Goal: Task Accomplishment & Management: Use online tool/utility

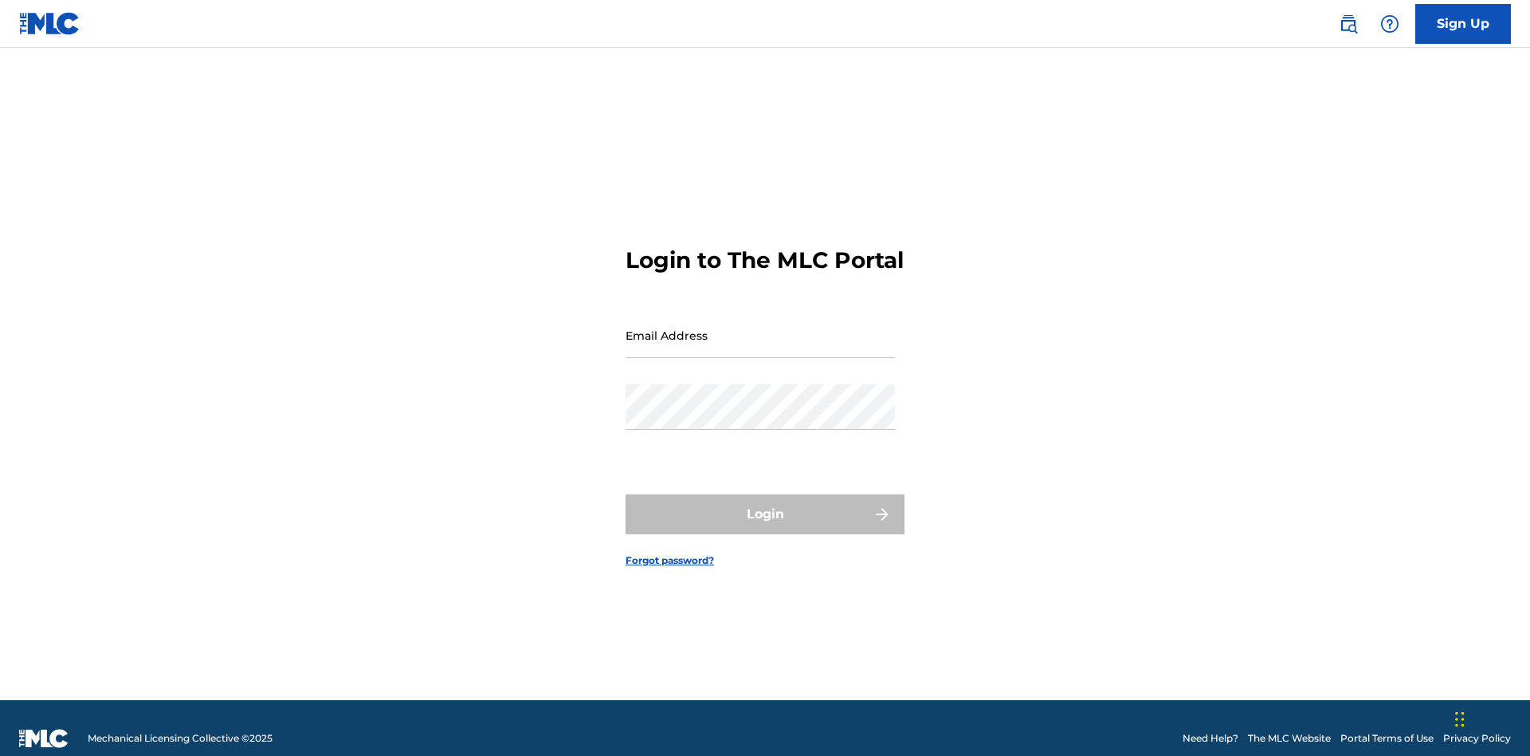
scroll to position [21, 0]
click at [760, 328] on input "Email Address" at bounding box center [760, 334] width 269 height 45
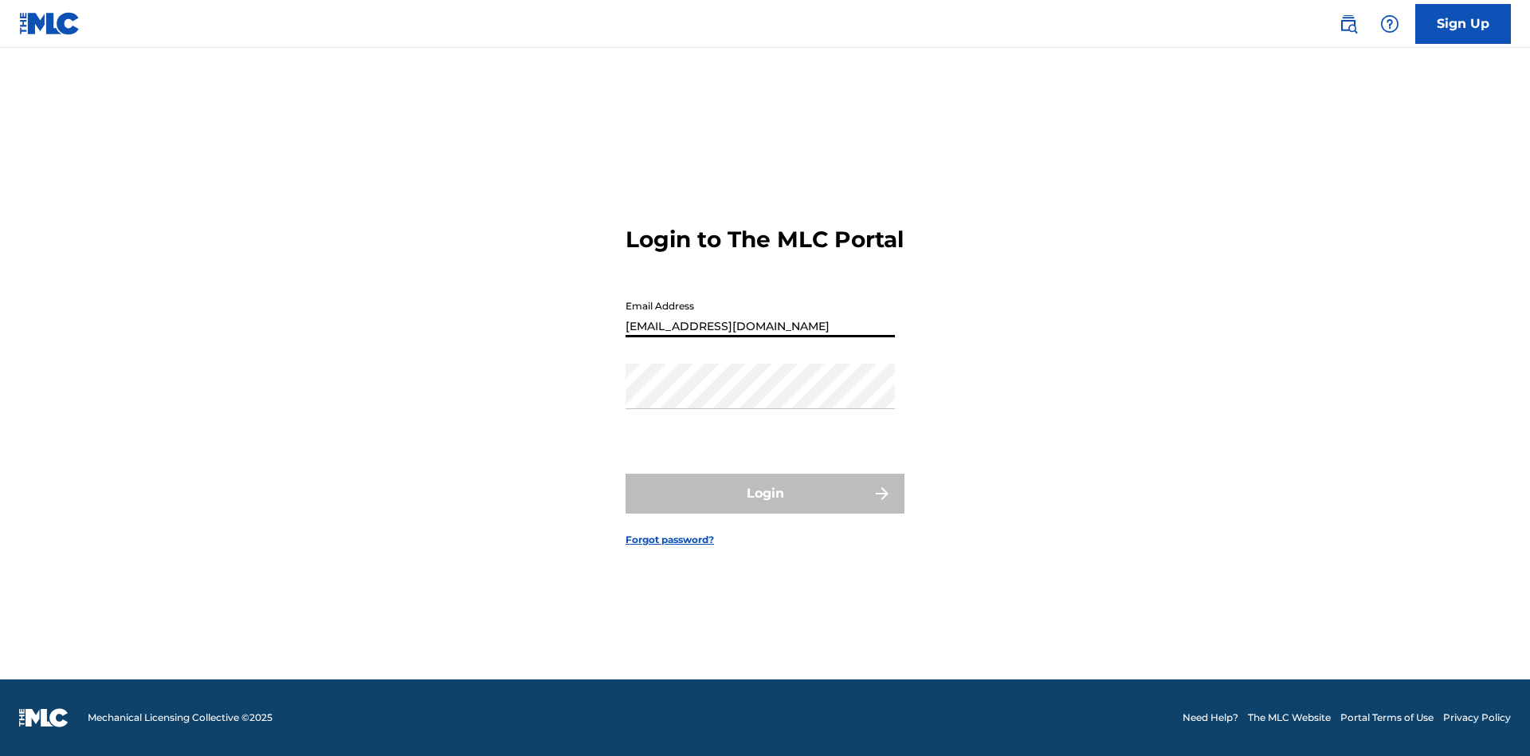
type input "[EMAIL_ADDRESS][DOMAIN_NAME]"
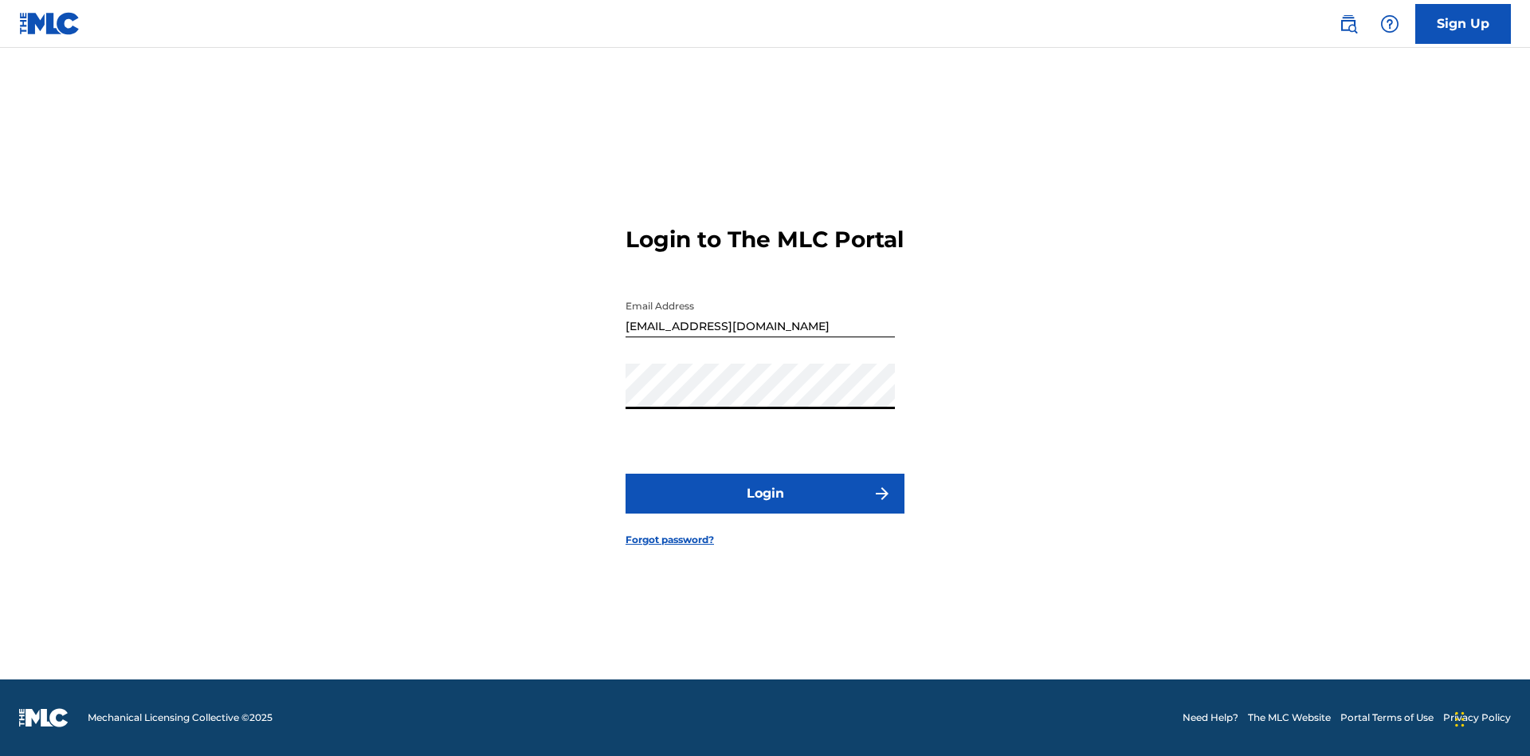
click at [765, 507] on button "Login" at bounding box center [765, 493] width 279 height 40
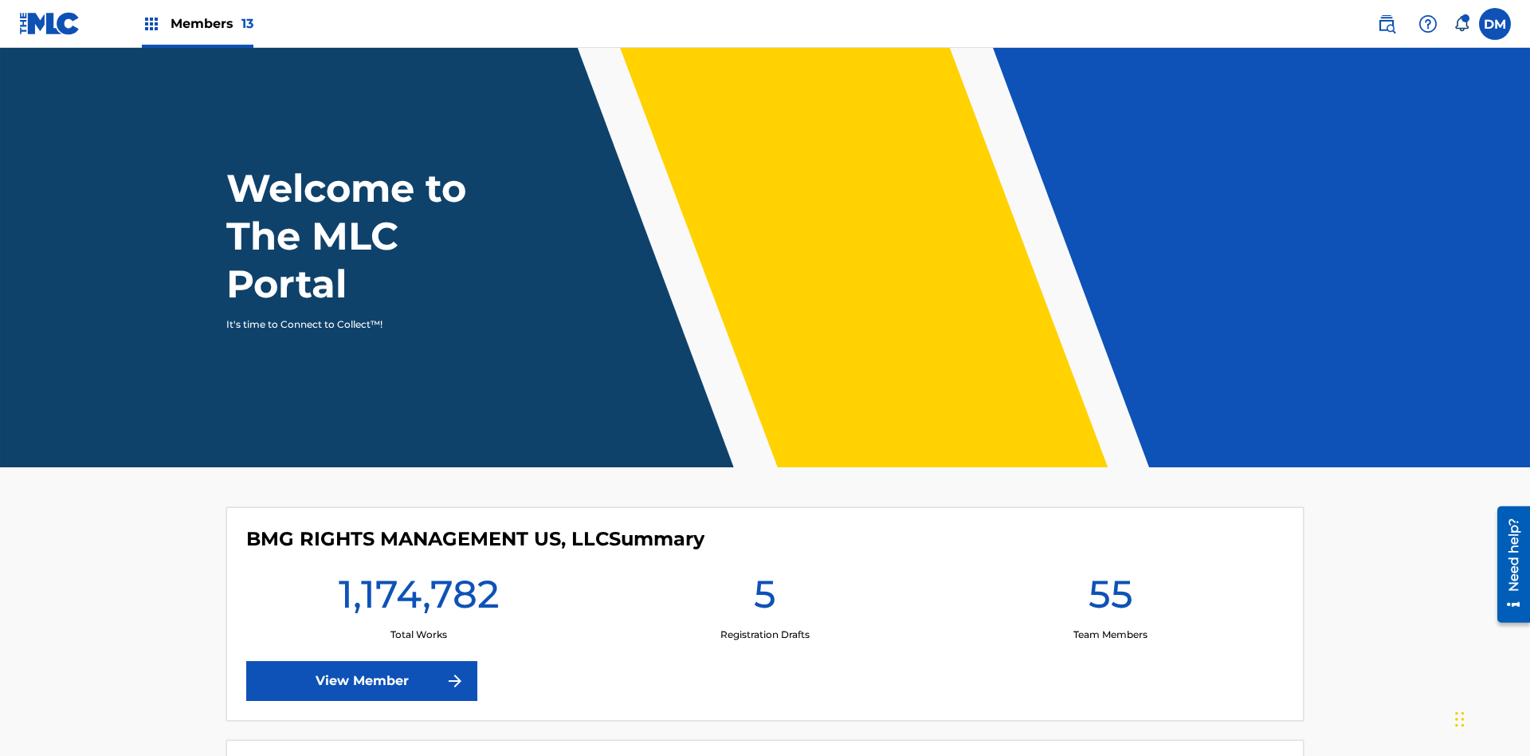
click at [197, 23] on span "Members 13" at bounding box center [212, 23] width 83 height 18
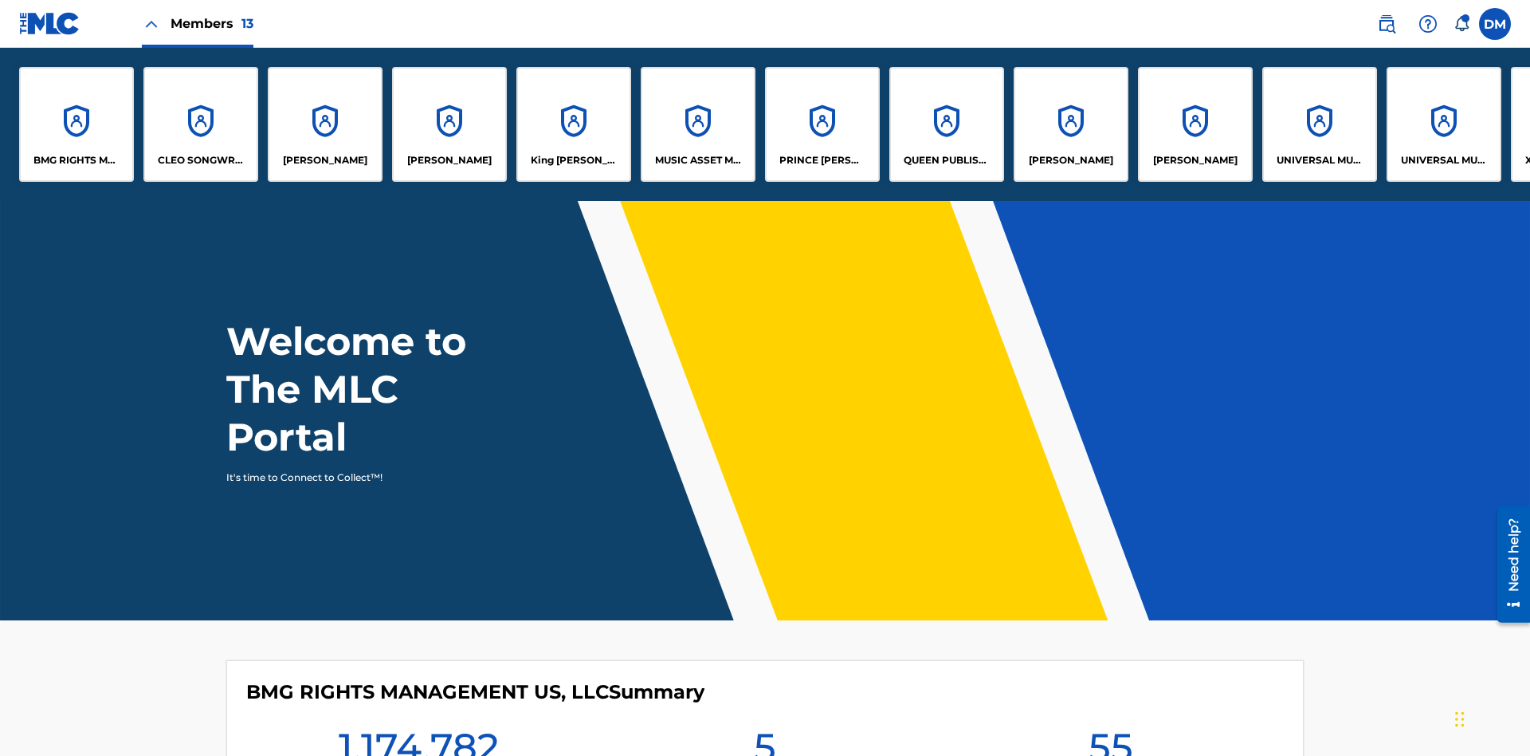
click at [573, 160] on p "King [PERSON_NAME]" at bounding box center [574, 160] width 87 height 14
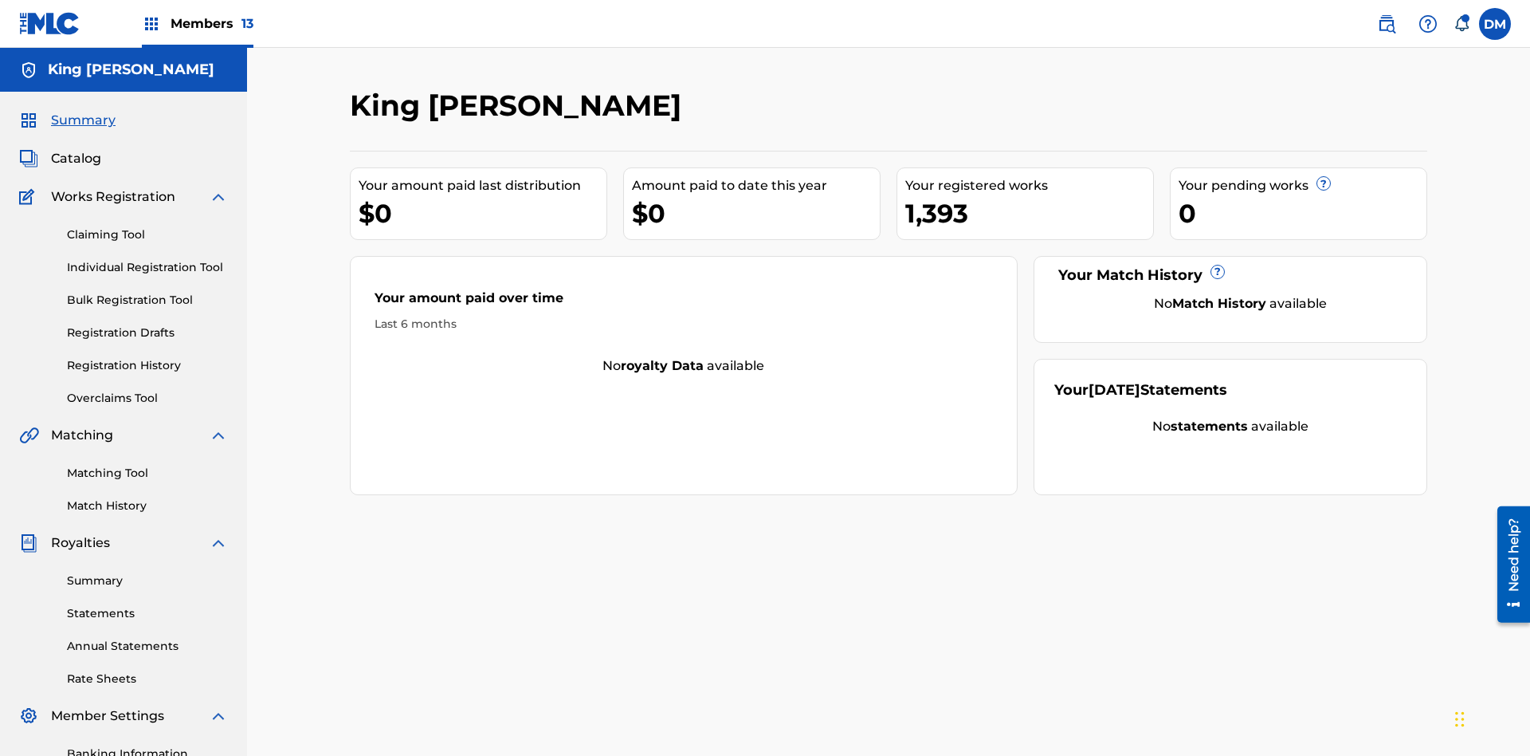
click at [147, 259] on link "Individual Registration Tool" at bounding box center [147, 267] width 161 height 17
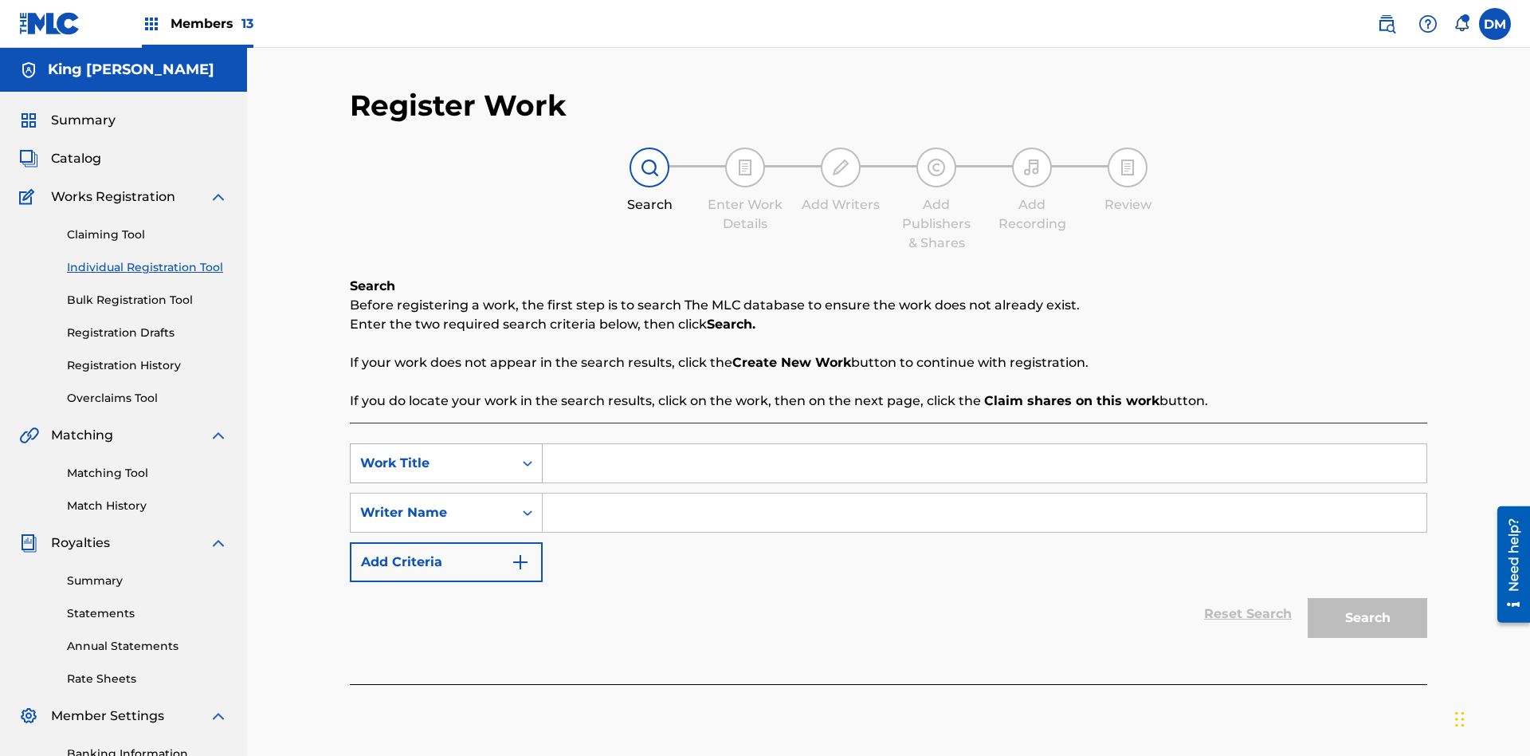
click at [432, 453] on div "Work Title" at bounding box center [431, 462] width 143 height 19
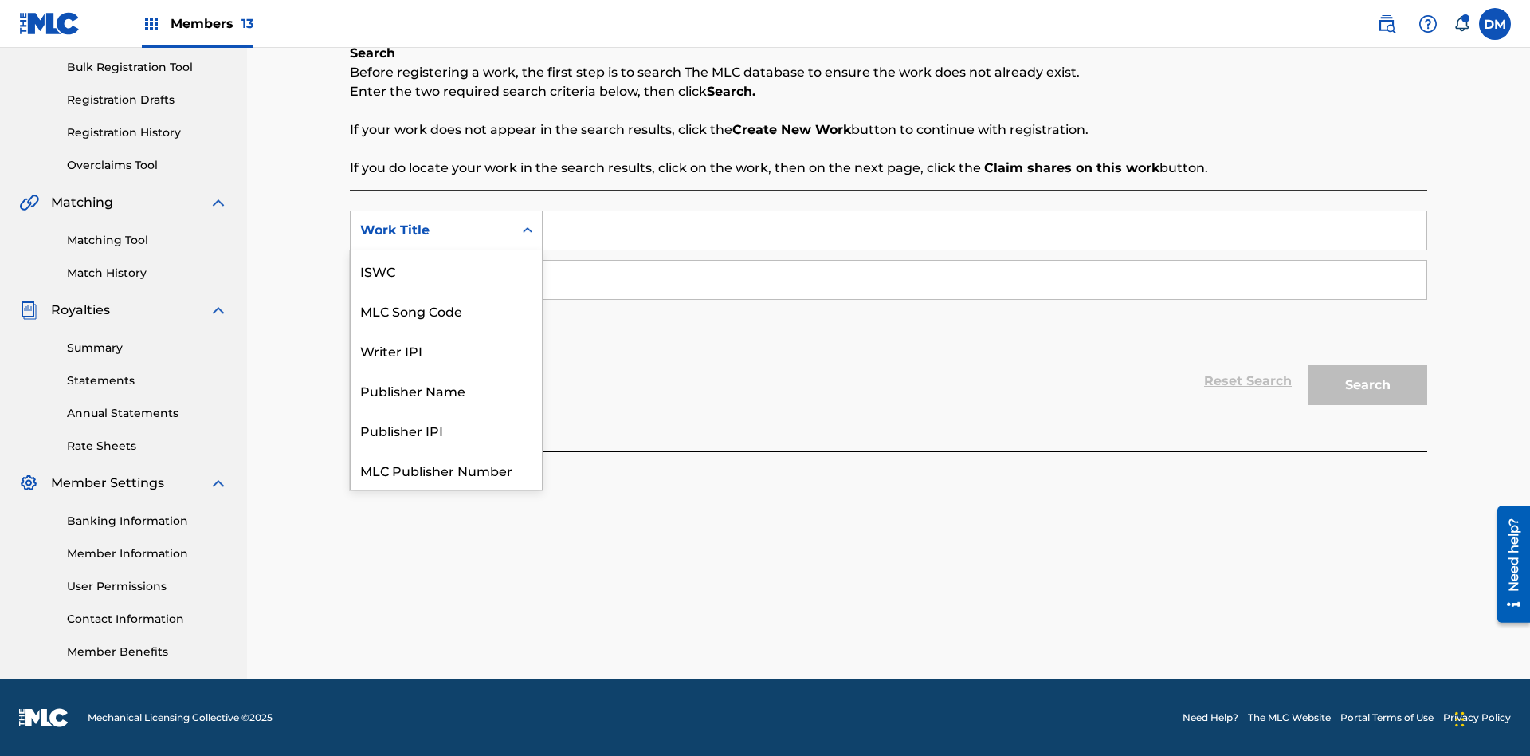
scroll to position [40, 0]
click at [446, 250] on div "ISWC" at bounding box center [446, 230] width 191 height 40
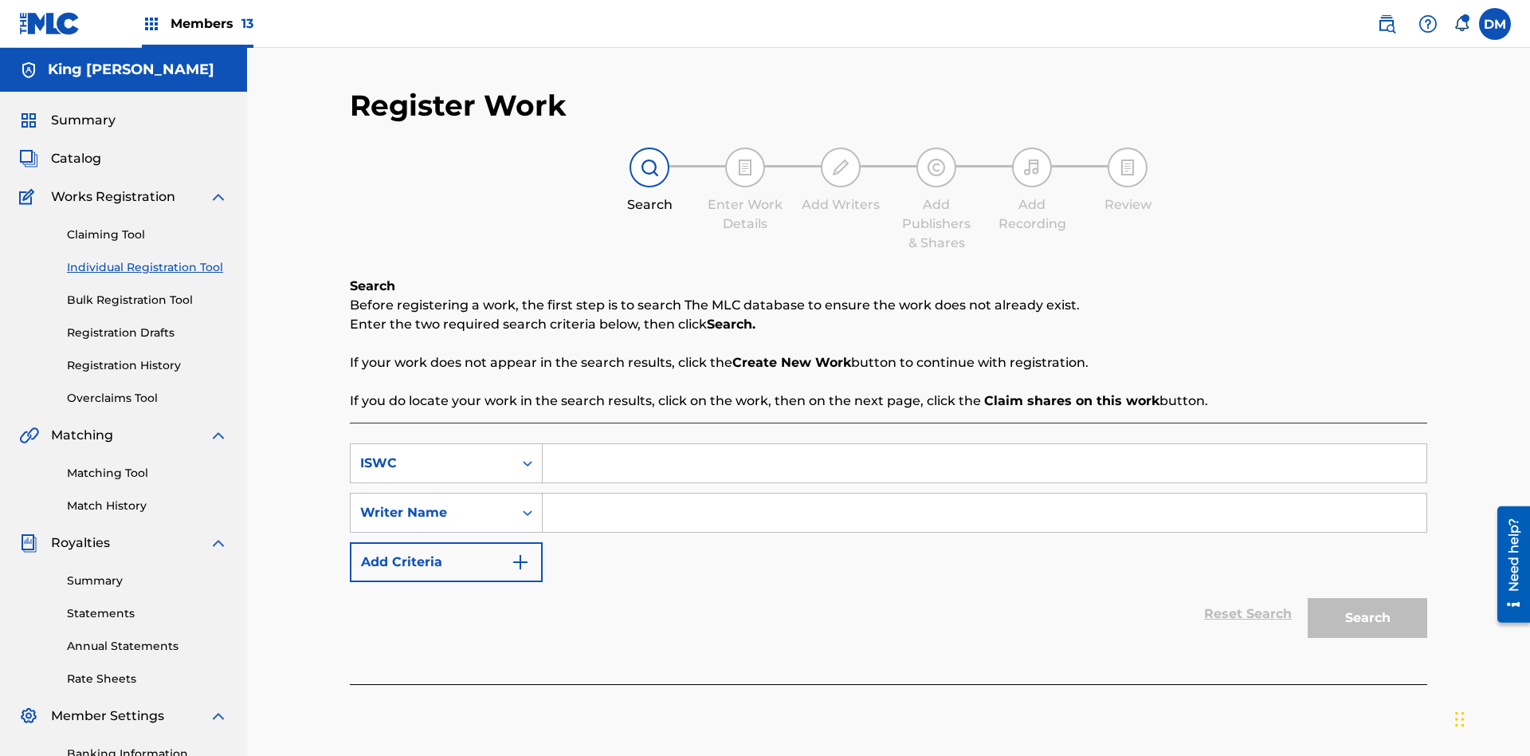
scroll to position [233, 0]
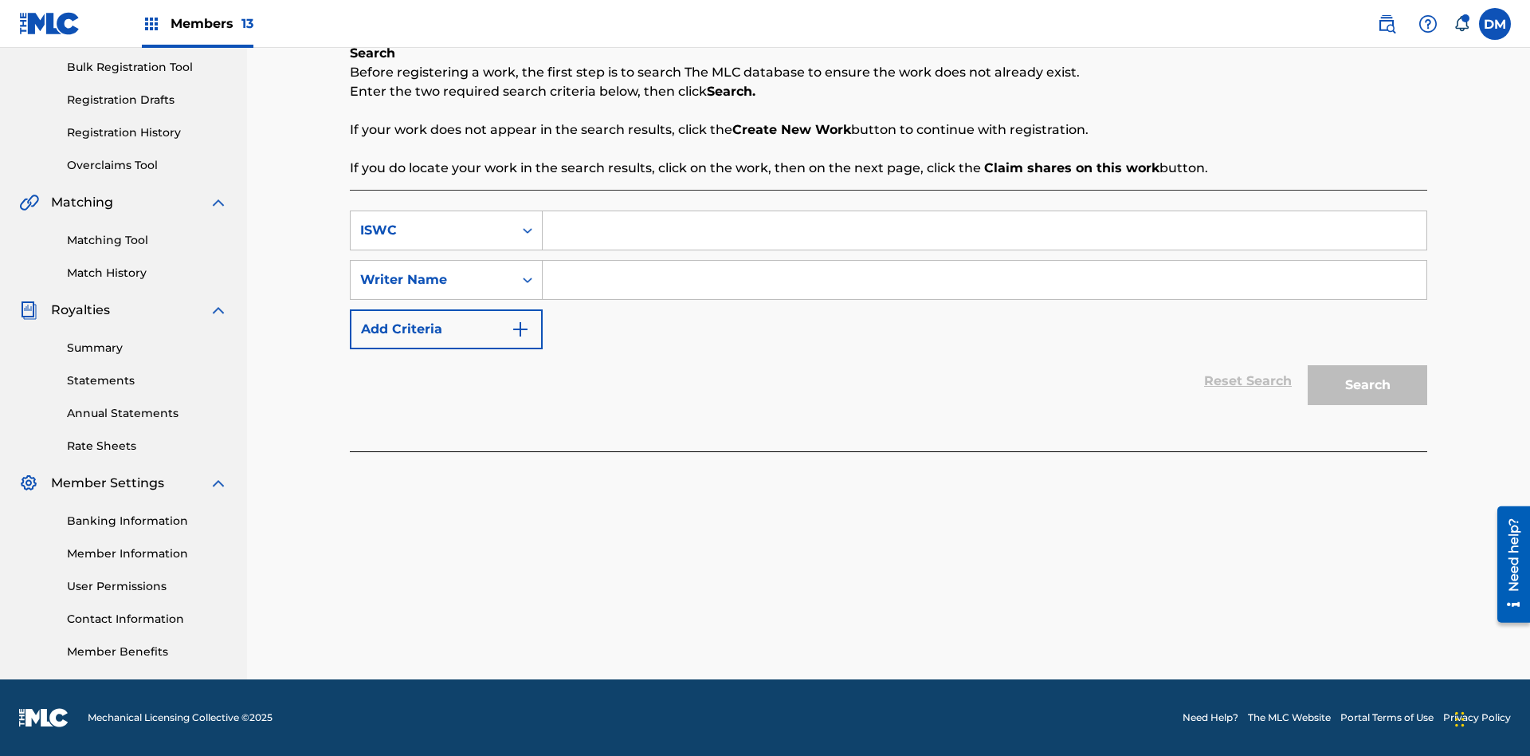
click at [984, 230] on input "Search Form" at bounding box center [985, 230] width 884 height 38
type input "T9645292484"
click at [984, 280] on input "Search Form" at bounding box center [985, 280] width 884 height 38
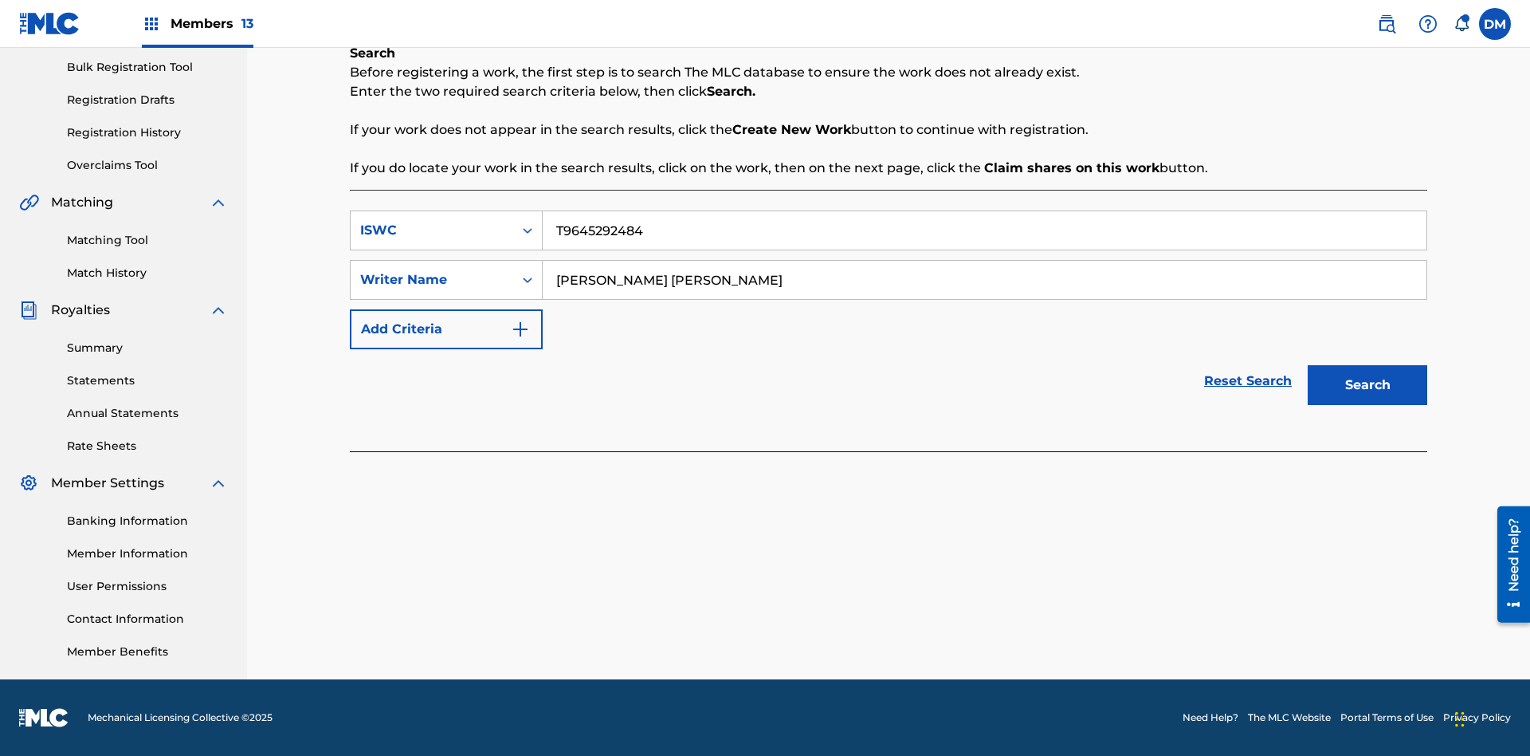
type input "[PERSON_NAME] [PERSON_NAME]"
click at [1368, 385] on button "Search" at bounding box center [1368, 385] width 120 height 40
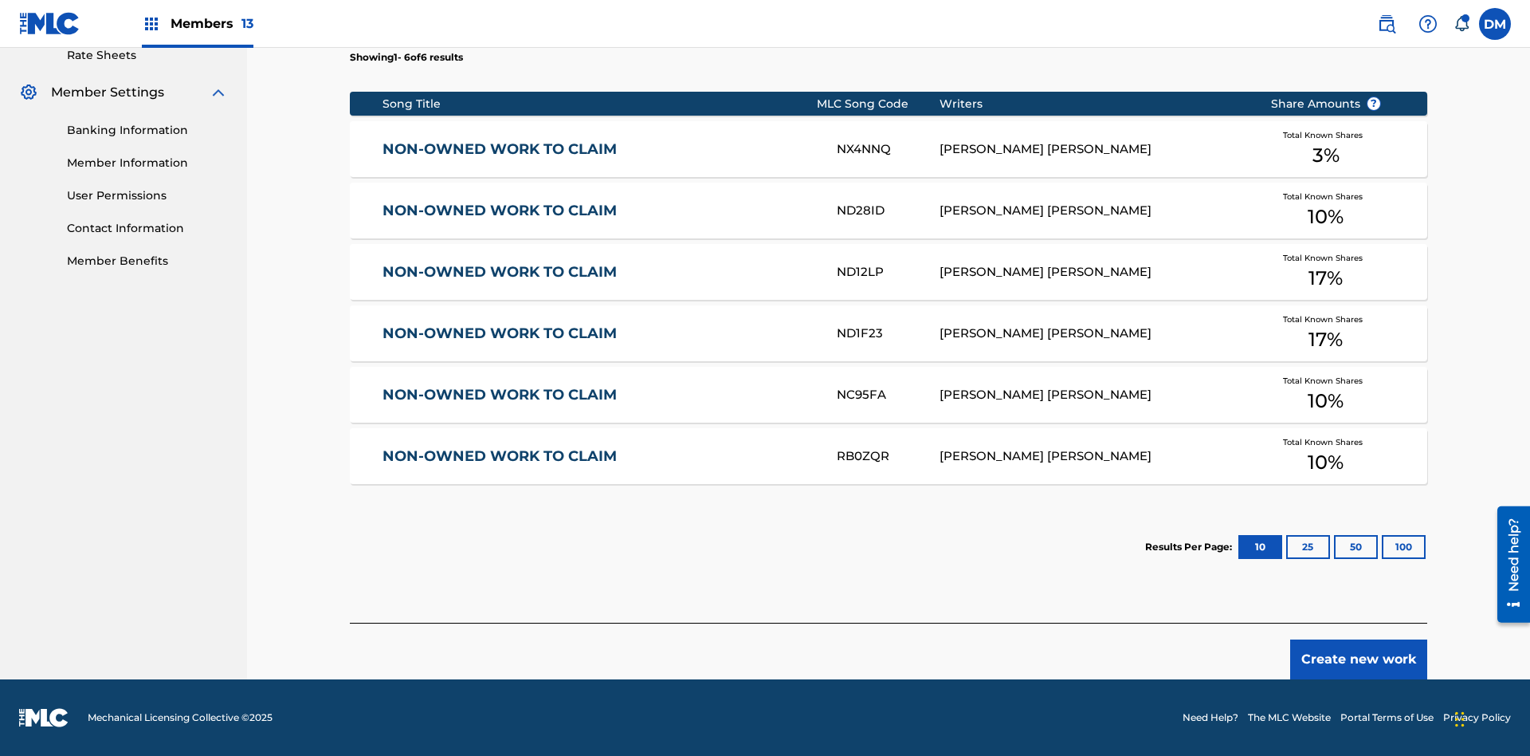
click at [1382, 547] on button "100" at bounding box center [1404, 547] width 44 height 24
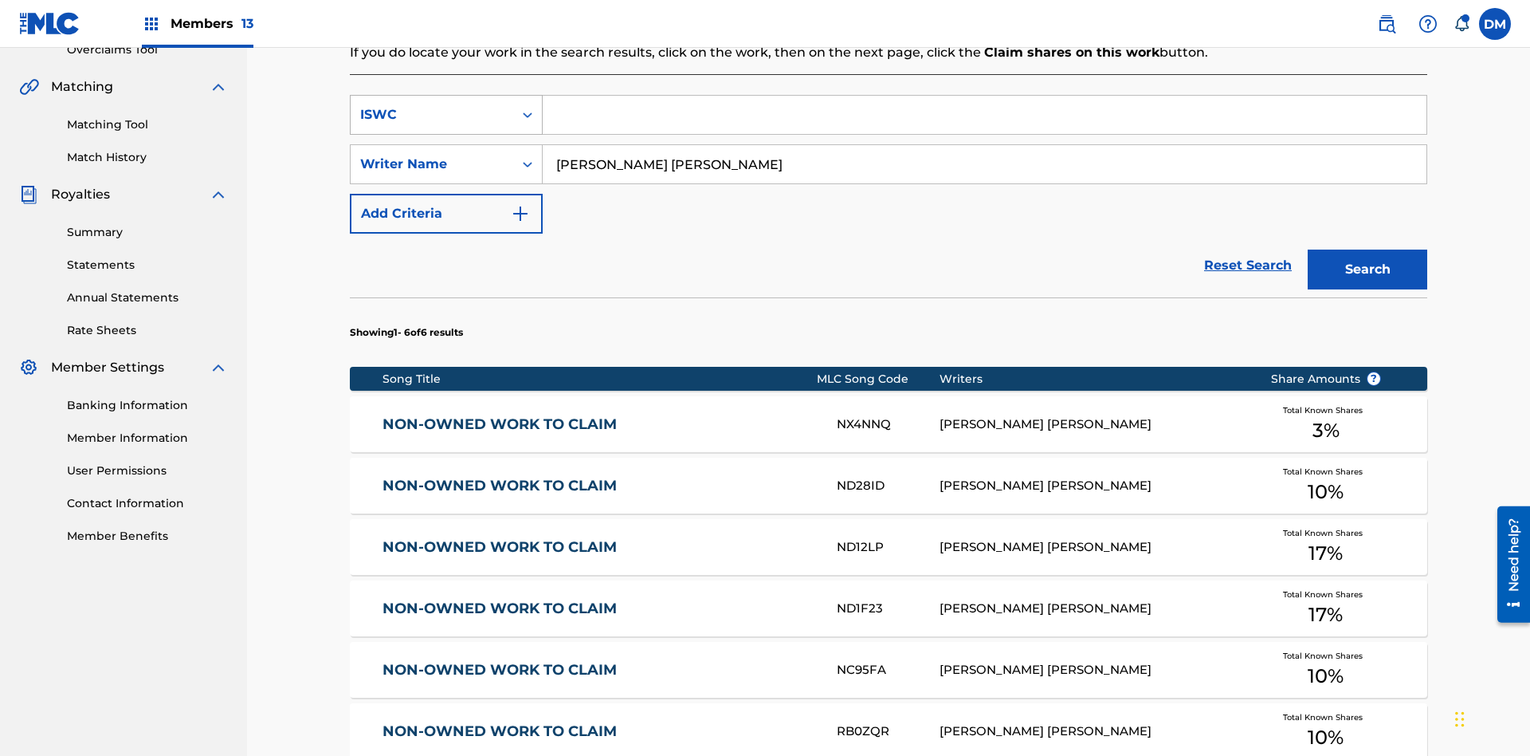
click at [432, 105] on div "ISWC" at bounding box center [431, 114] width 143 height 19
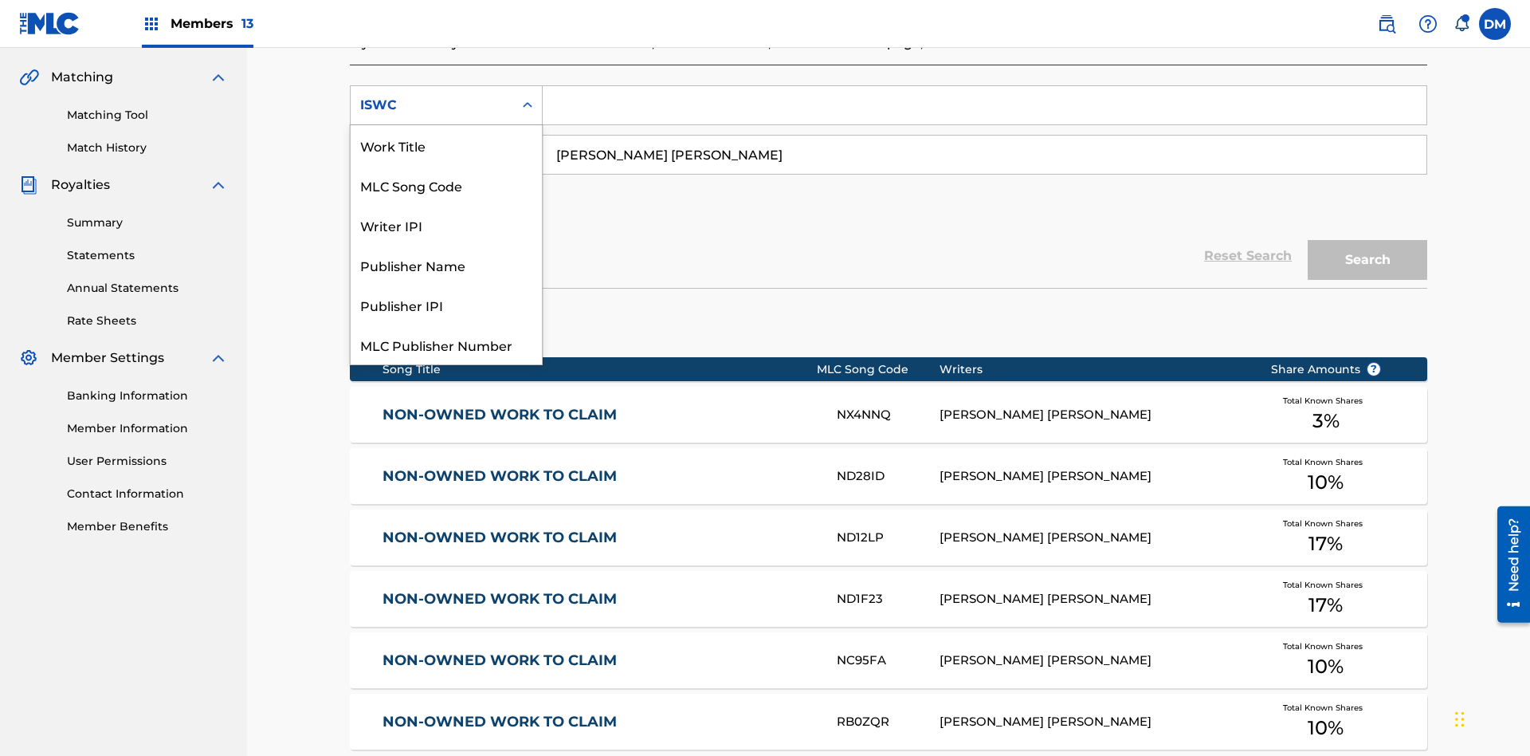
scroll to position [40, 0]
click at [446, 125] on div "Work Title" at bounding box center [446, 105] width 191 height 40
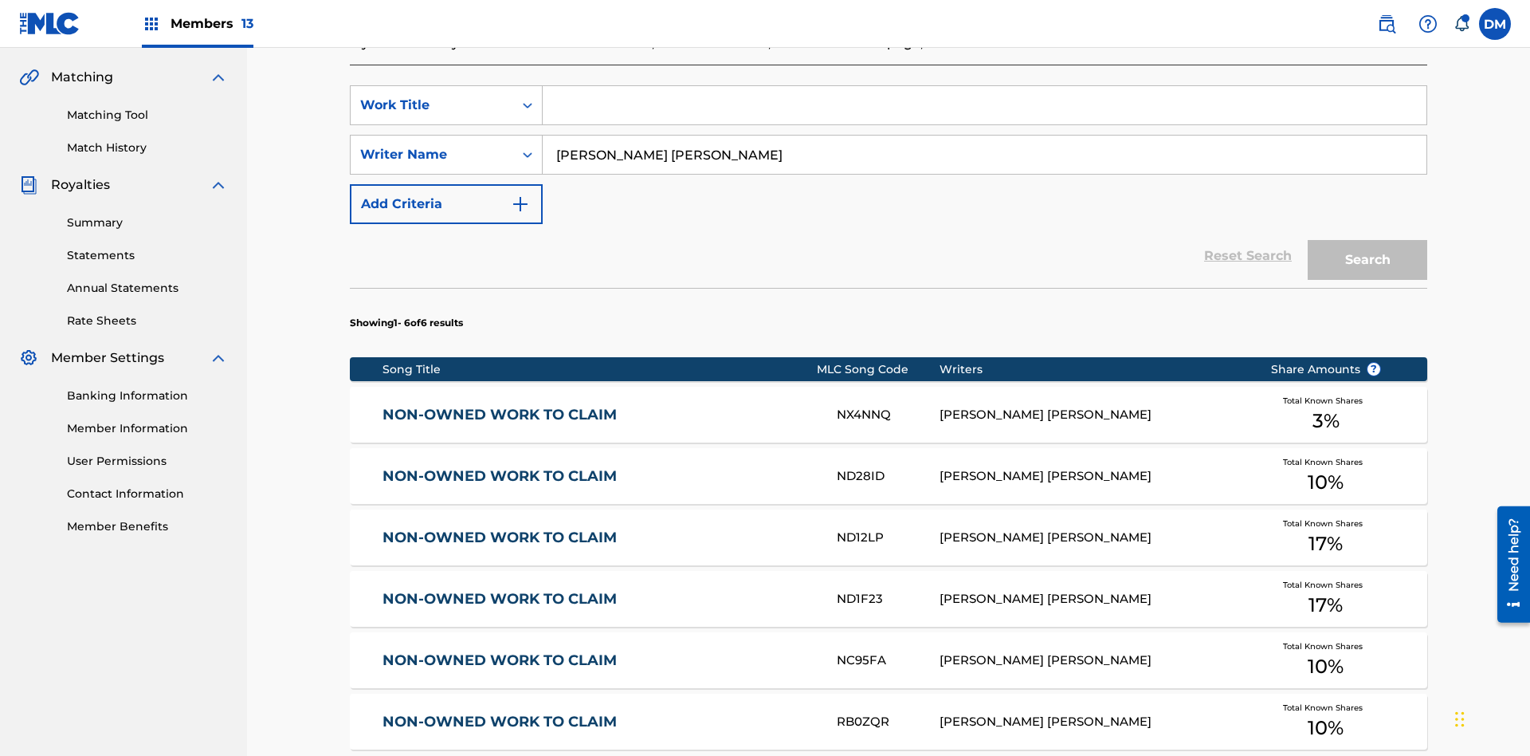
scroll to position [0, 0]
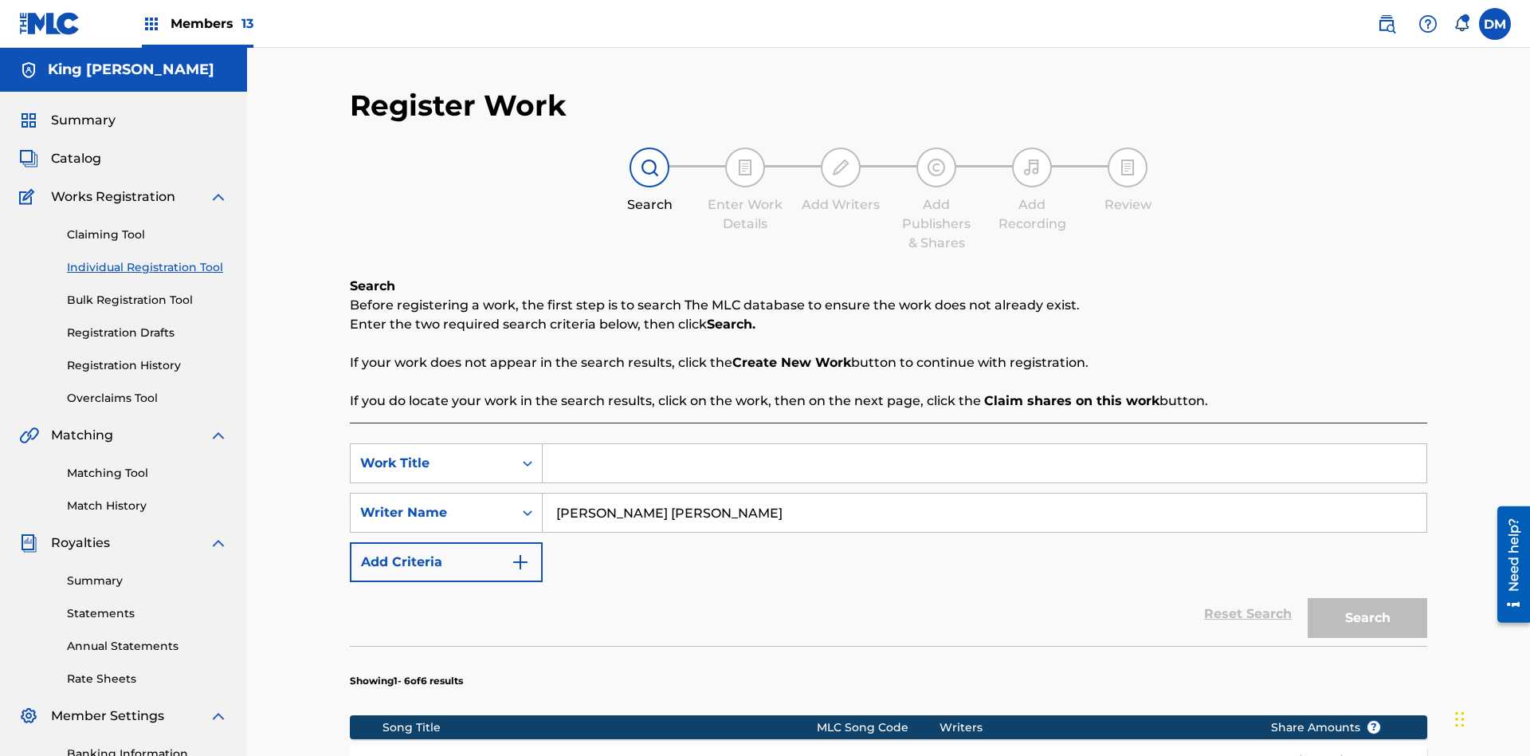
click at [984, 444] on input "Search Form" at bounding box center [985, 463] width 884 height 38
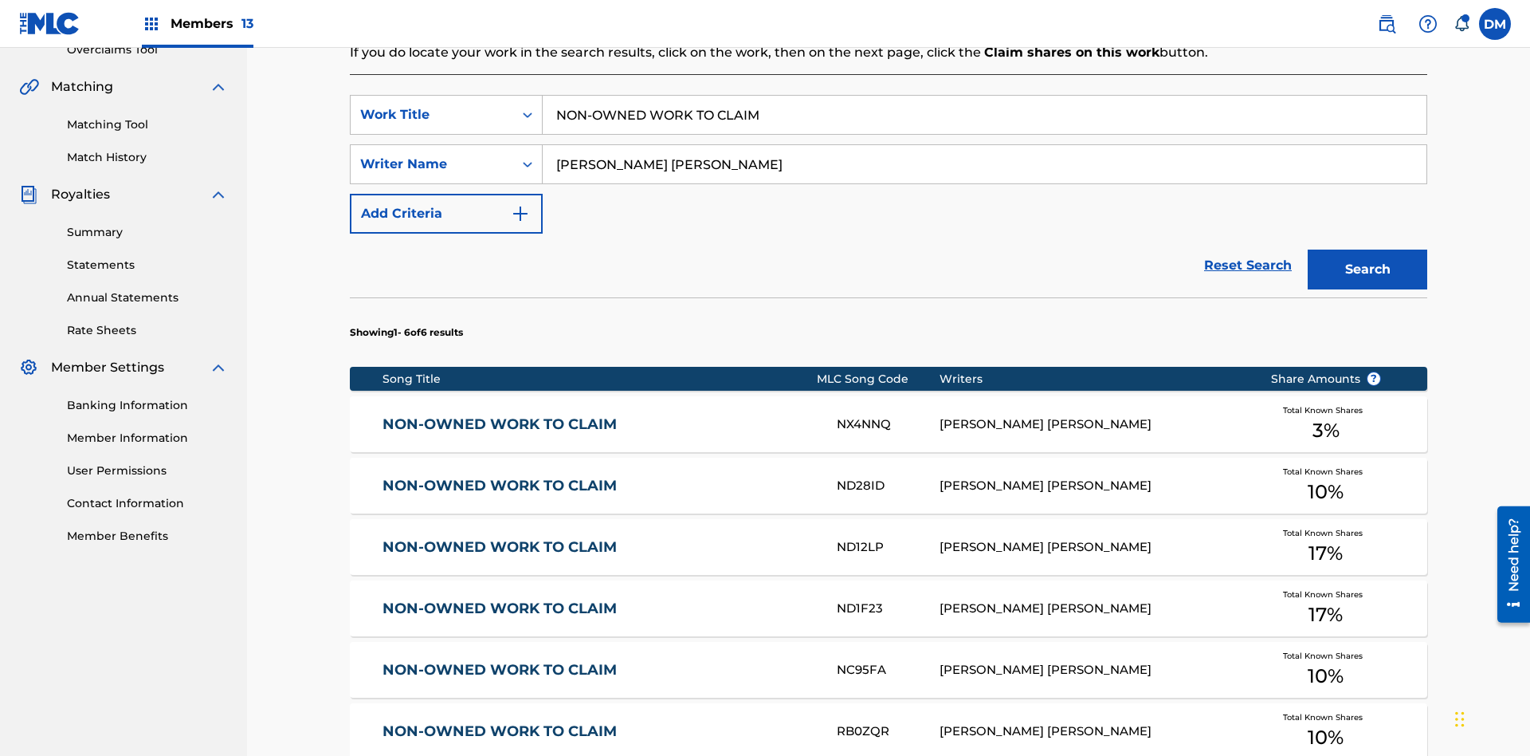
type input "NON-OWNED WORK TO CLAIM"
click at [1368, 249] on button "Search" at bounding box center [1368, 269] width 120 height 40
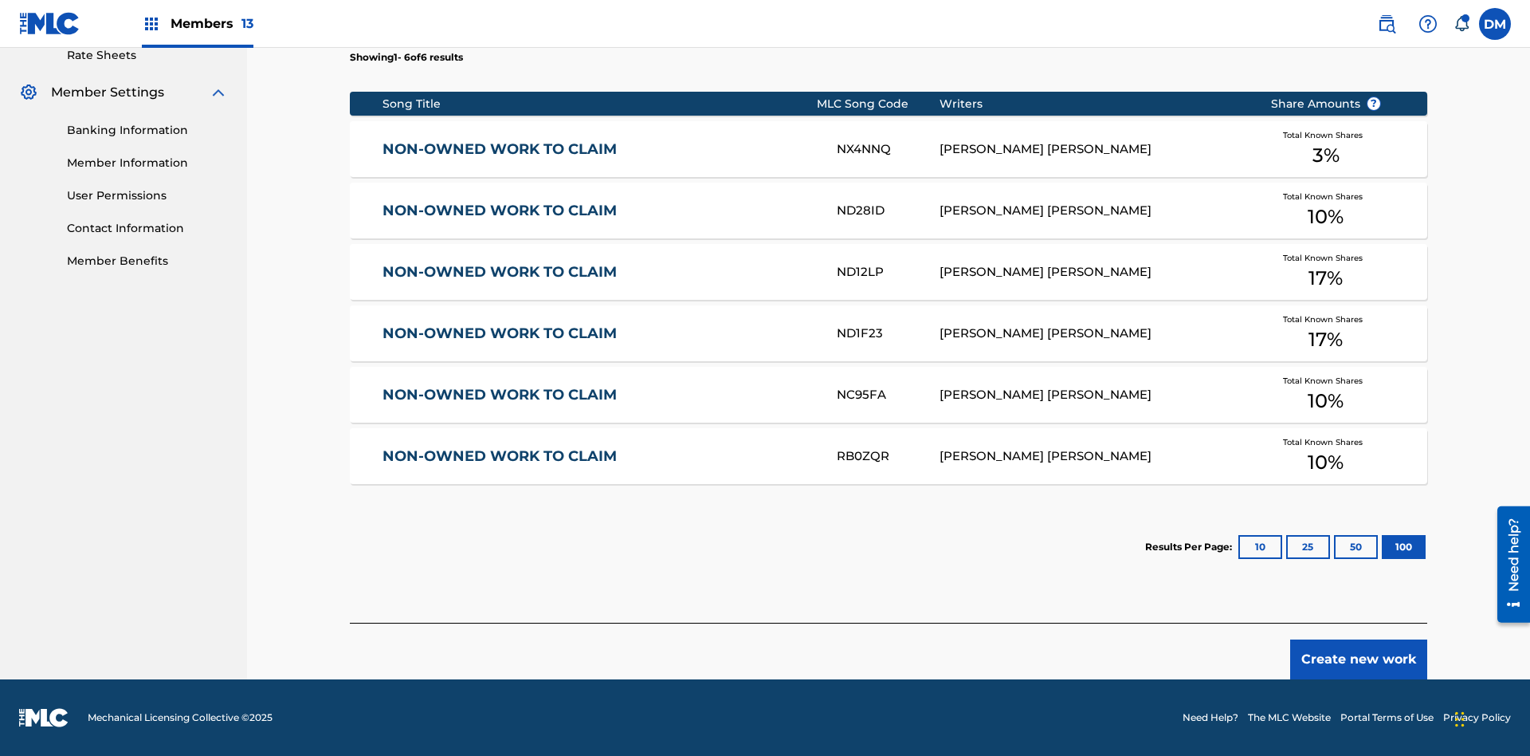
click at [1382, 547] on button "100" at bounding box center [1404, 547] width 44 height 24
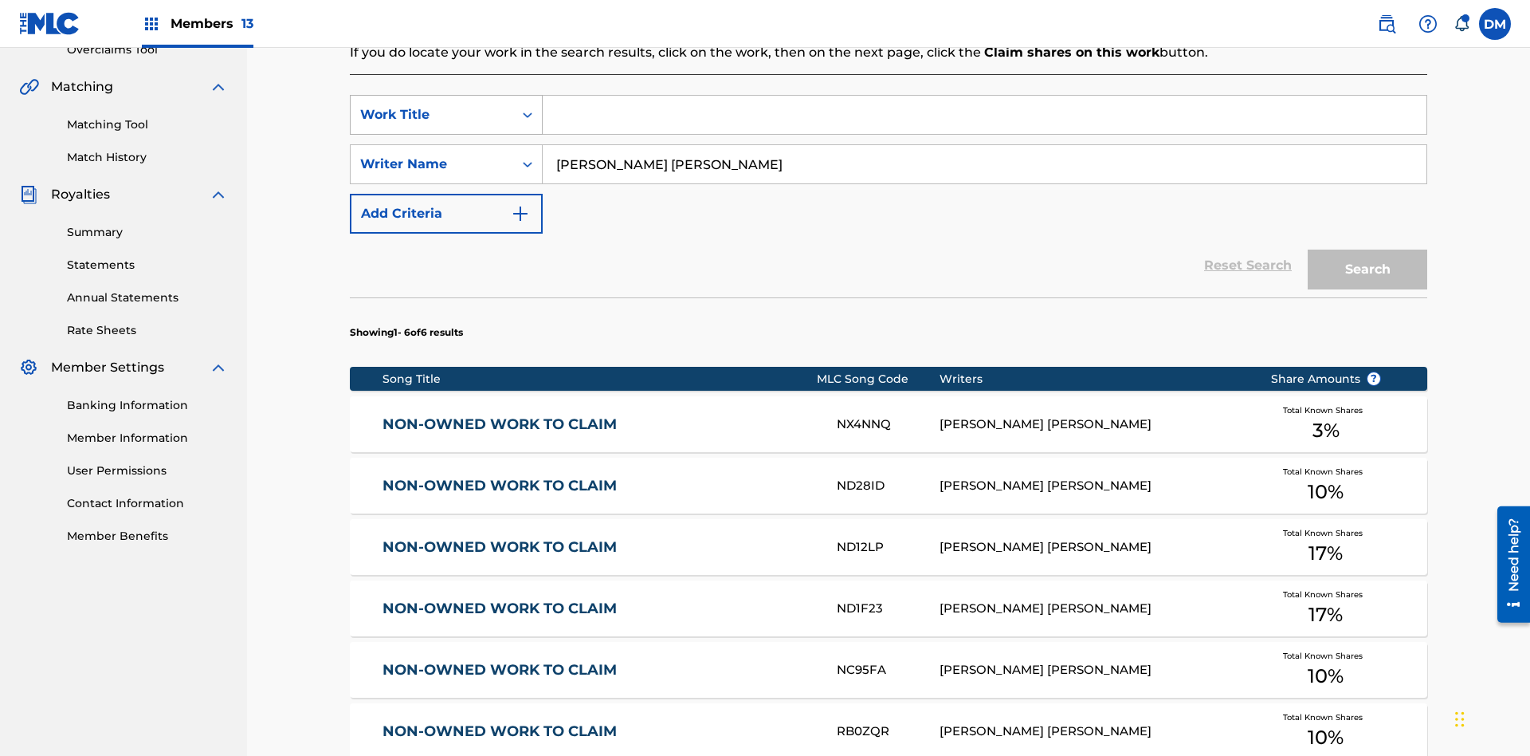
click at [432, 105] on div "Work Title" at bounding box center [431, 114] width 143 height 19
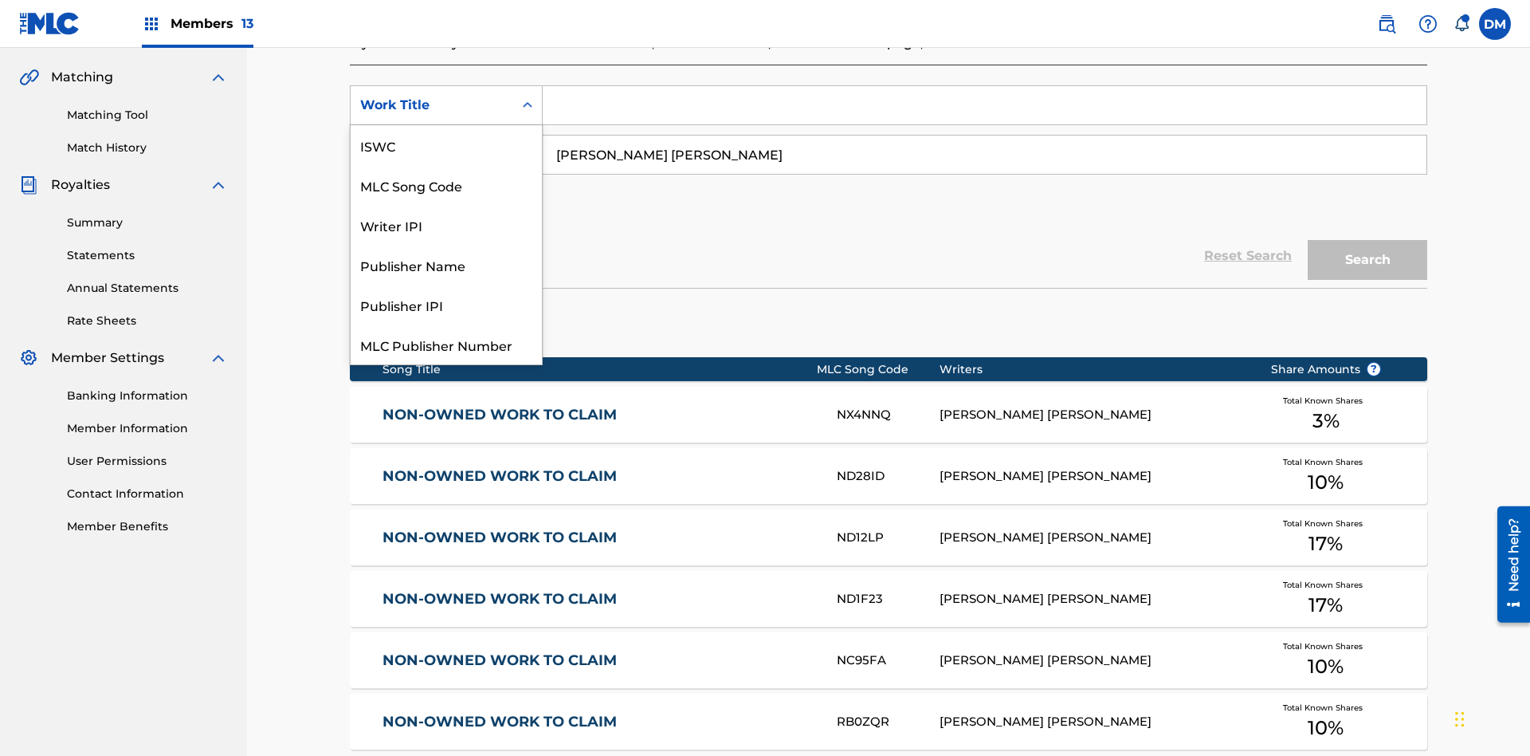
scroll to position [40, 0]
click at [446, 145] on div "MLC Song Code" at bounding box center [446, 145] width 191 height 40
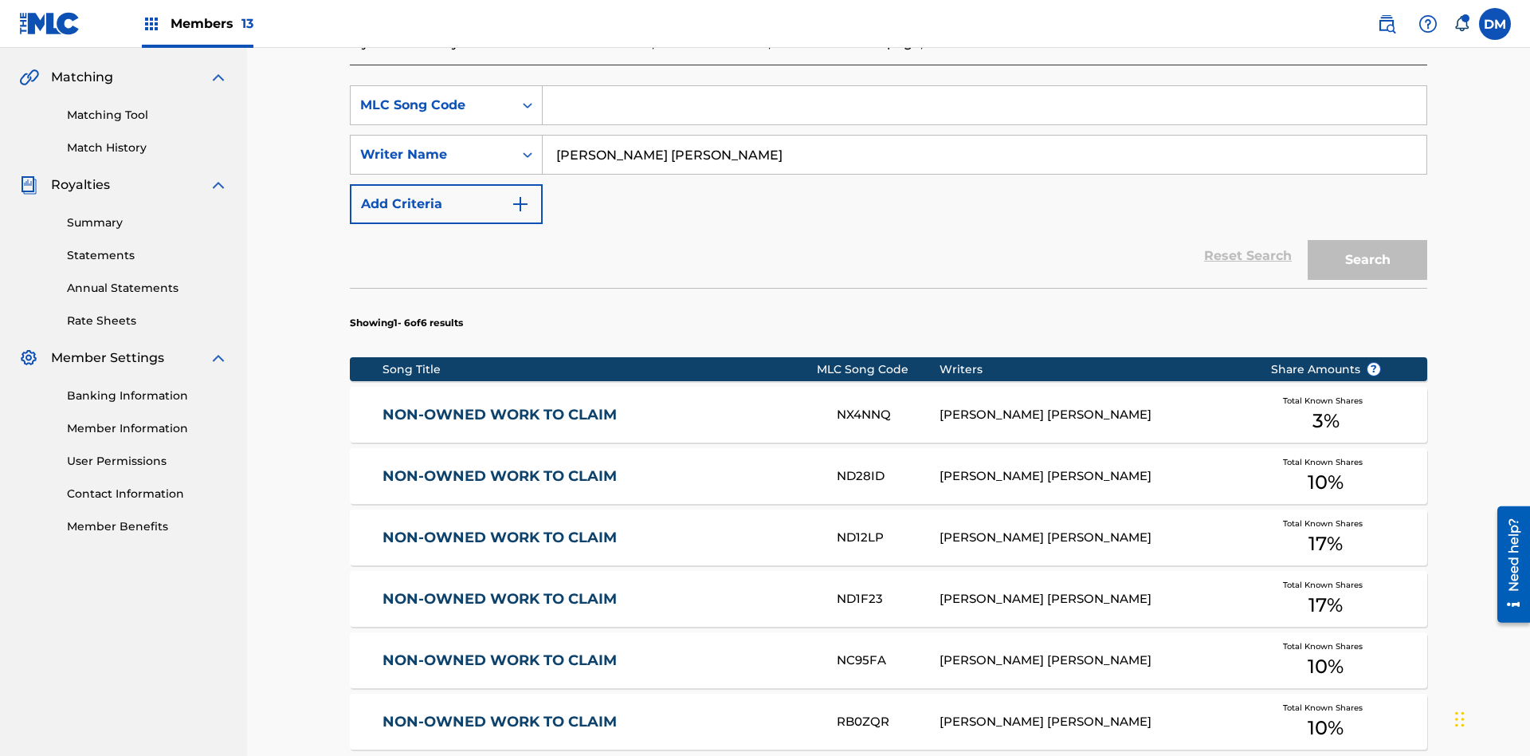
click at [984, 115] on input "Search Form" at bounding box center [985, 105] width 884 height 38
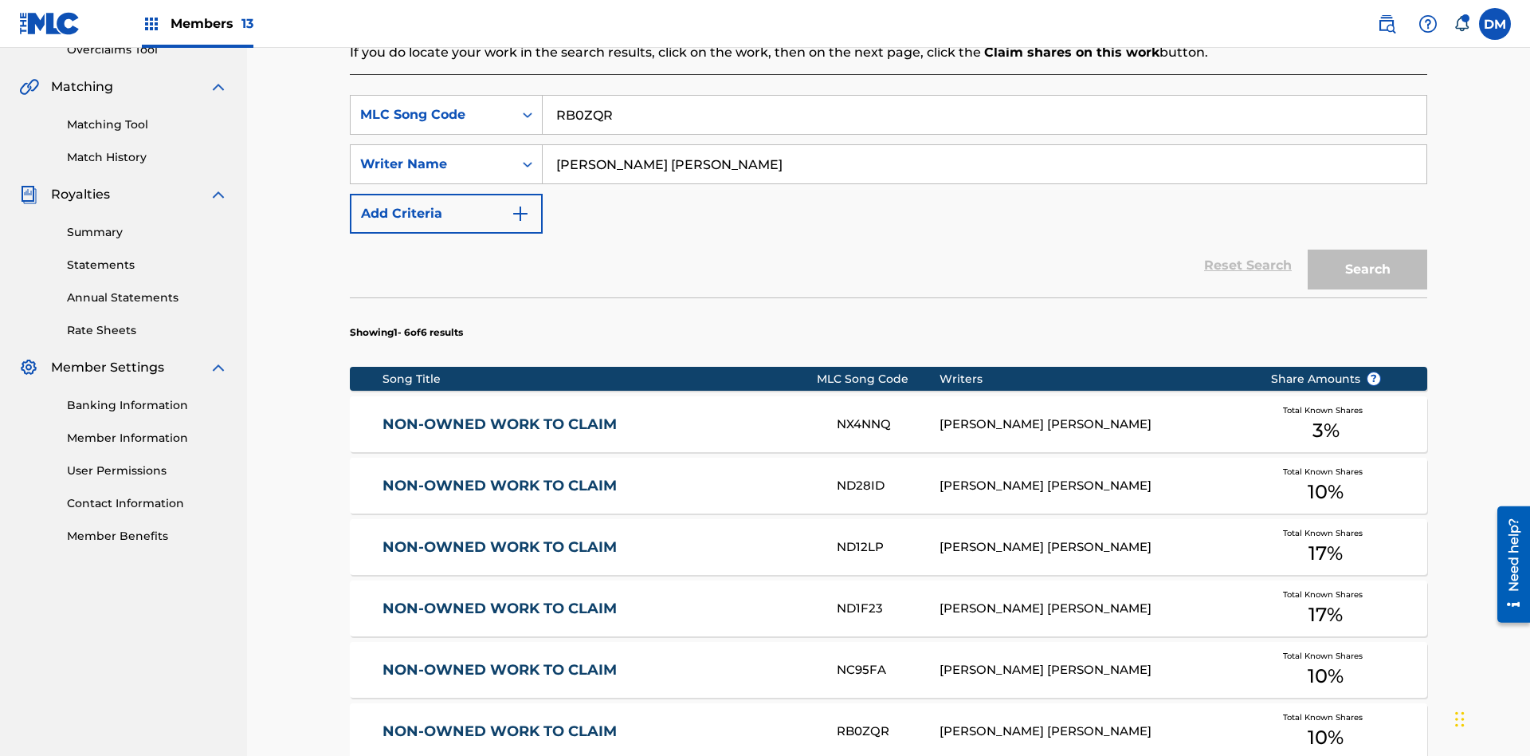
type input "RB0ZQR"
click at [1368, 249] on button "Search" at bounding box center [1368, 269] width 120 height 40
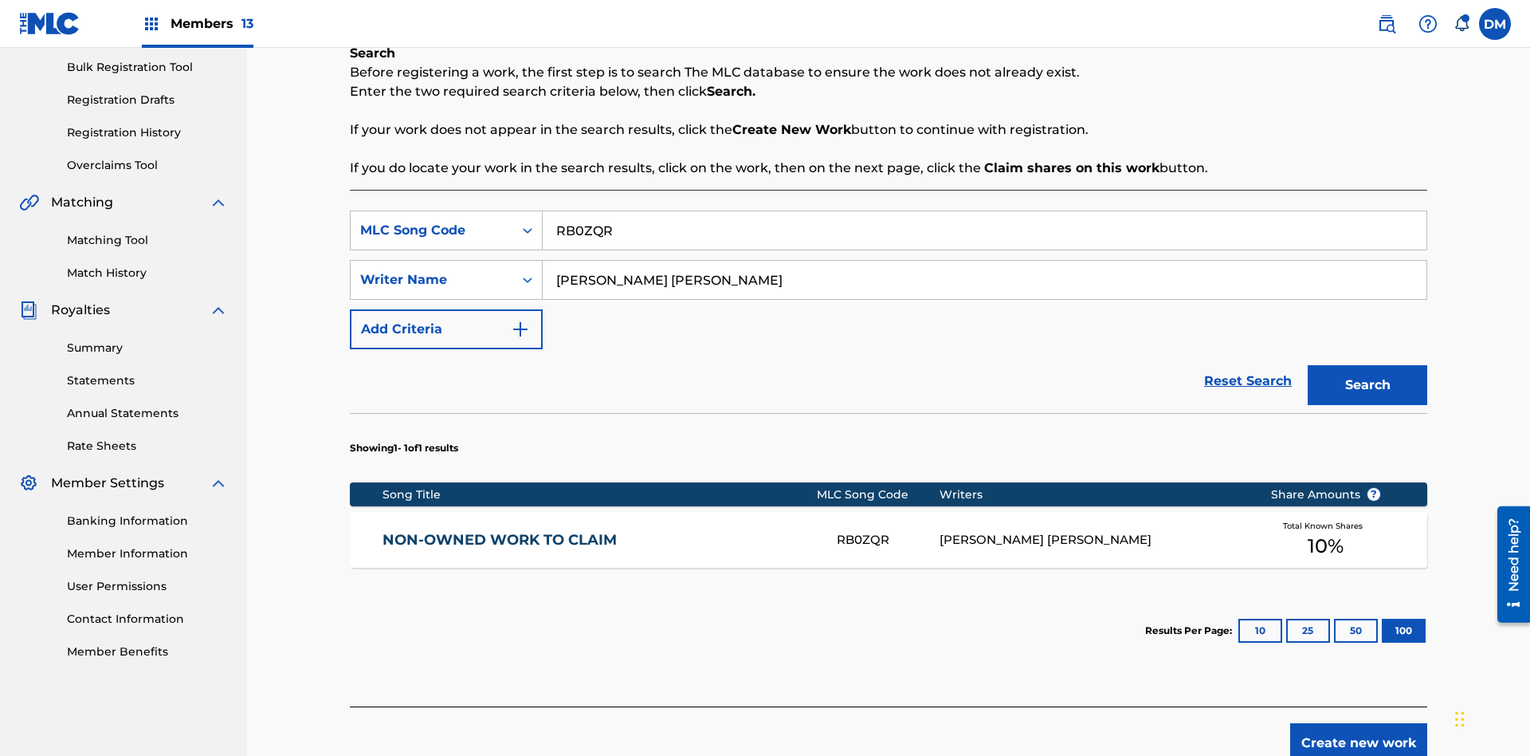
scroll to position [316, 0]
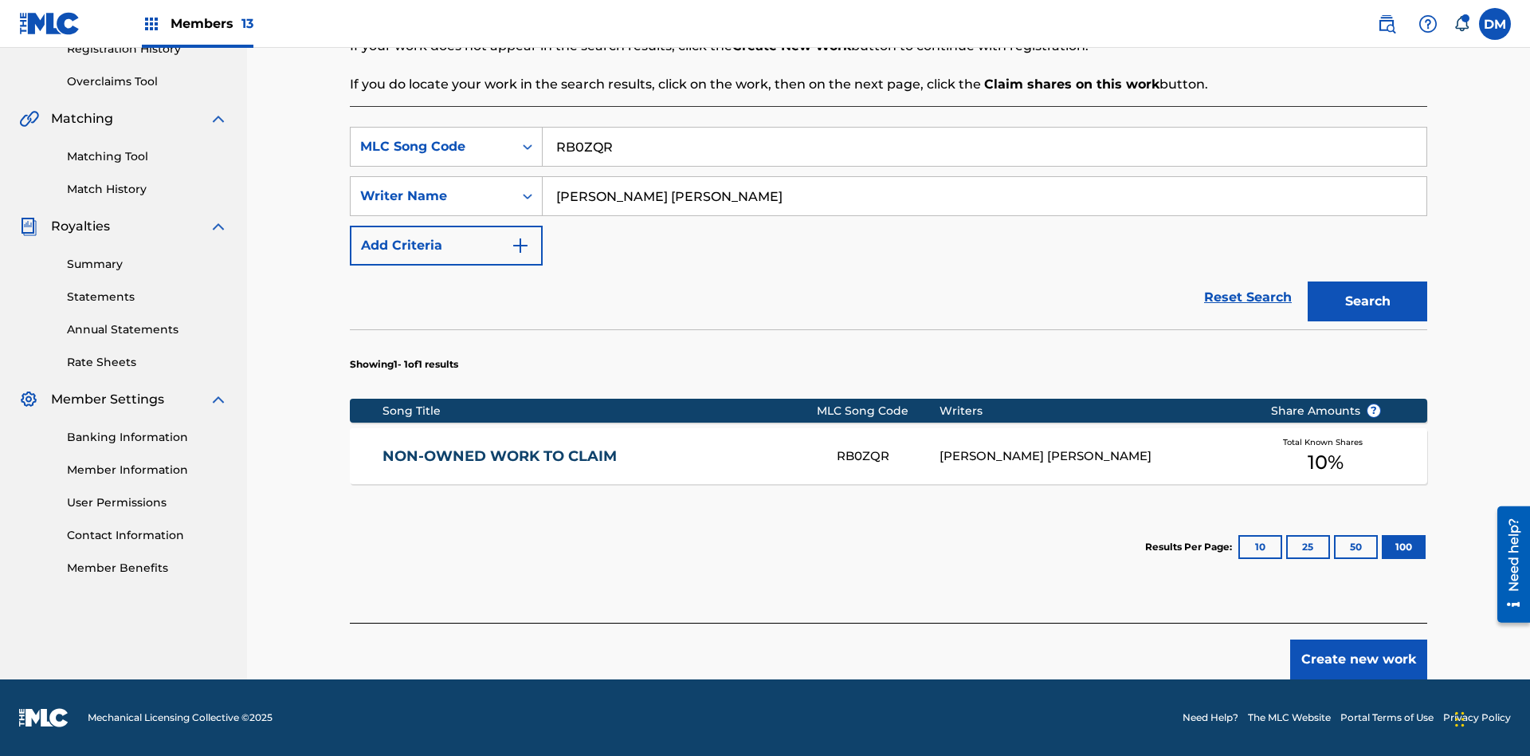
click at [1382, 547] on button "100" at bounding box center [1404, 547] width 44 height 24
click at [984, 147] on input "RB0ZQR" at bounding box center [985, 147] width 884 height 38
click at [432, 147] on div "MLC Song Code" at bounding box center [431, 146] width 143 height 19
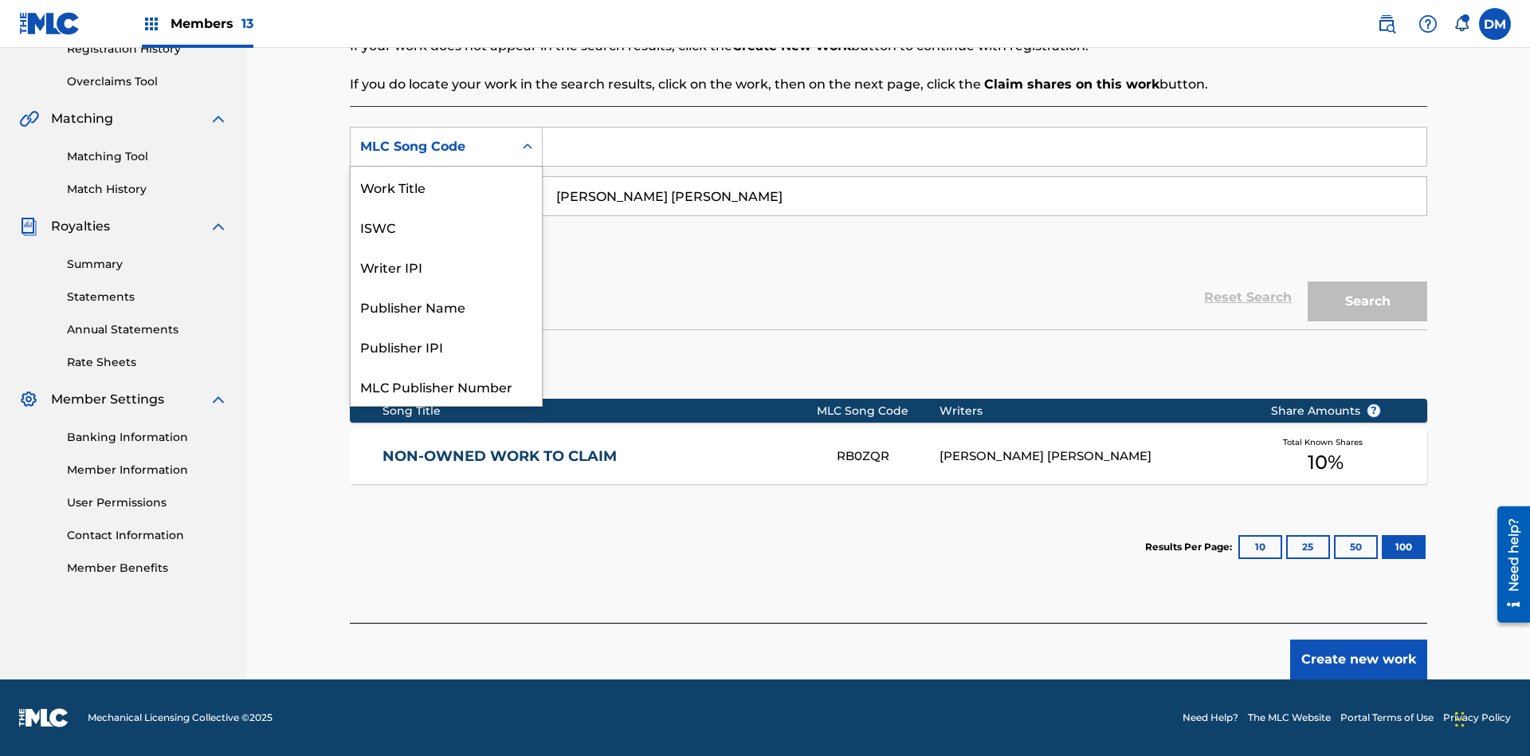
scroll to position [40, 0]
click at [446, 226] on div "Writer IPI" at bounding box center [446, 226] width 191 height 40
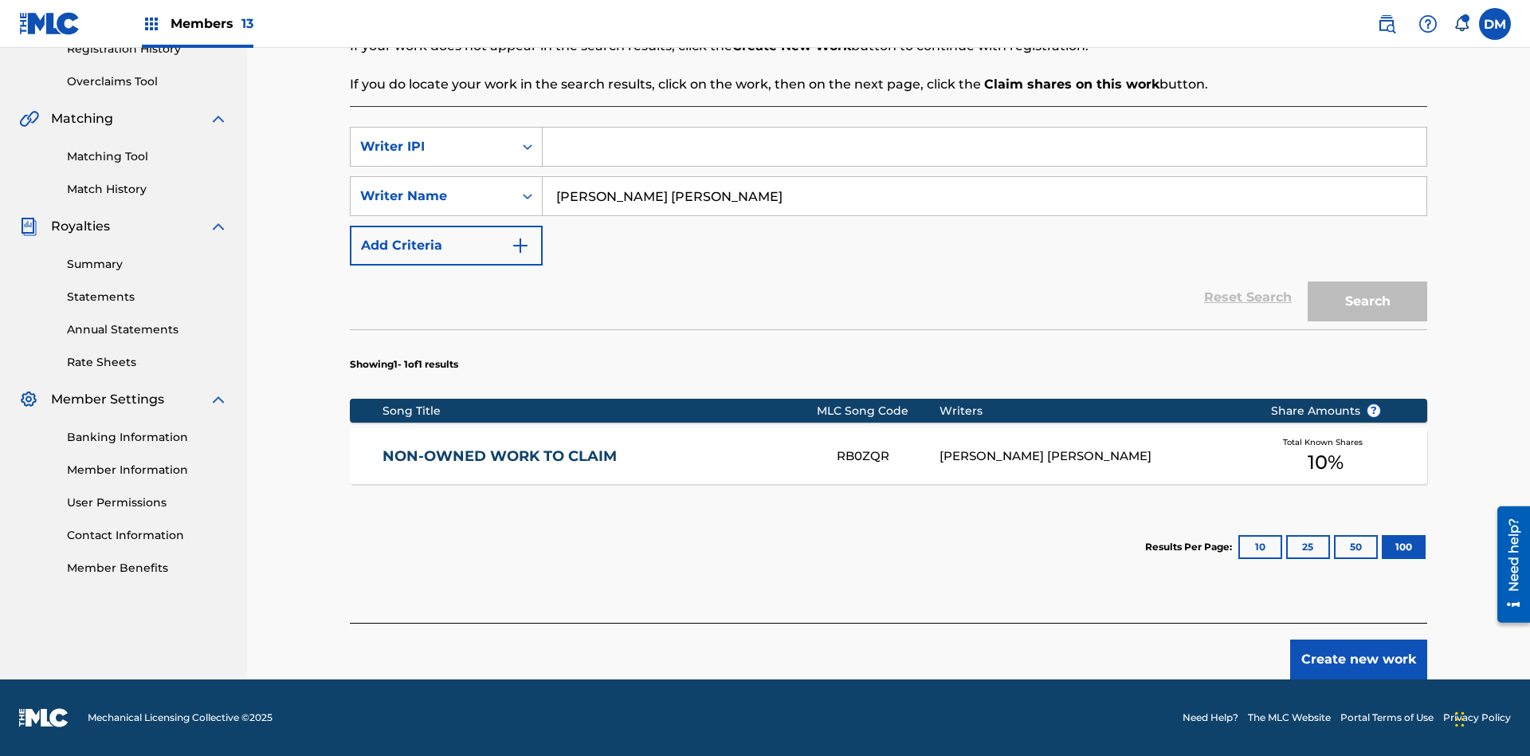
click at [984, 147] on input "Search Form" at bounding box center [985, 147] width 884 height 38
type input "00369275519"
click at [1368, 301] on button "Search" at bounding box center [1368, 301] width 120 height 40
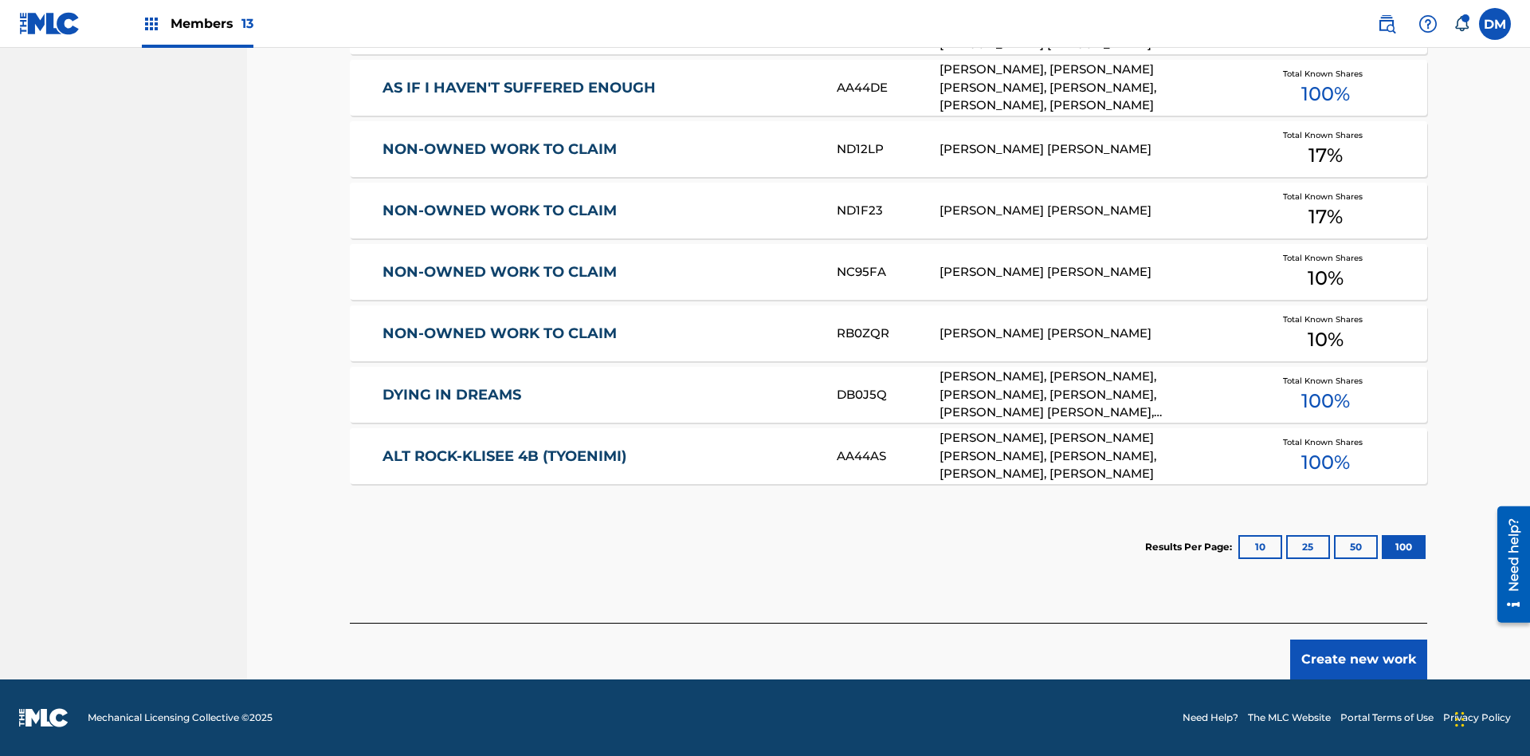
click at [1382, 547] on button "100" at bounding box center [1404, 547] width 44 height 24
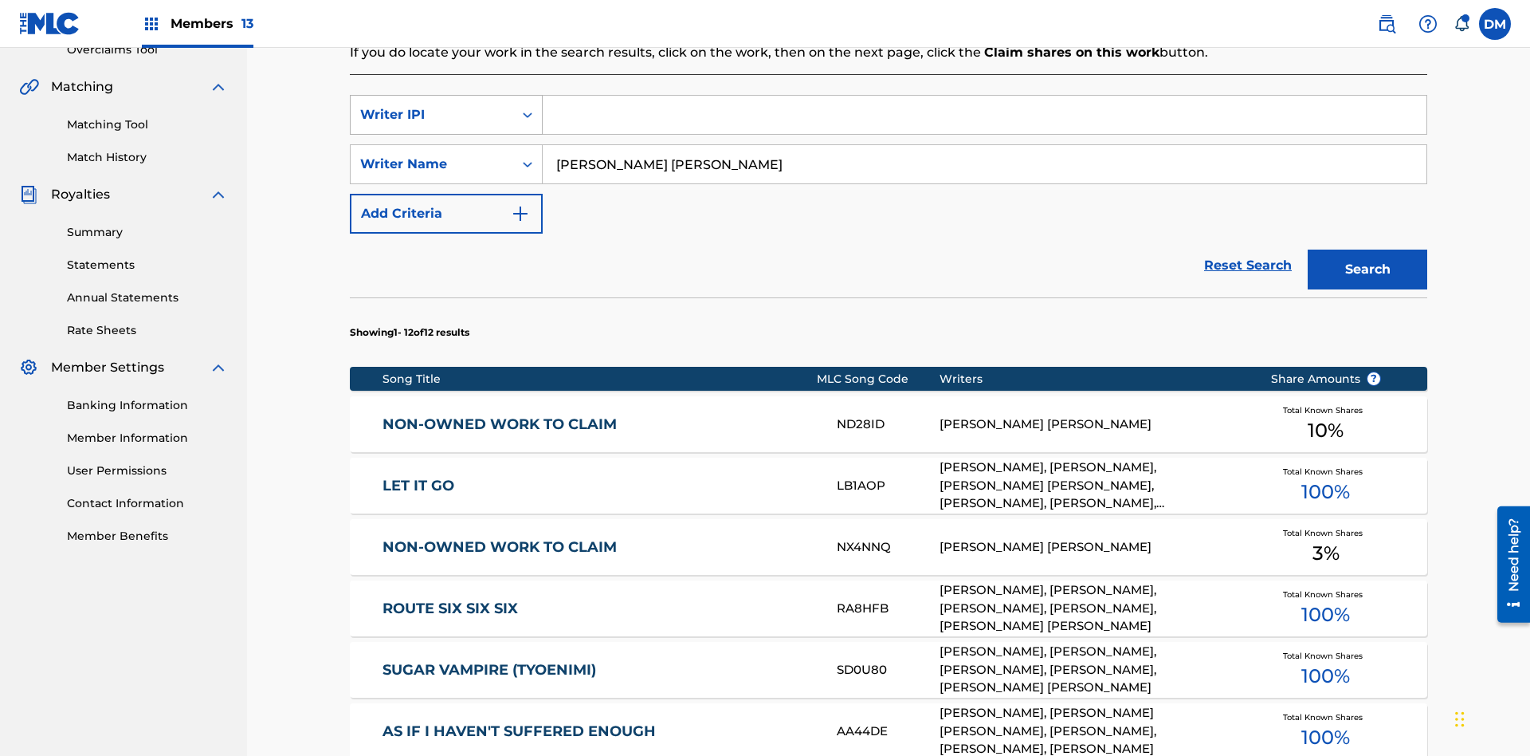
click at [432, 105] on div "Writer IPI" at bounding box center [431, 114] width 143 height 19
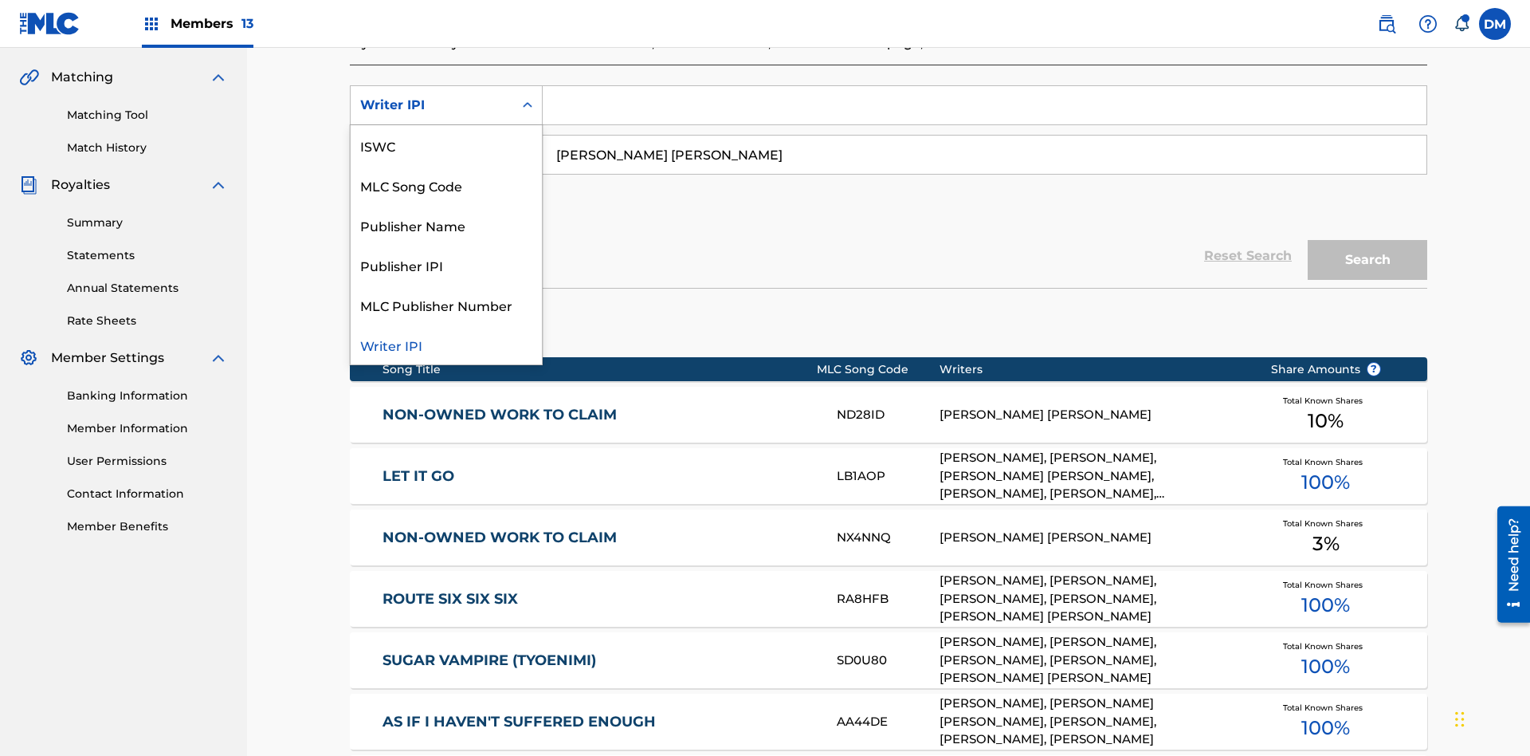
click at [446, 225] on div "Publisher Name" at bounding box center [446, 225] width 191 height 40
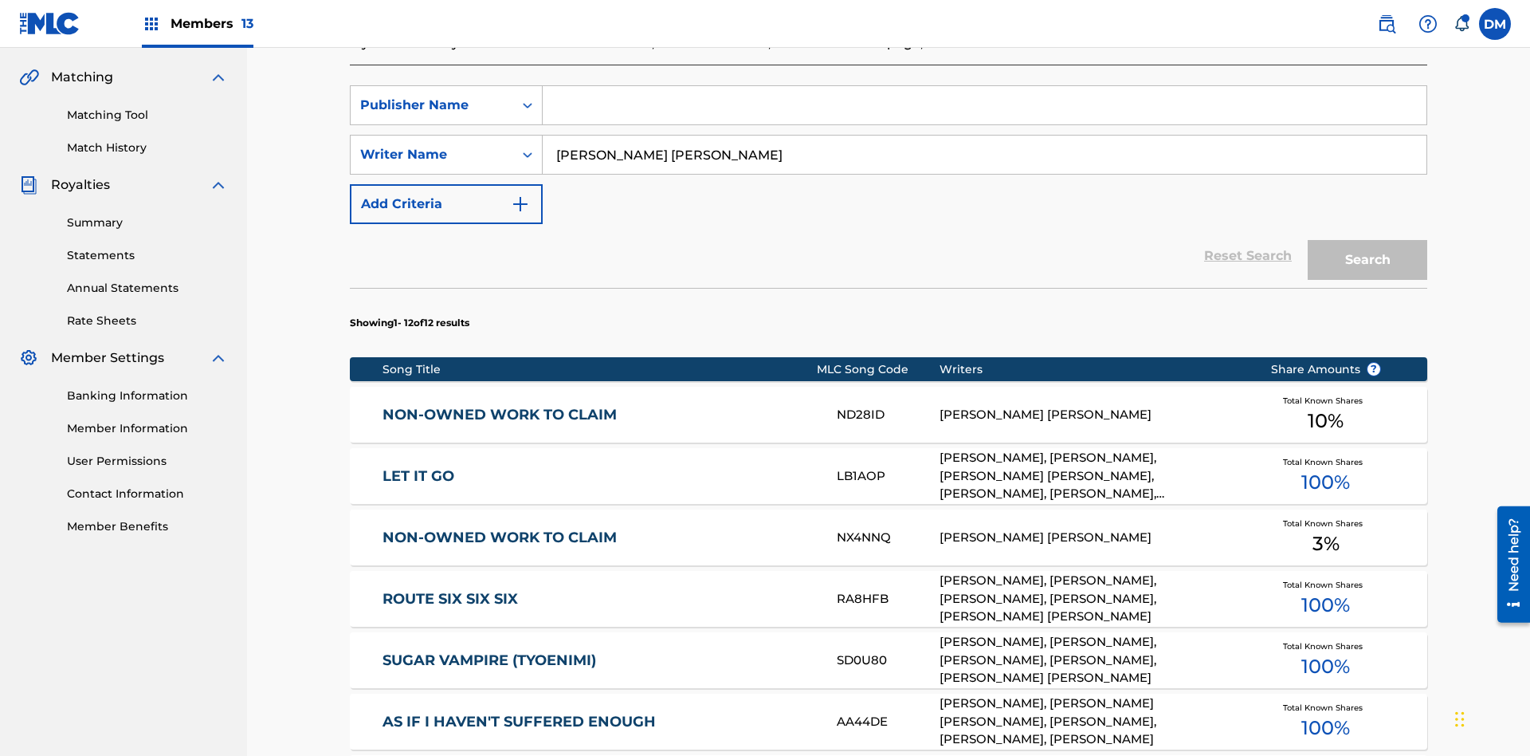
click at [984, 115] on input "Search Form" at bounding box center [985, 105] width 884 height 38
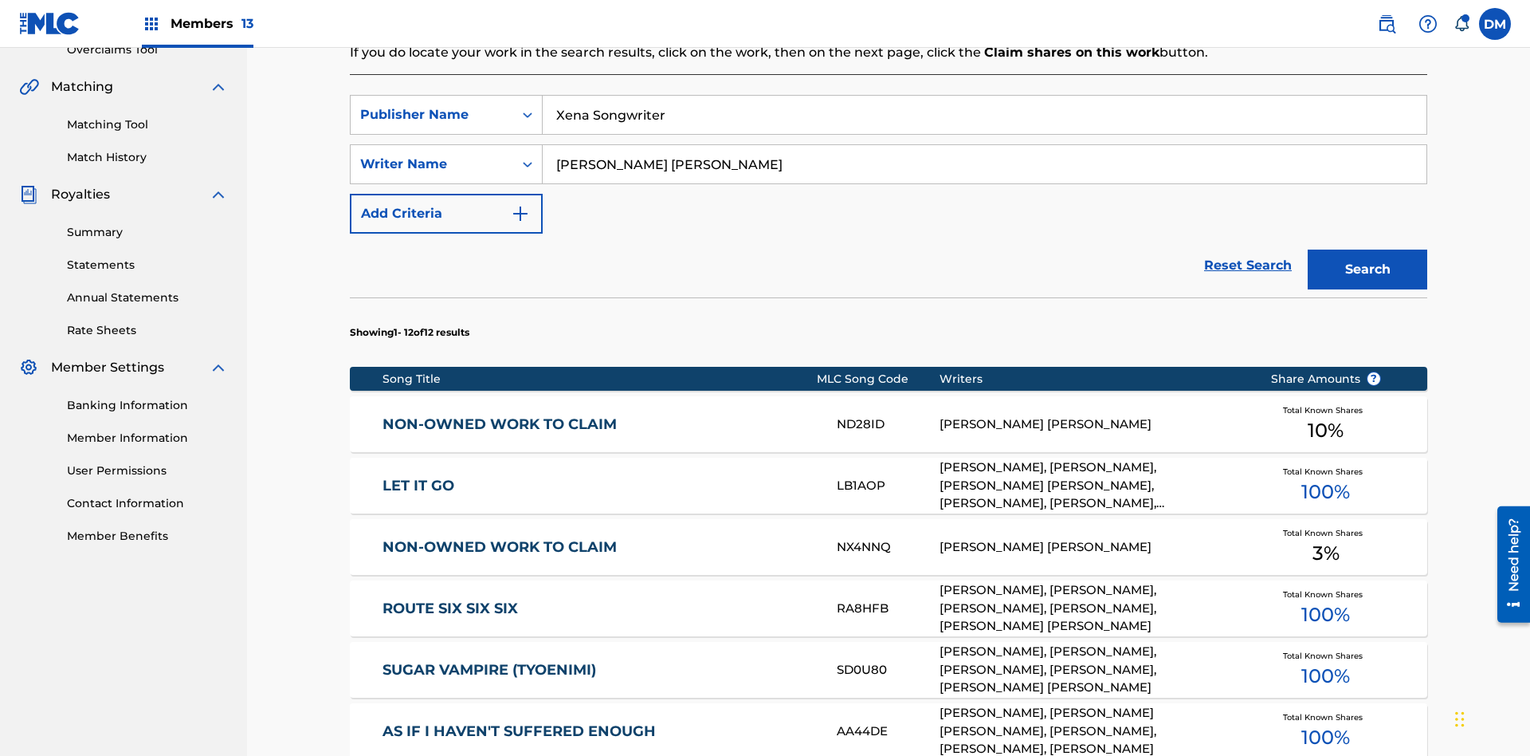
type input "Xena Songwriter"
click at [1368, 249] on button "Search" at bounding box center [1368, 269] width 120 height 40
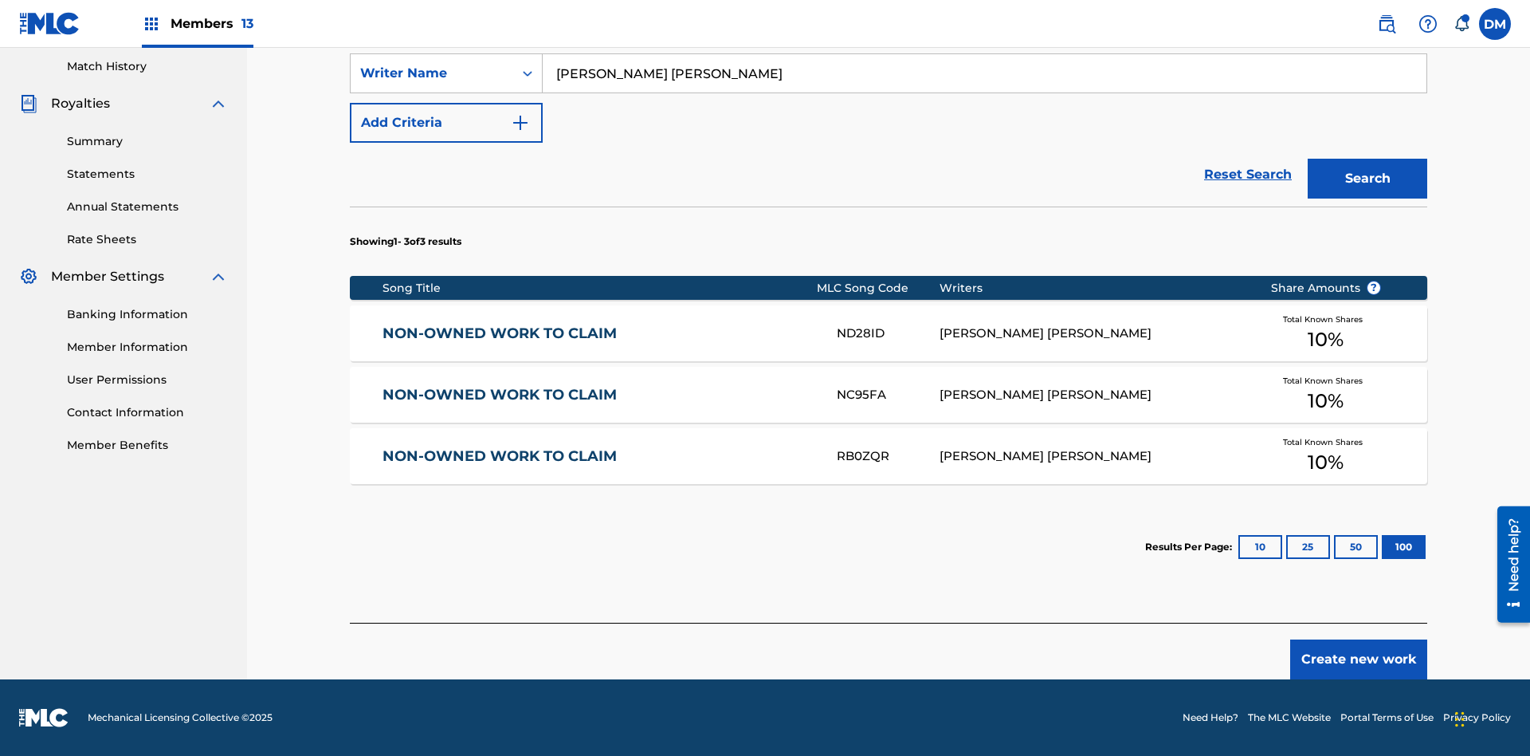
click at [1382, 547] on button "100" at bounding box center [1404, 547] width 44 height 24
click at [984, 43] on input "Xena Songwriter" at bounding box center [985, 24] width 884 height 38
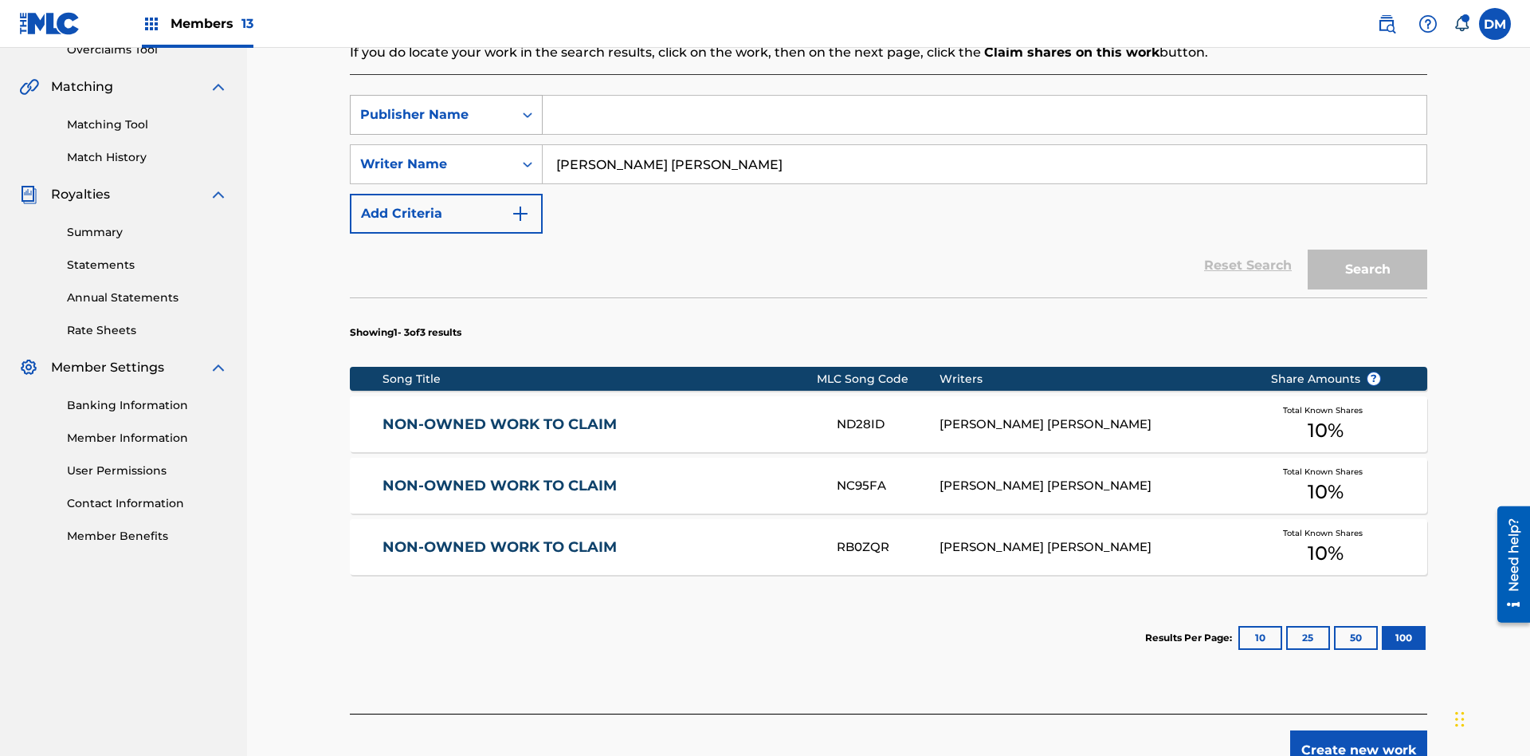
click at [432, 105] on div "Publisher Name" at bounding box center [431, 114] width 143 height 19
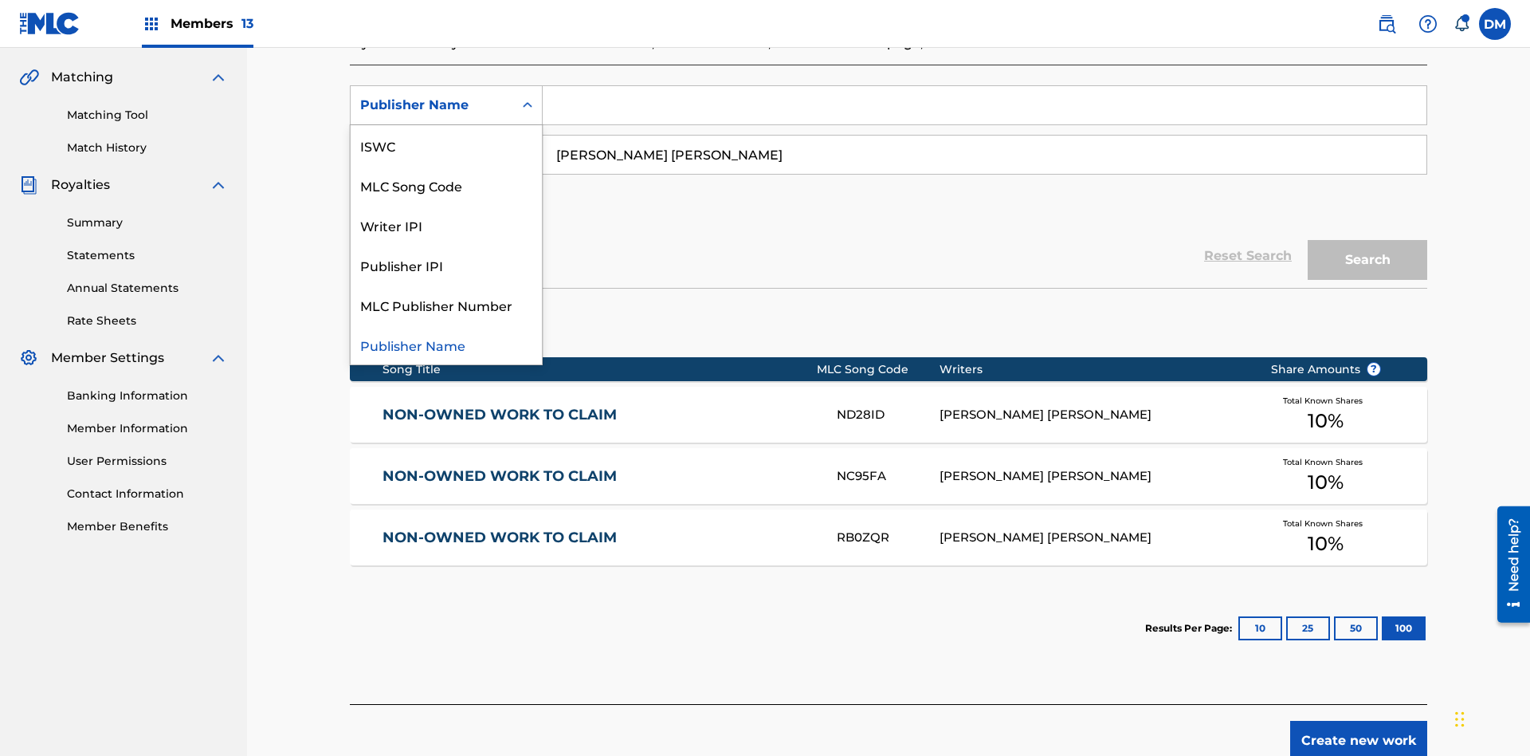
click at [446, 265] on div "Publisher IPI" at bounding box center [446, 265] width 191 height 40
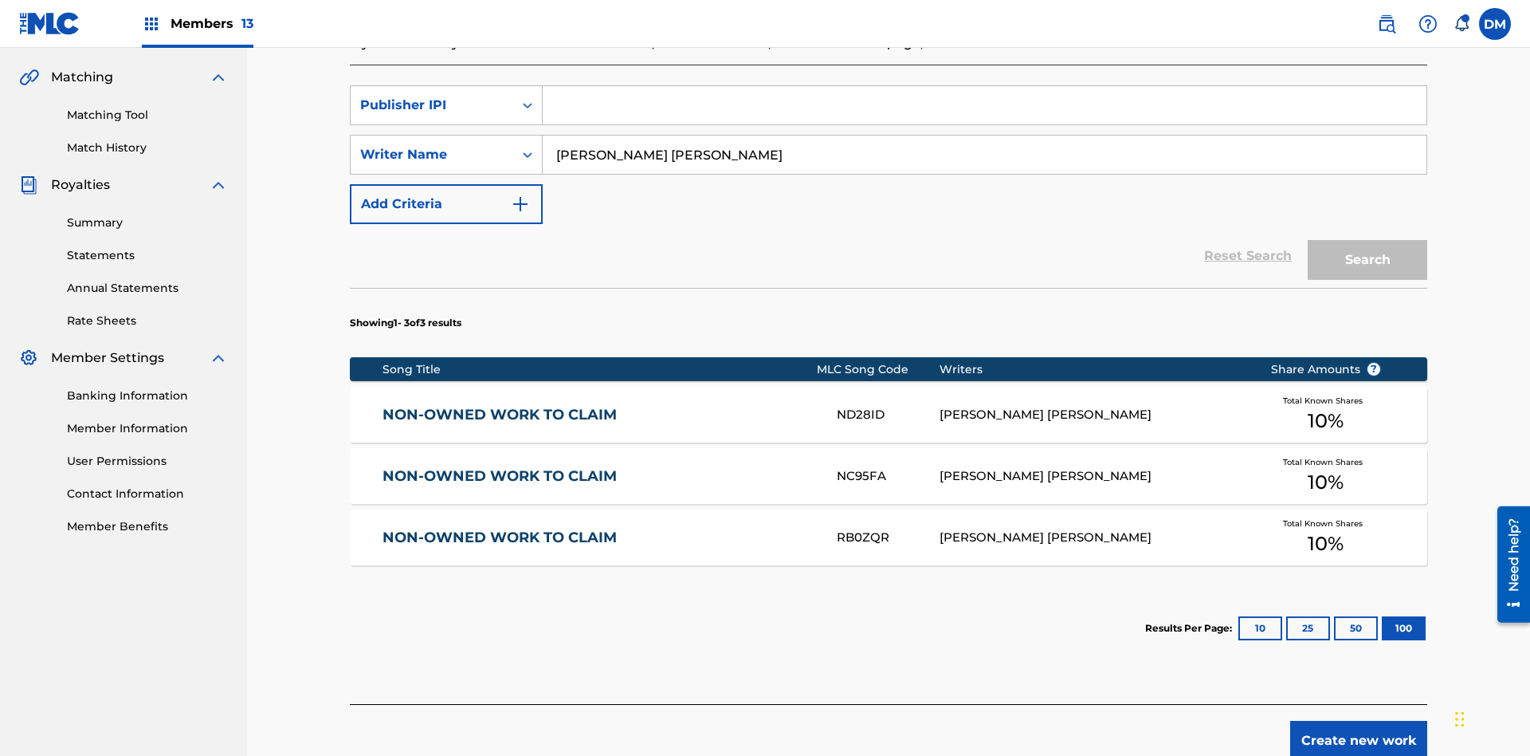
click at [984, 115] on input "Search Form" at bounding box center [985, 105] width 884 height 38
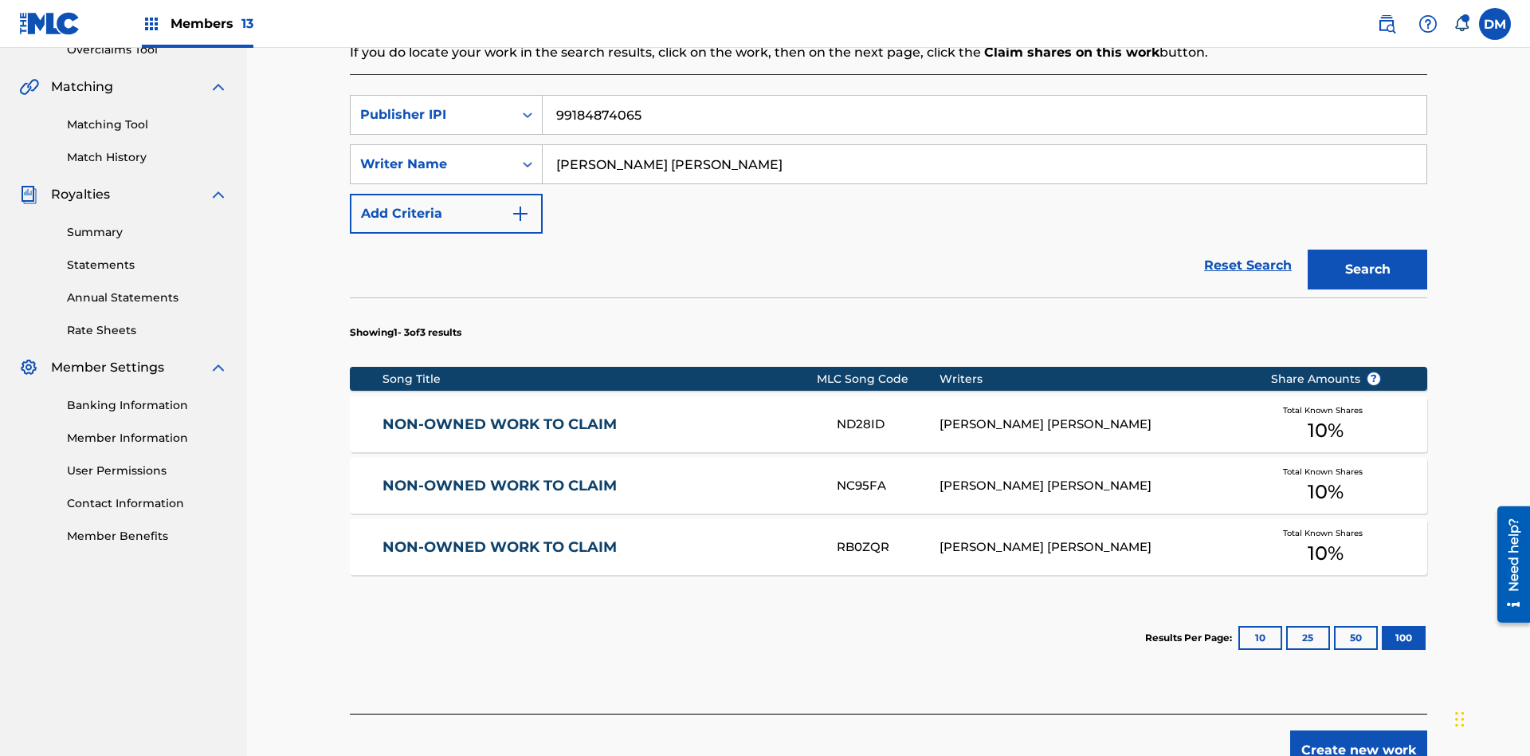
type input "99184874065"
click at [1368, 249] on button "Search" at bounding box center [1368, 269] width 120 height 40
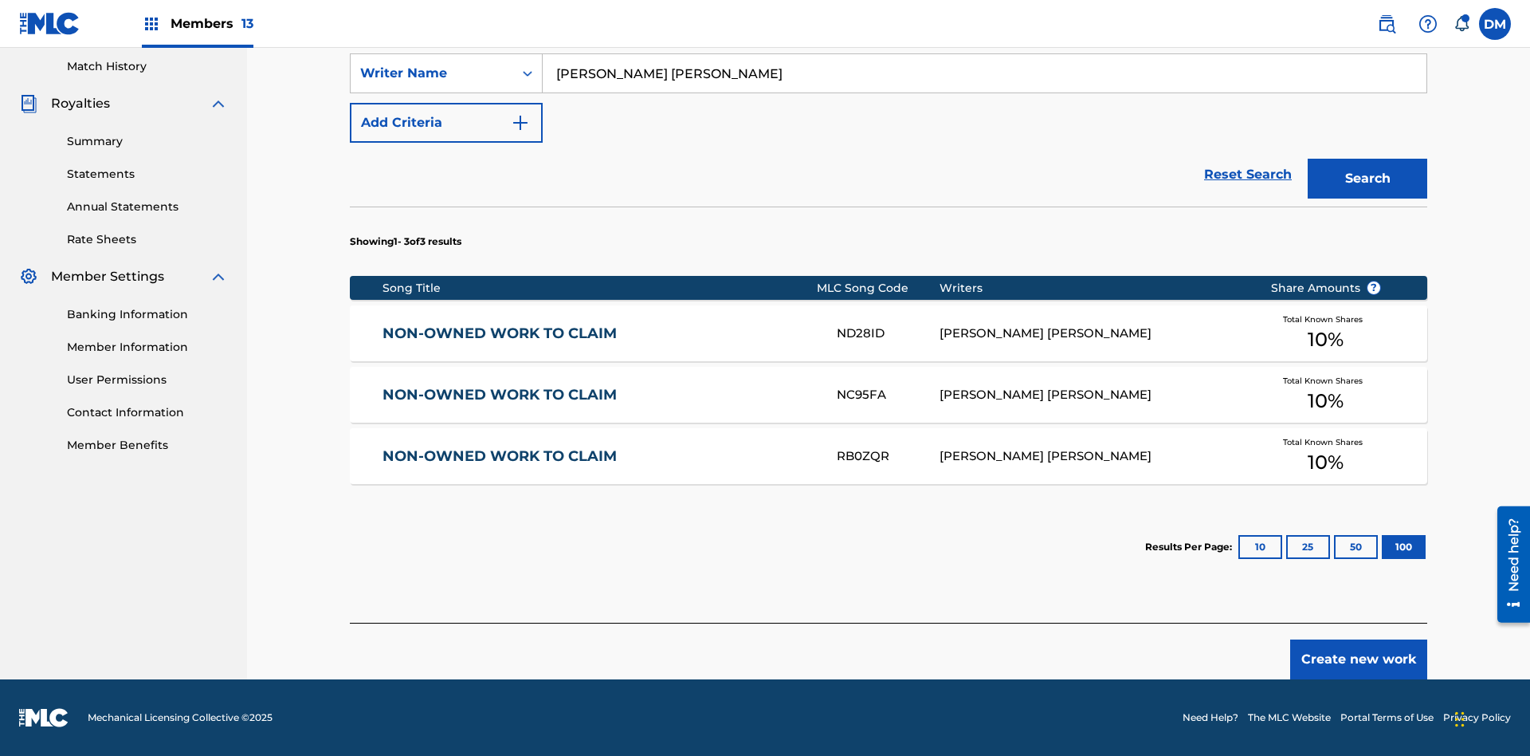
click at [1382, 547] on button "100" at bounding box center [1404, 547] width 44 height 24
click at [984, 92] on input "[PERSON_NAME] [PERSON_NAME]" at bounding box center [985, 73] width 884 height 38
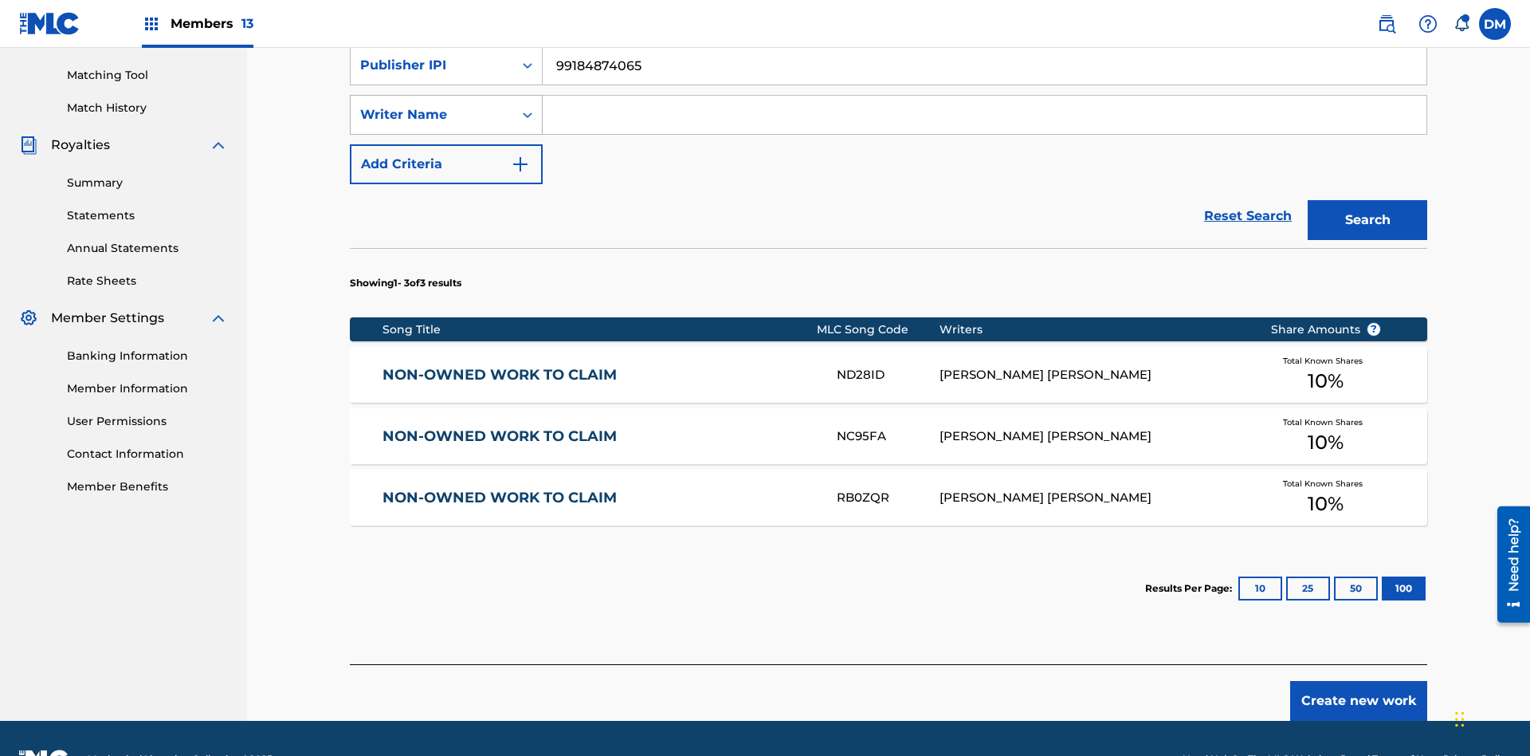
click at [432, 105] on div "Writer Name" at bounding box center [431, 114] width 143 height 19
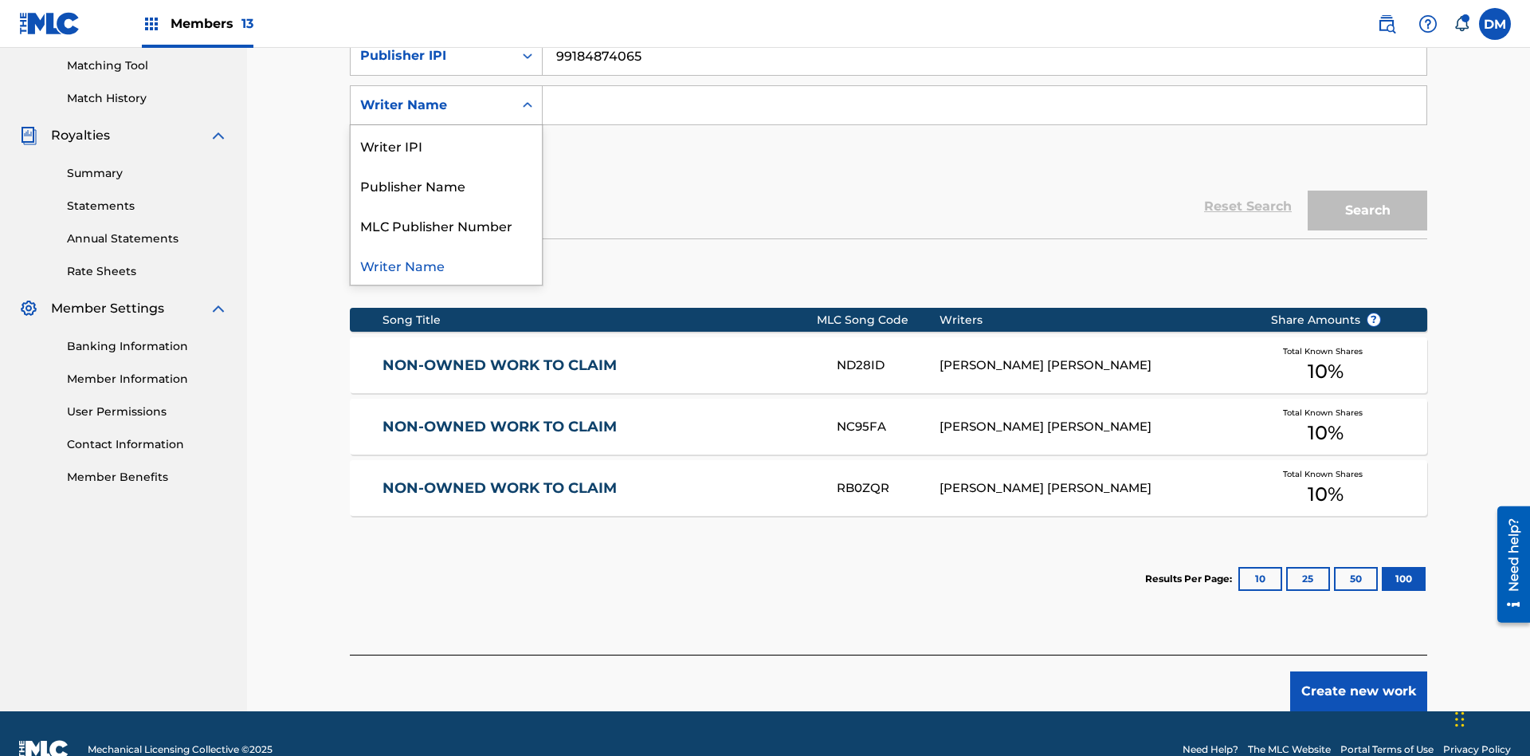
click at [446, 225] on div "MLC Publisher Number" at bounding box center [446, 225] width 191 height 40
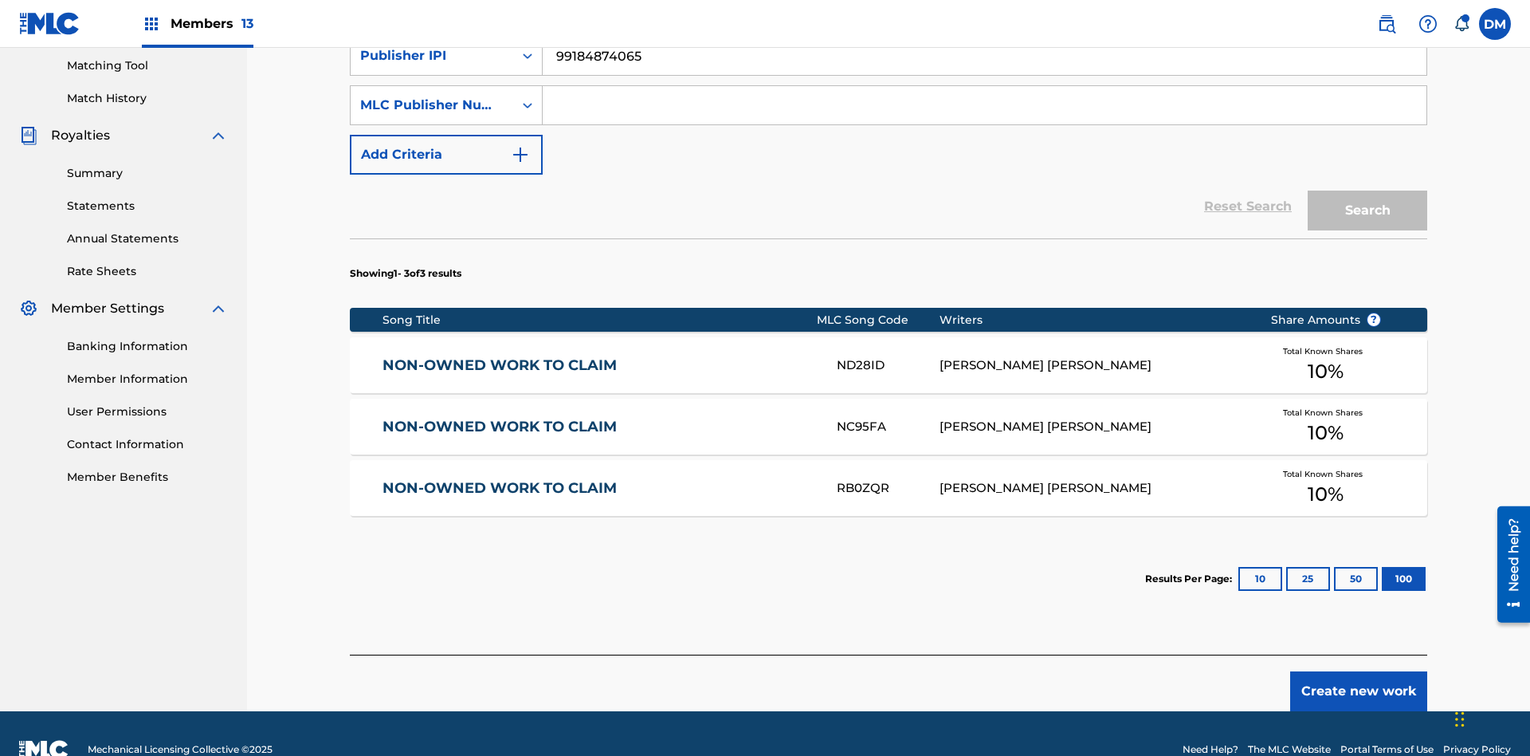
click at [984, 115] on input "Search Form" at bounding box center [985, 105] width 884 height 38
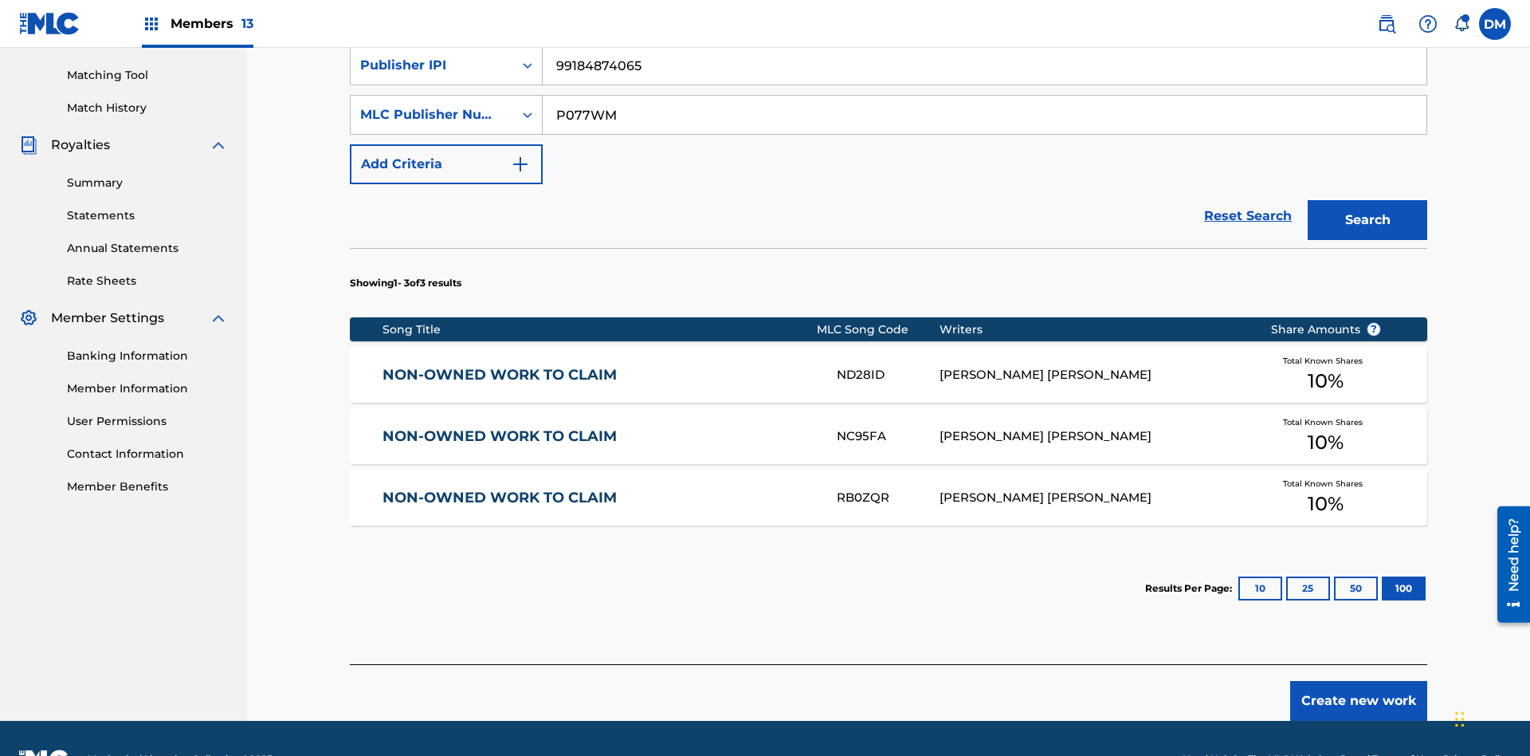
type input "P077WM"
click at [1368, 200] on button "Search" at bounding box center [1368, 220] width 120 height 40
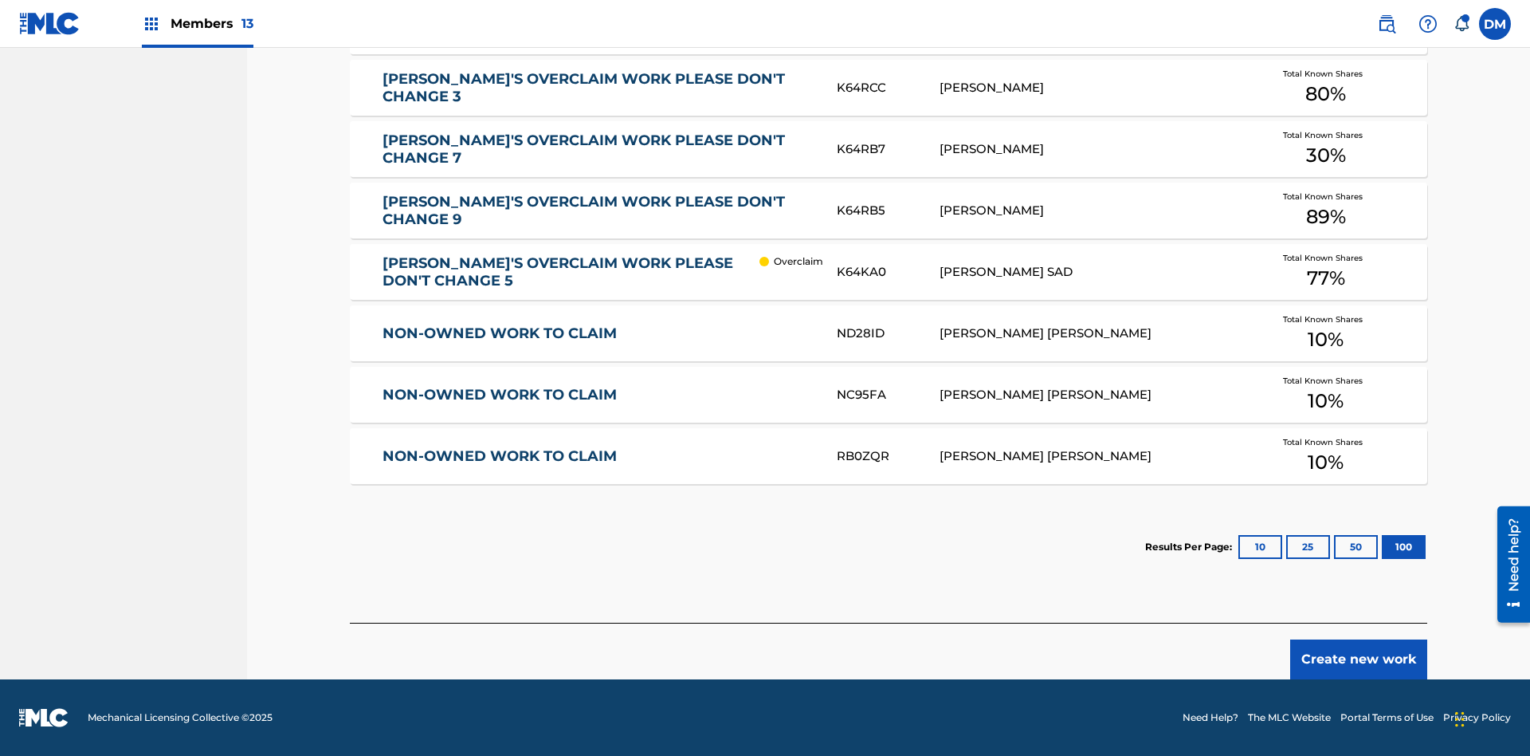
click at [1382, 547] on button "100" at bounding box center [1404, 547] width 44 height 24
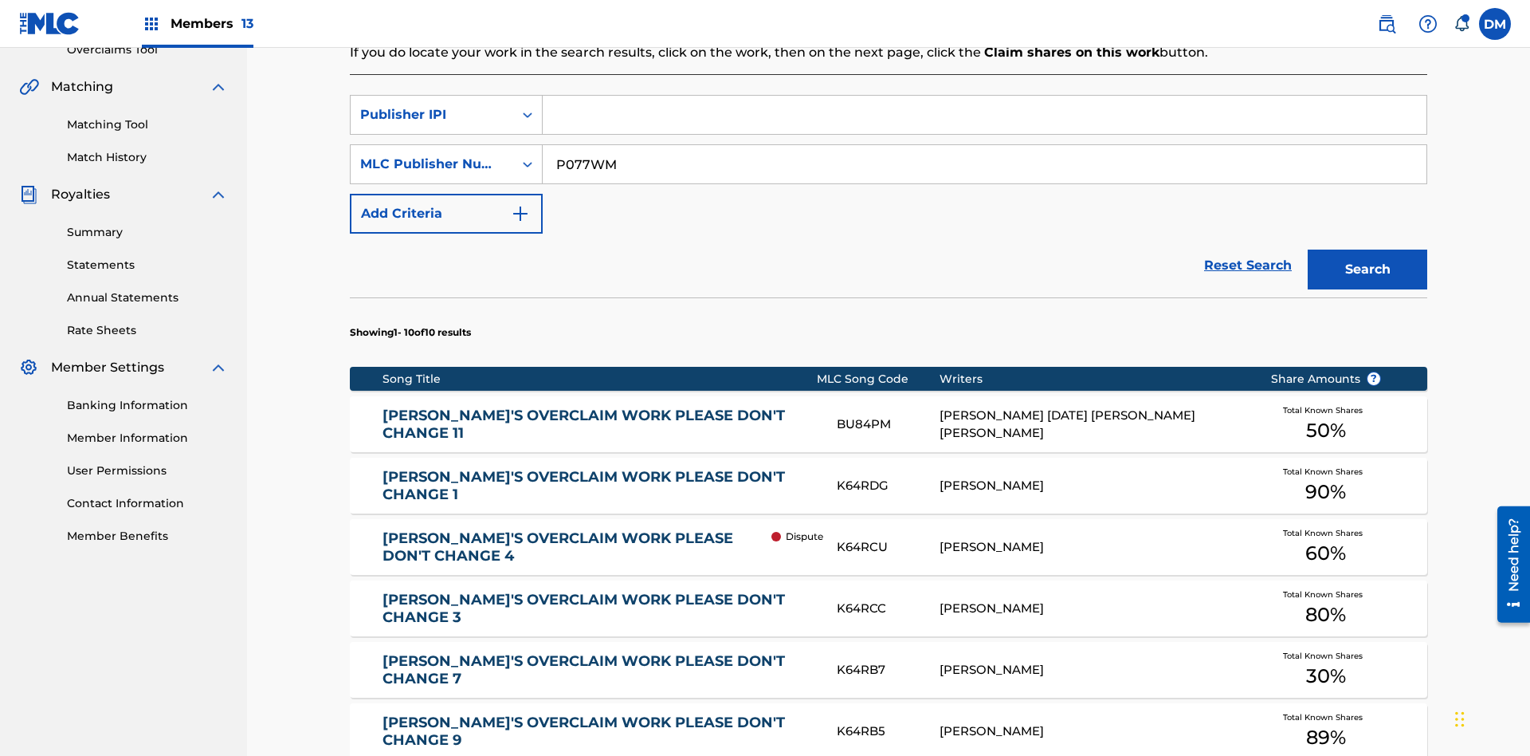
click at [984, 145] on input "P077WM" at bounding box center [985, 164] width 884 height 38
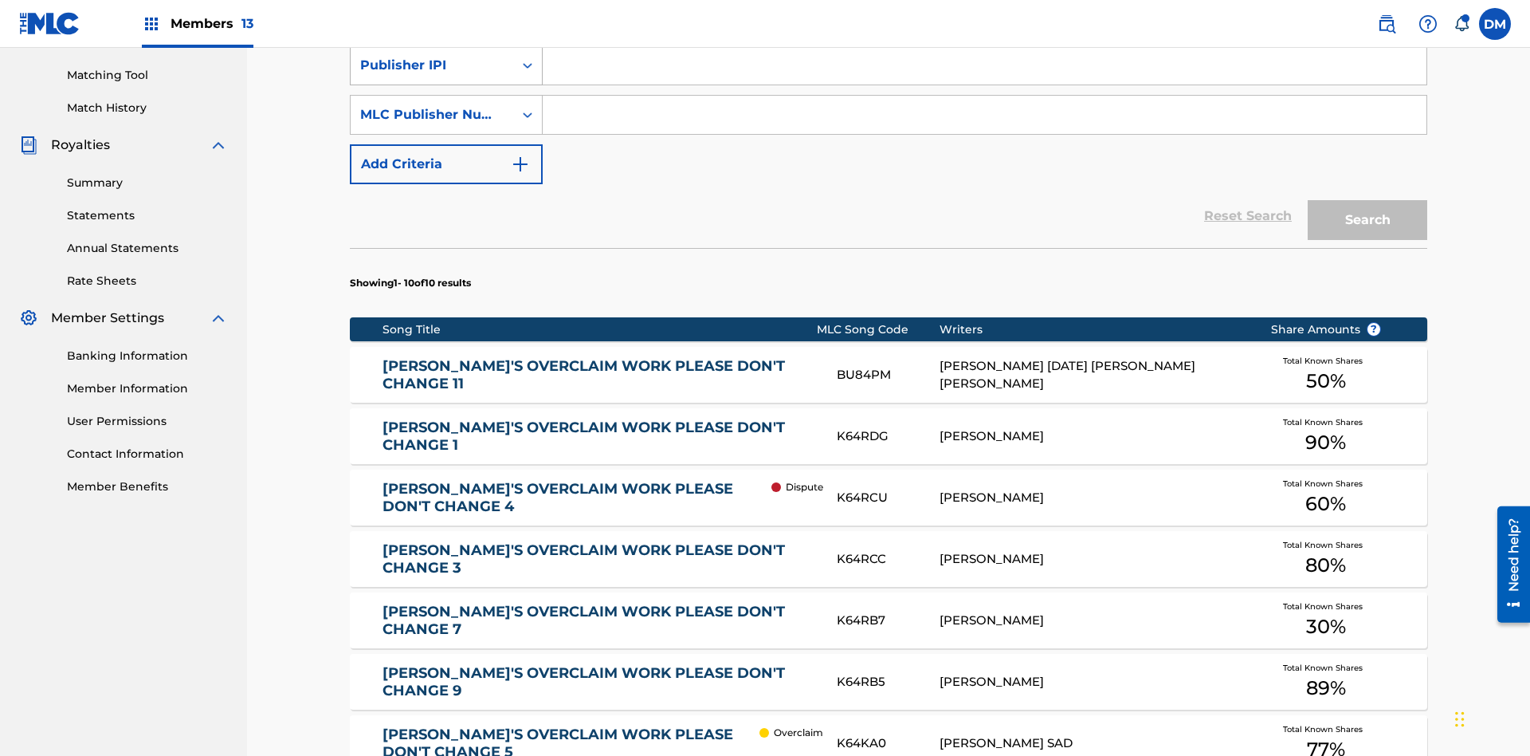
click at [432, 75] on div "Publisher IPI" at bounding box center [431, 65] width 143 height 19
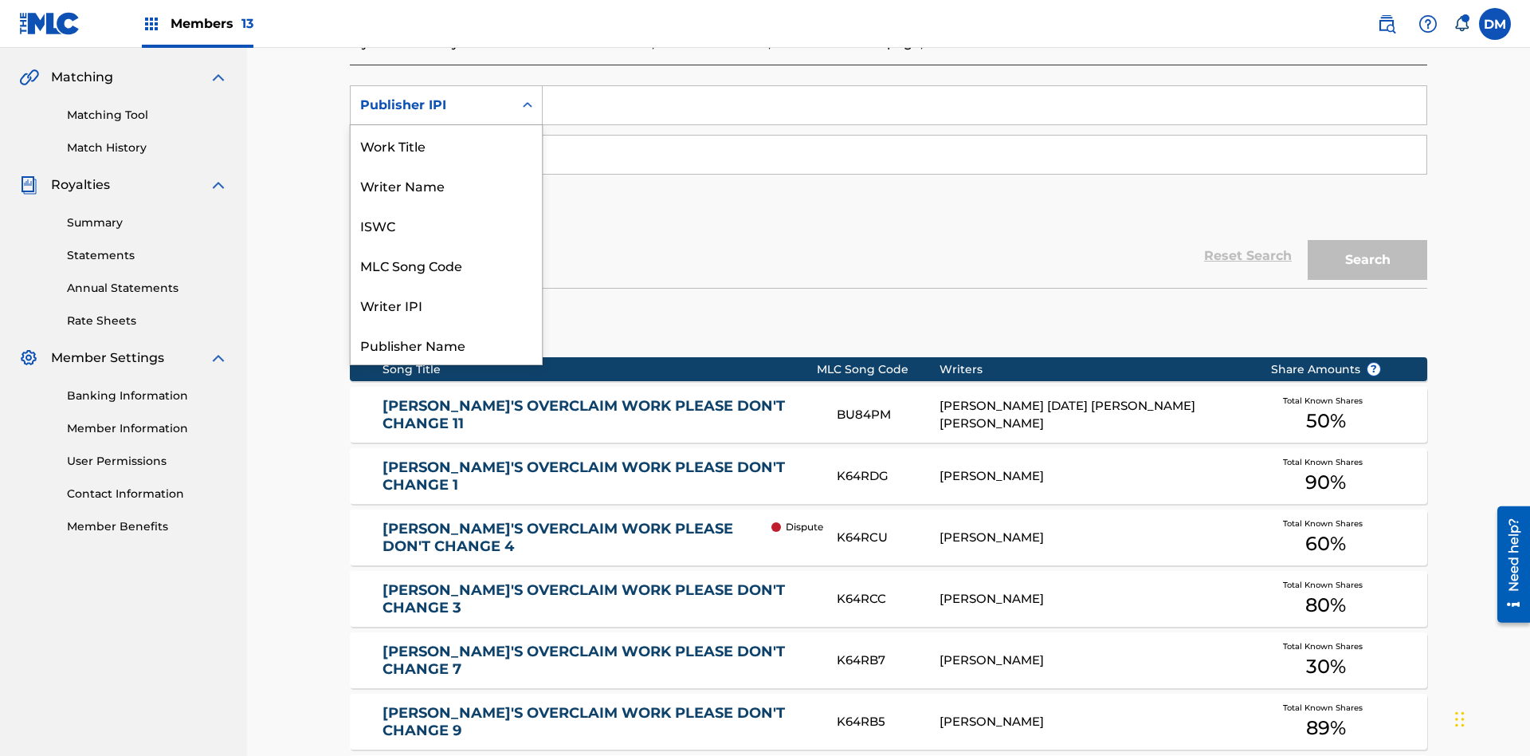
scroll to position [40, 0]
click at [446, 125] on div "Work Title" at bounding box center [446, 105] width 191 height 40
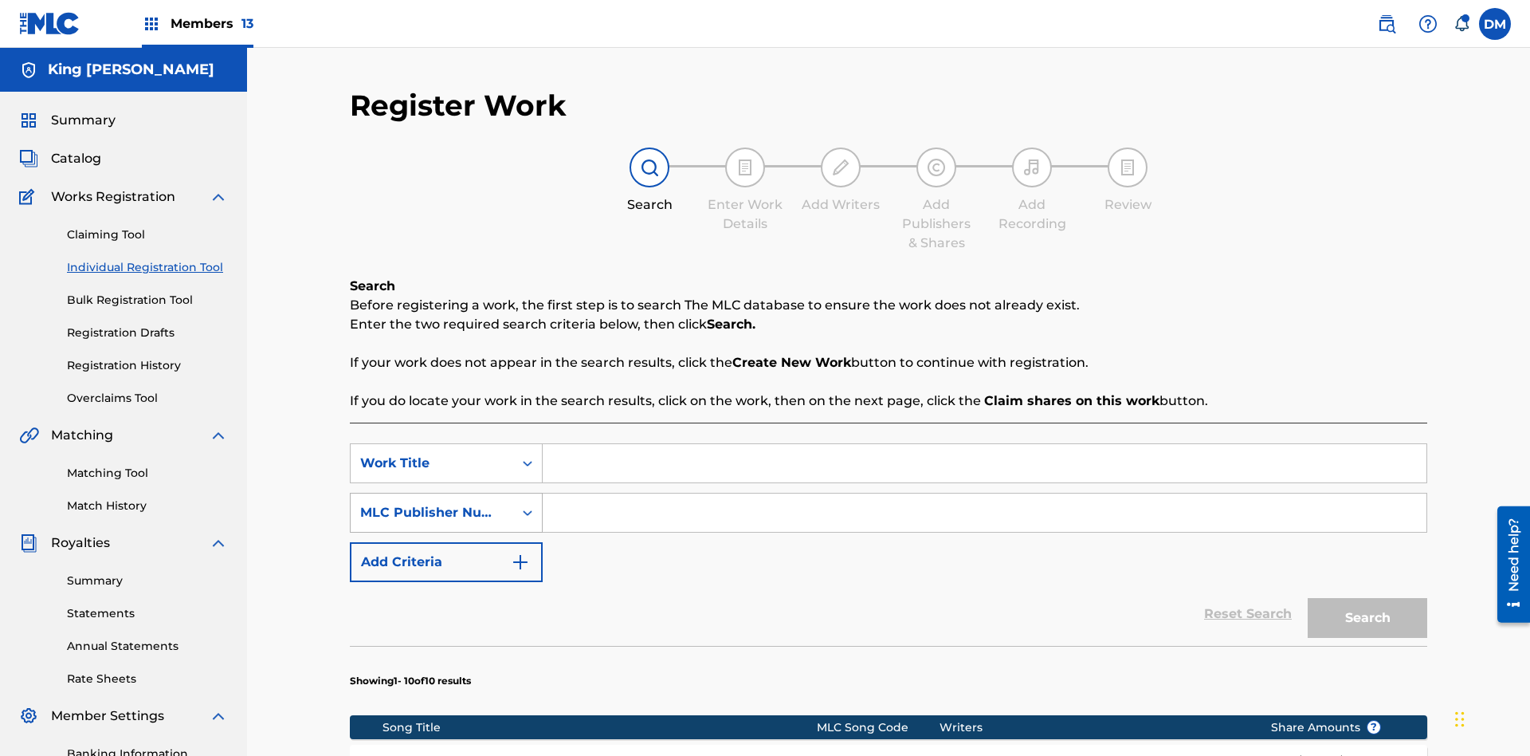
click at [432, 503] on div "MLC Publisher Number" at bounding box center [431, 512] width 143 height 19
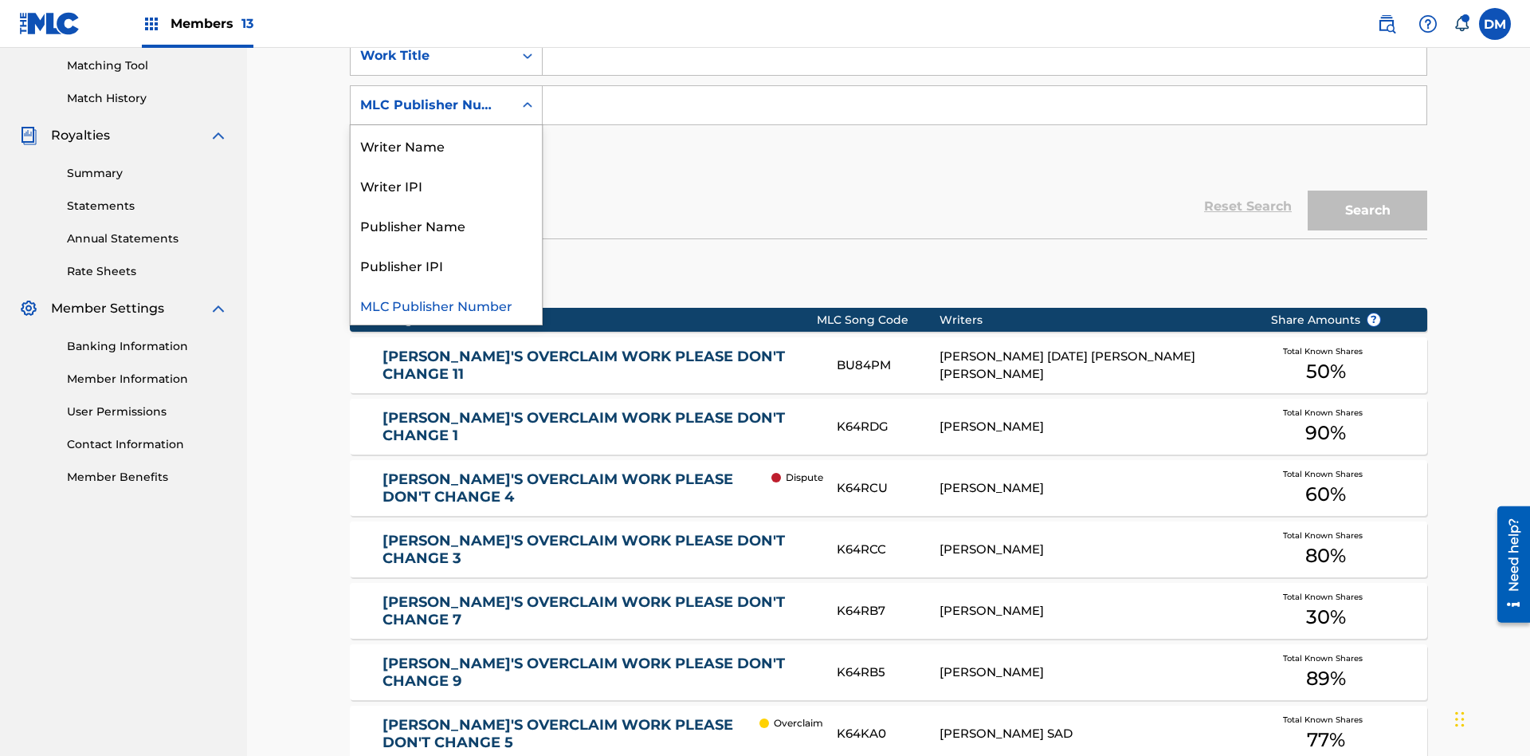
click at [446, 225] on div "Publisher Name" at bounding box center [446, 225] width 191 height 40
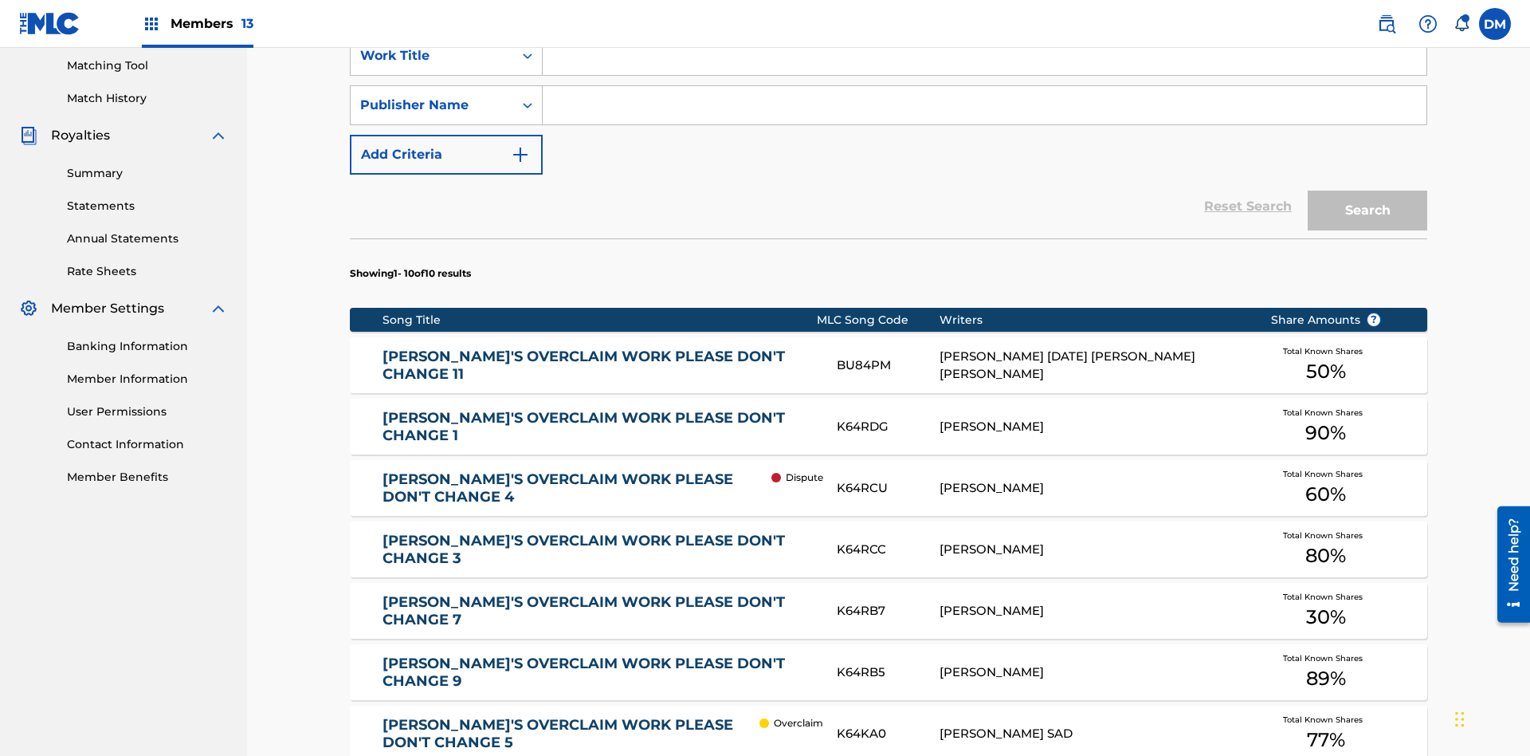
click at [446, 135] on button "Add Criteria" at bounding box center [446, 155] width 193 height 40
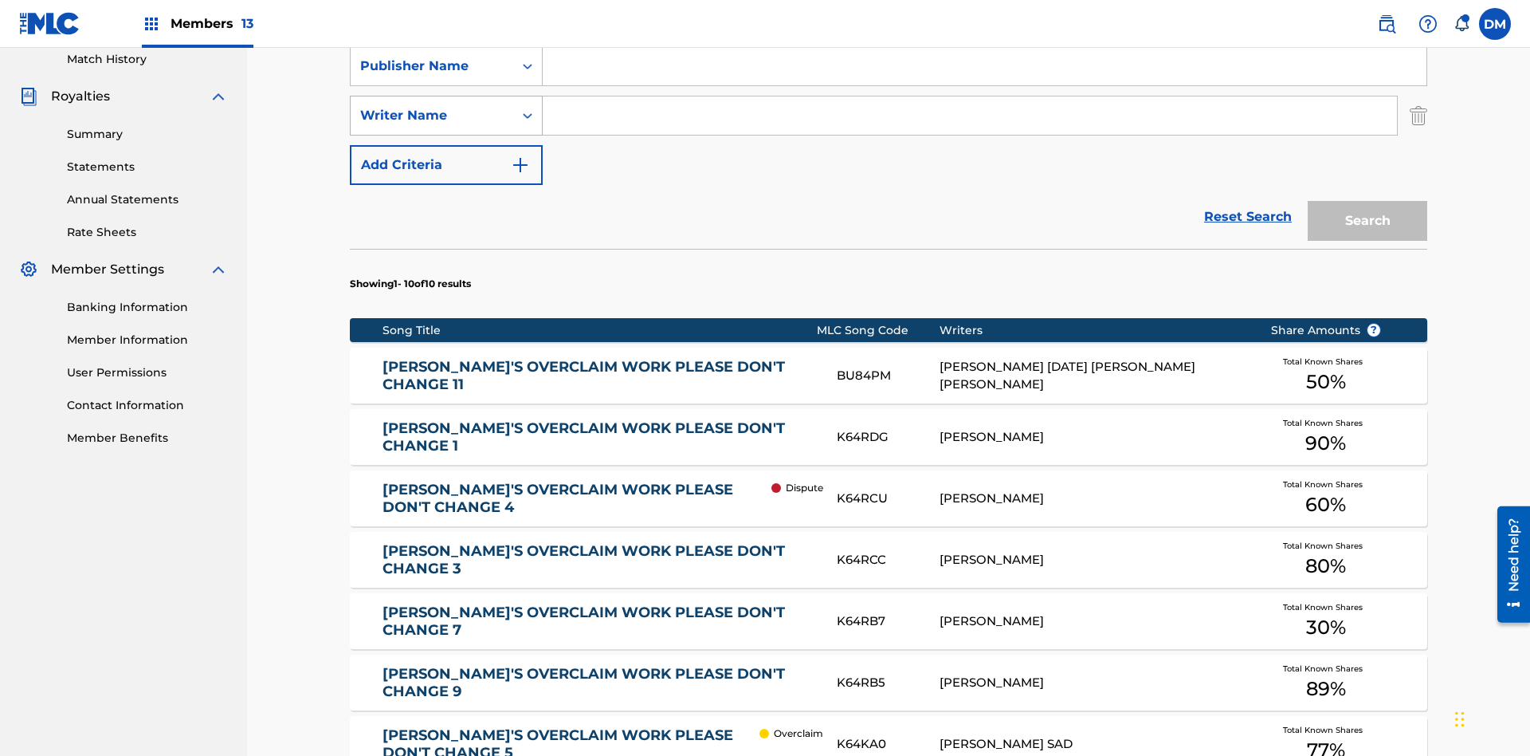
click at [432, 106] on div "Writer Name" at bounding box center [431, 115] width 143 height 19
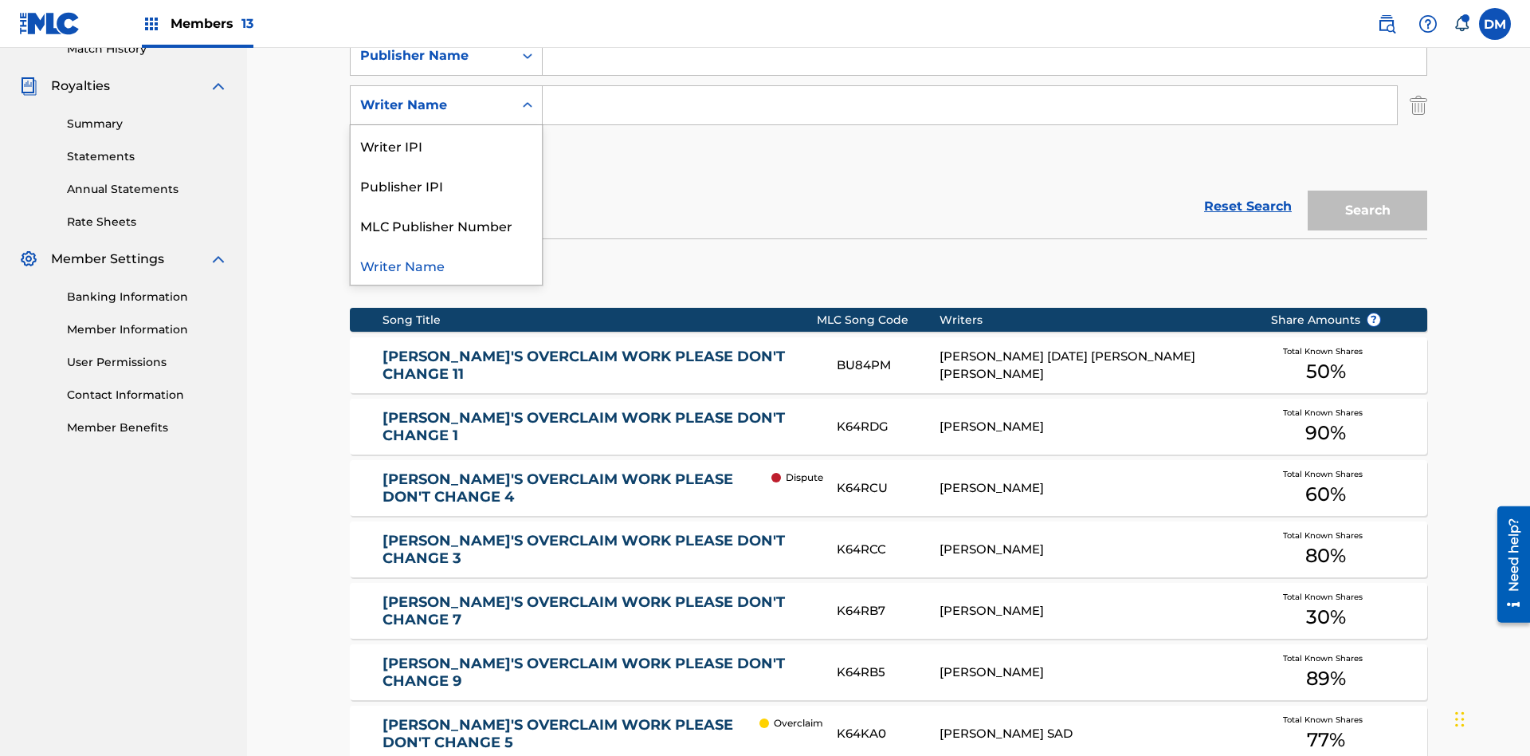
click at [446, 185] on div "Publisher IPI" at bounding box center [446, 185] width 191 height 40
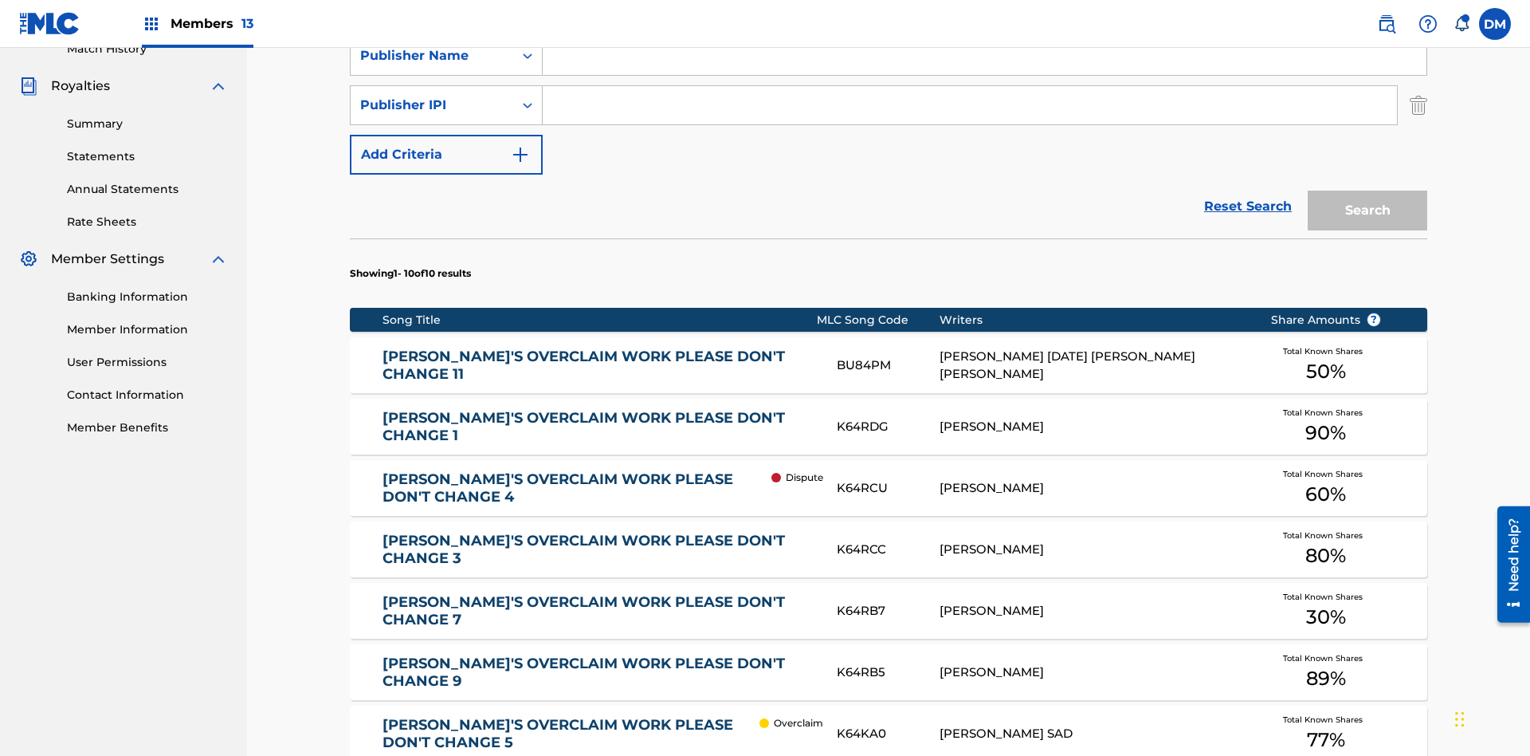
click at [446, 135] on button "Add Criteria" at bounding box center [446, 155] width 193 height 40
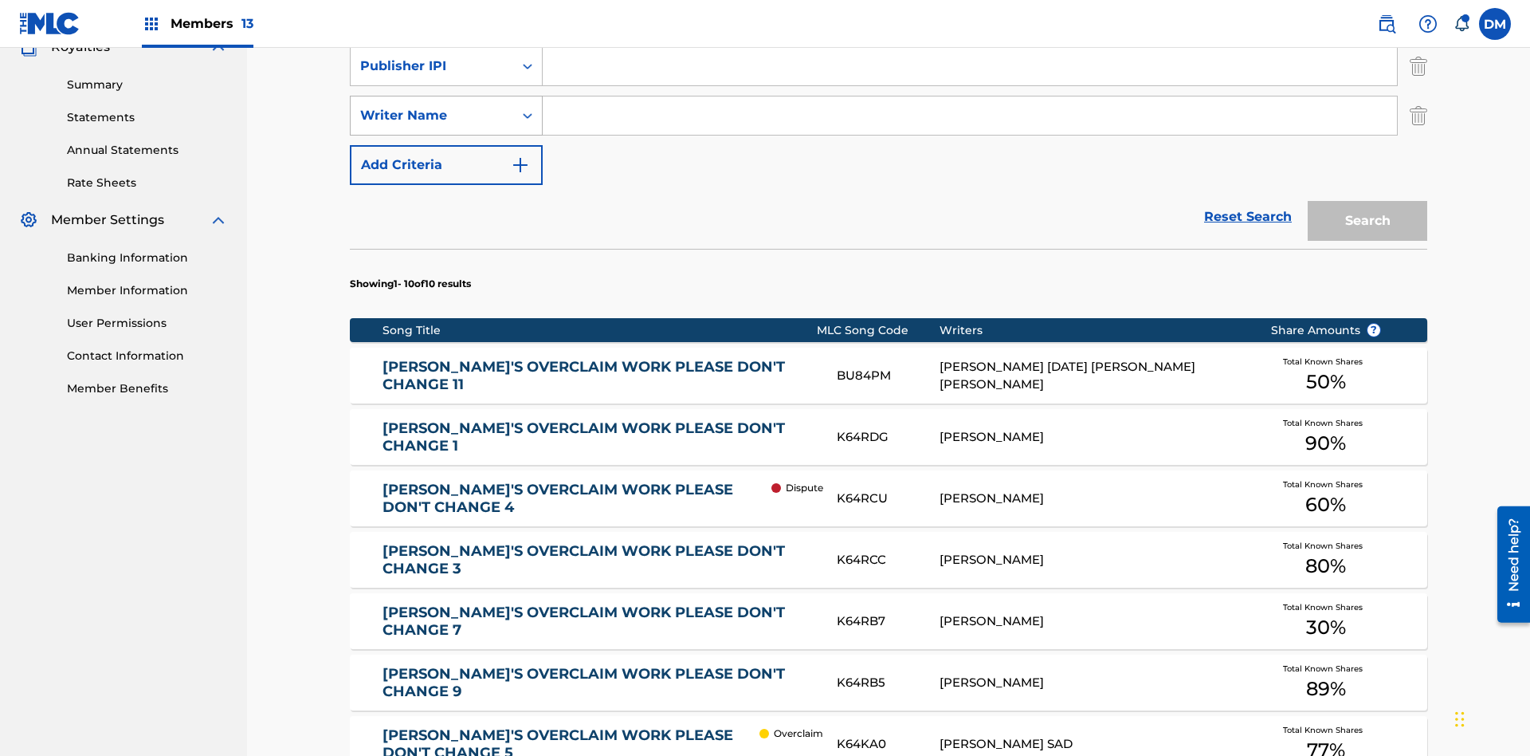
click at [432, 106] on div "Writer Name" at bounding box center [431, 115] width 143 height 19
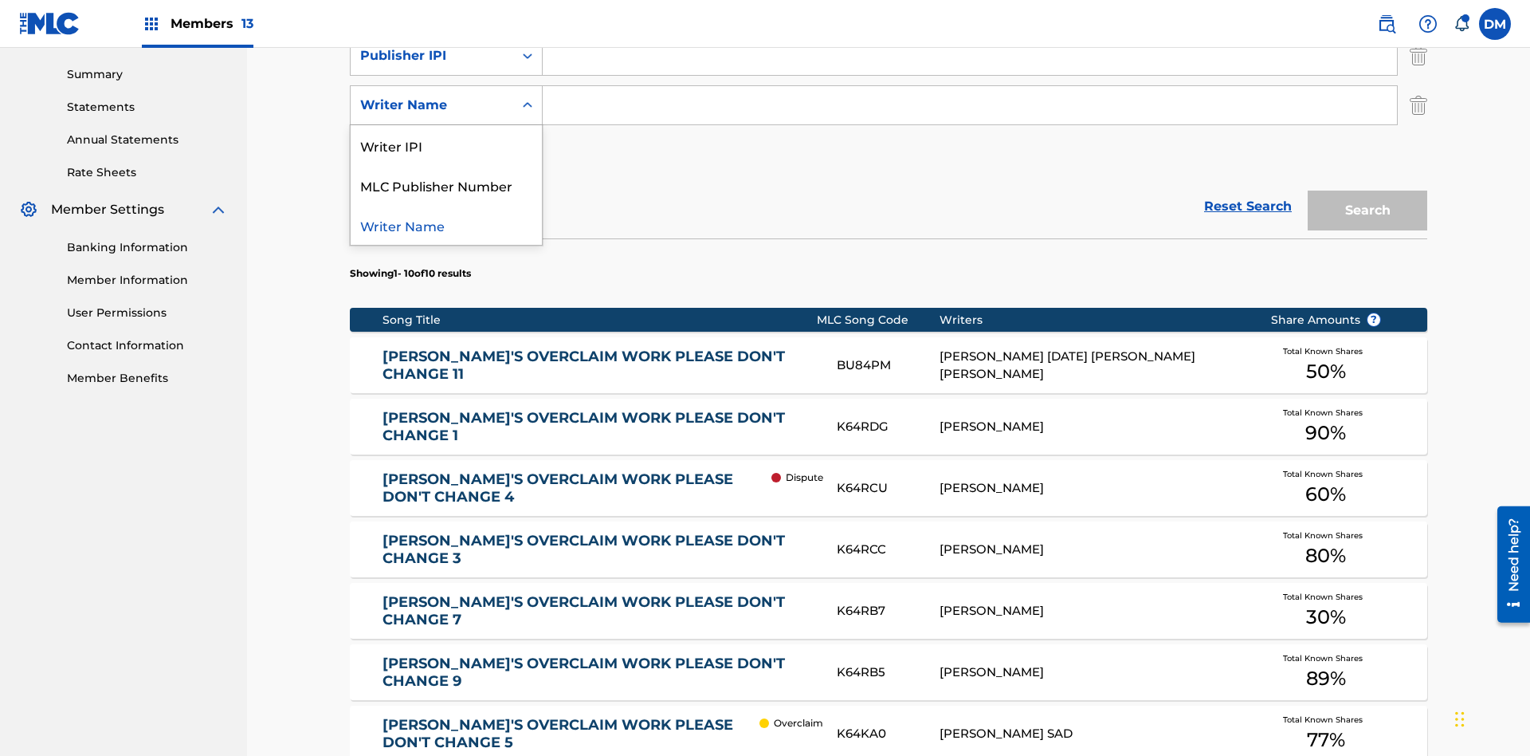
click at [446, 225] on div "Writer Name" at bounding box center [446, 225] width 191 height 40
click at [446, 135] on button "Add Criteria" at bounding box center [446, 155] width 193 height 40
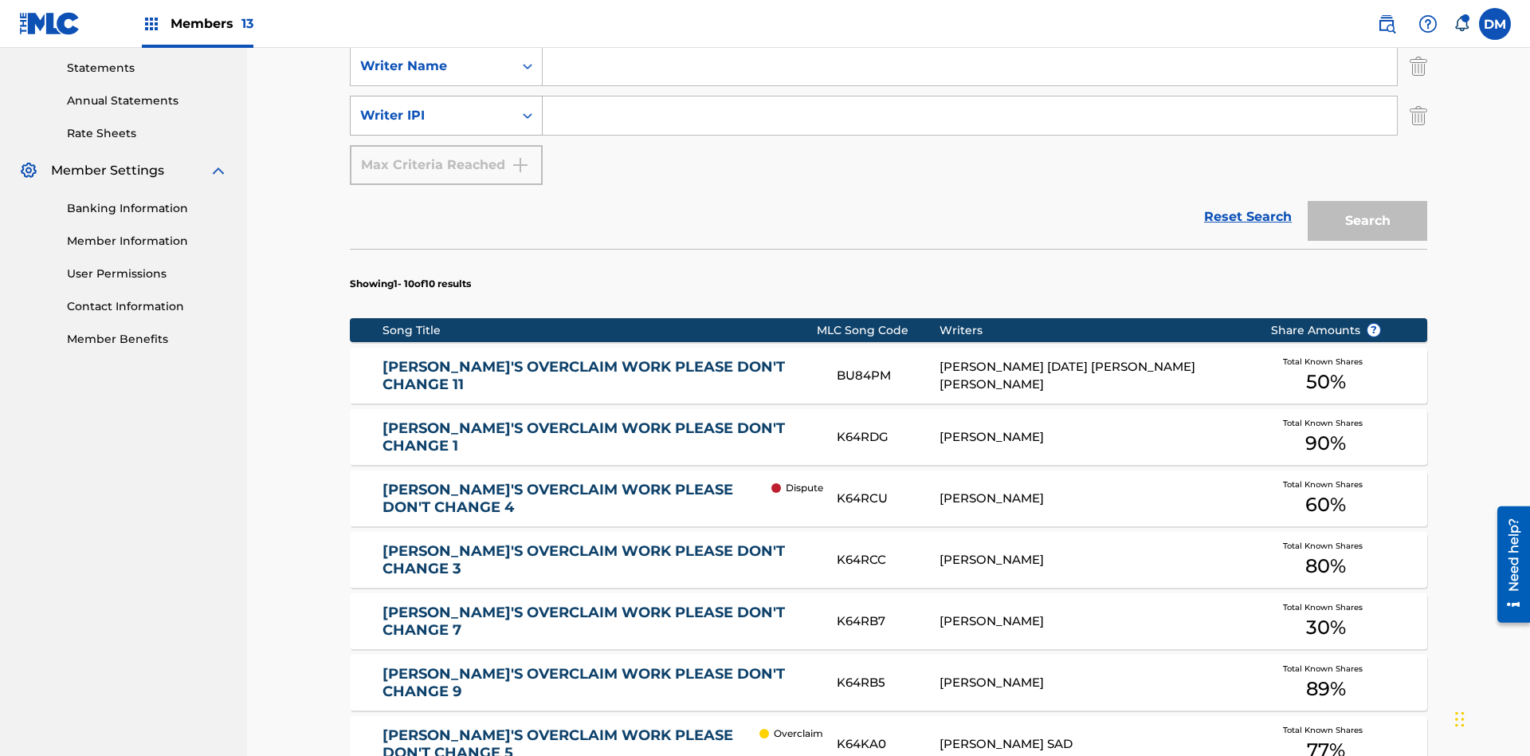
click at [432, 106] on div "Writer IPI" at bounding box center [431, 115] width 143 height 19
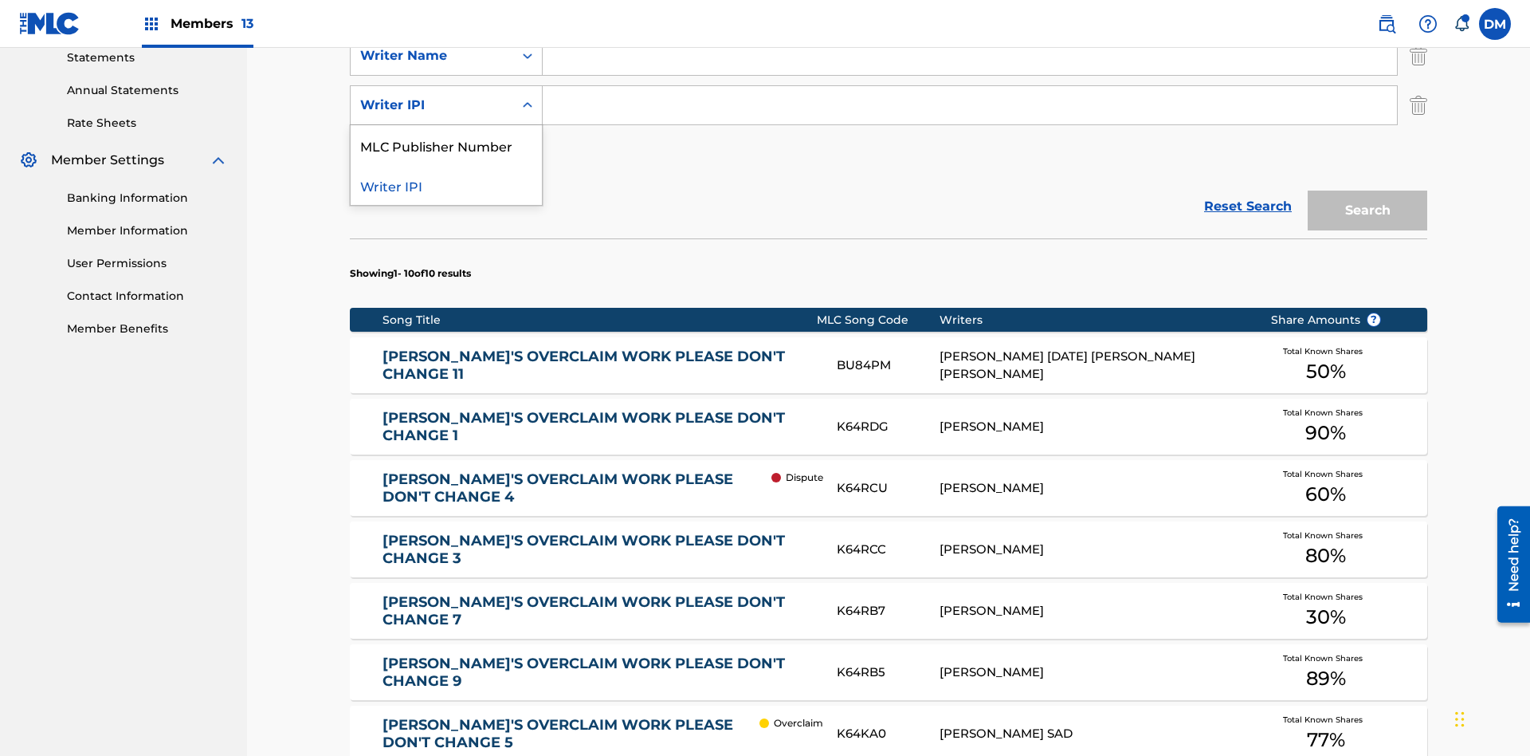
click at [446, 145] on div "MLC Publisher Number" at bounding box center [446, 145] width 191 height 40
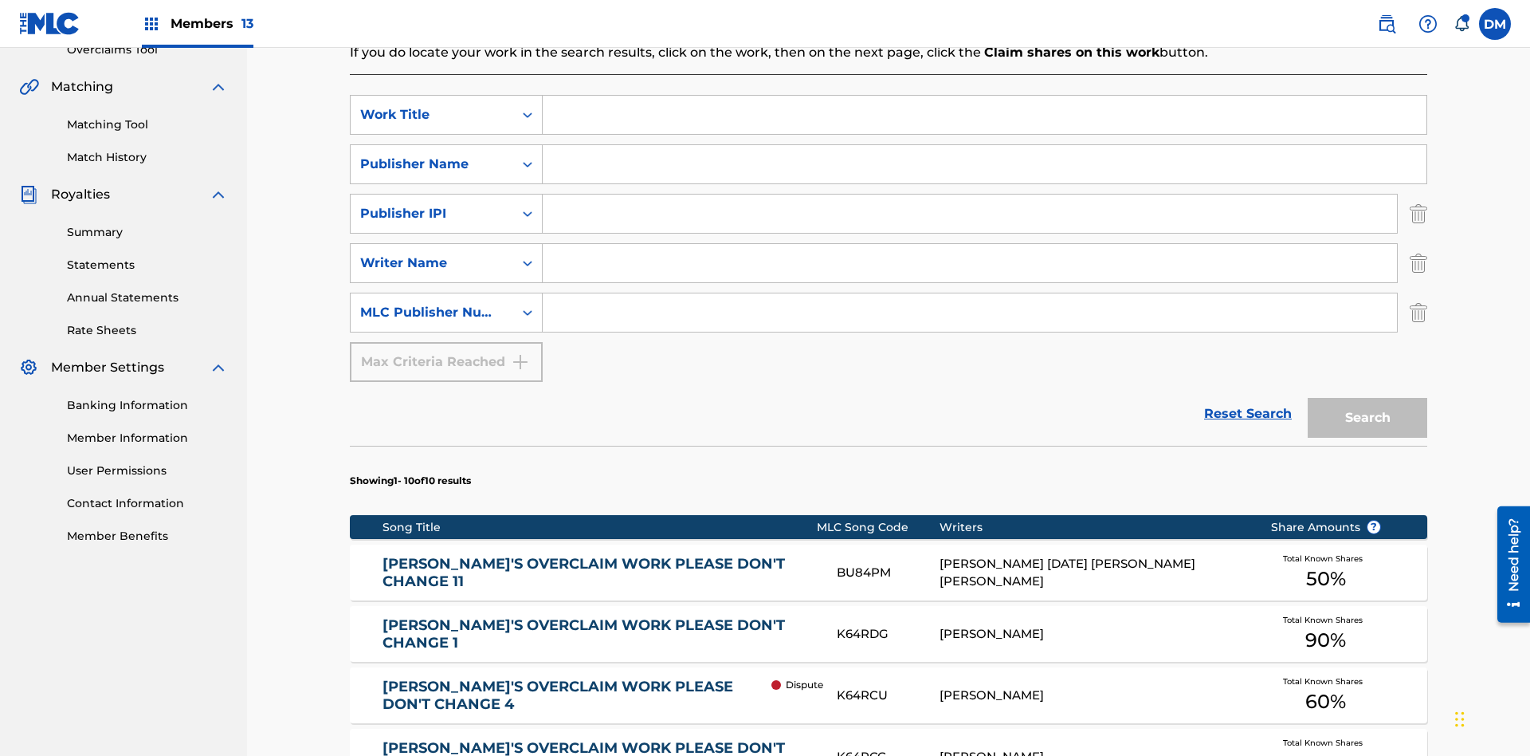
click at [984, 115] on input "Search Form" at bounding box center [985, 115] width 884 height 38
type input "NON-OWNED WORK TO CLAIM"
click at [984, 145] on input "Search Form" at bounding box center [985, 164] width 884 height 38
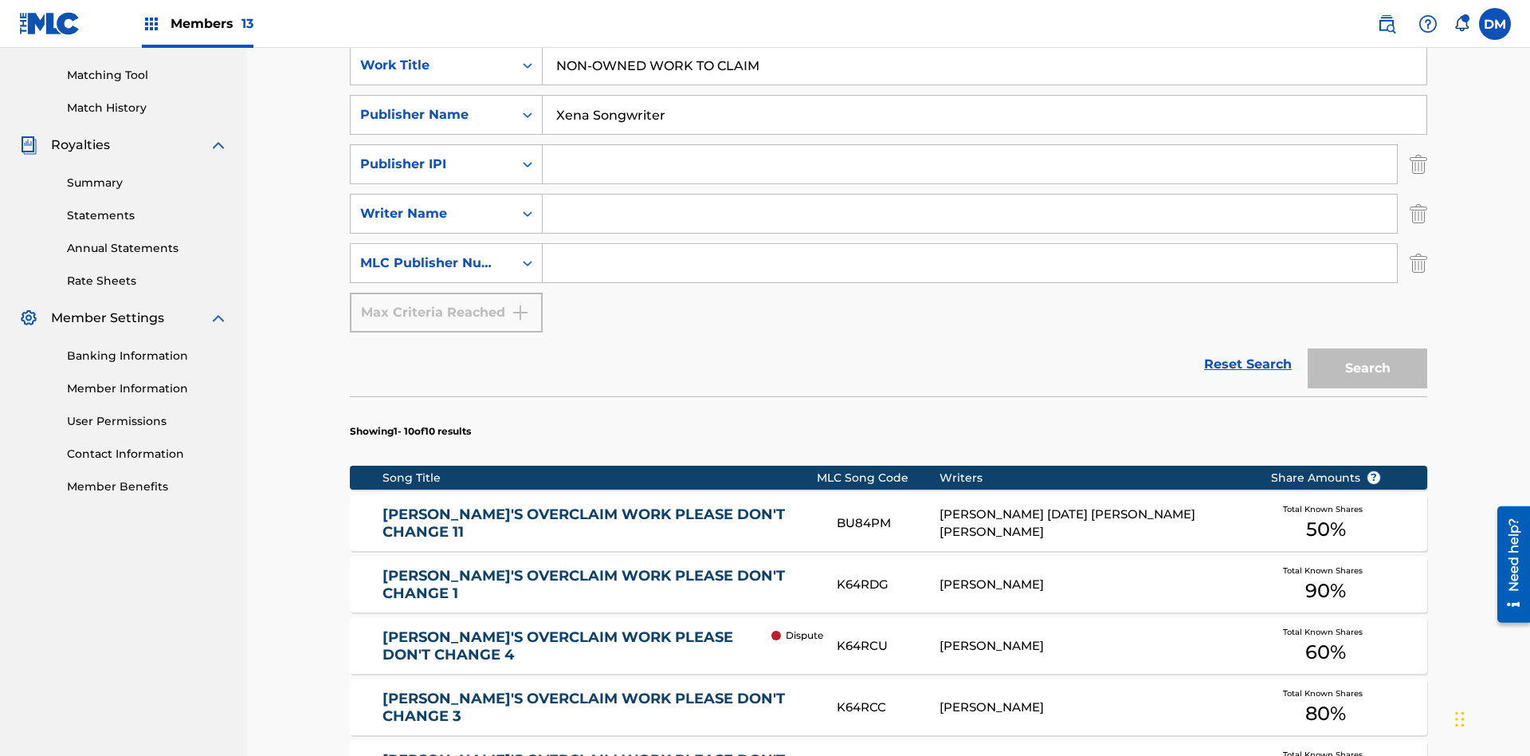
type input "Xena Songwriter"
click at [970, 145] on input "Search Form" at bounding box center [970, 164] width 854 height 38
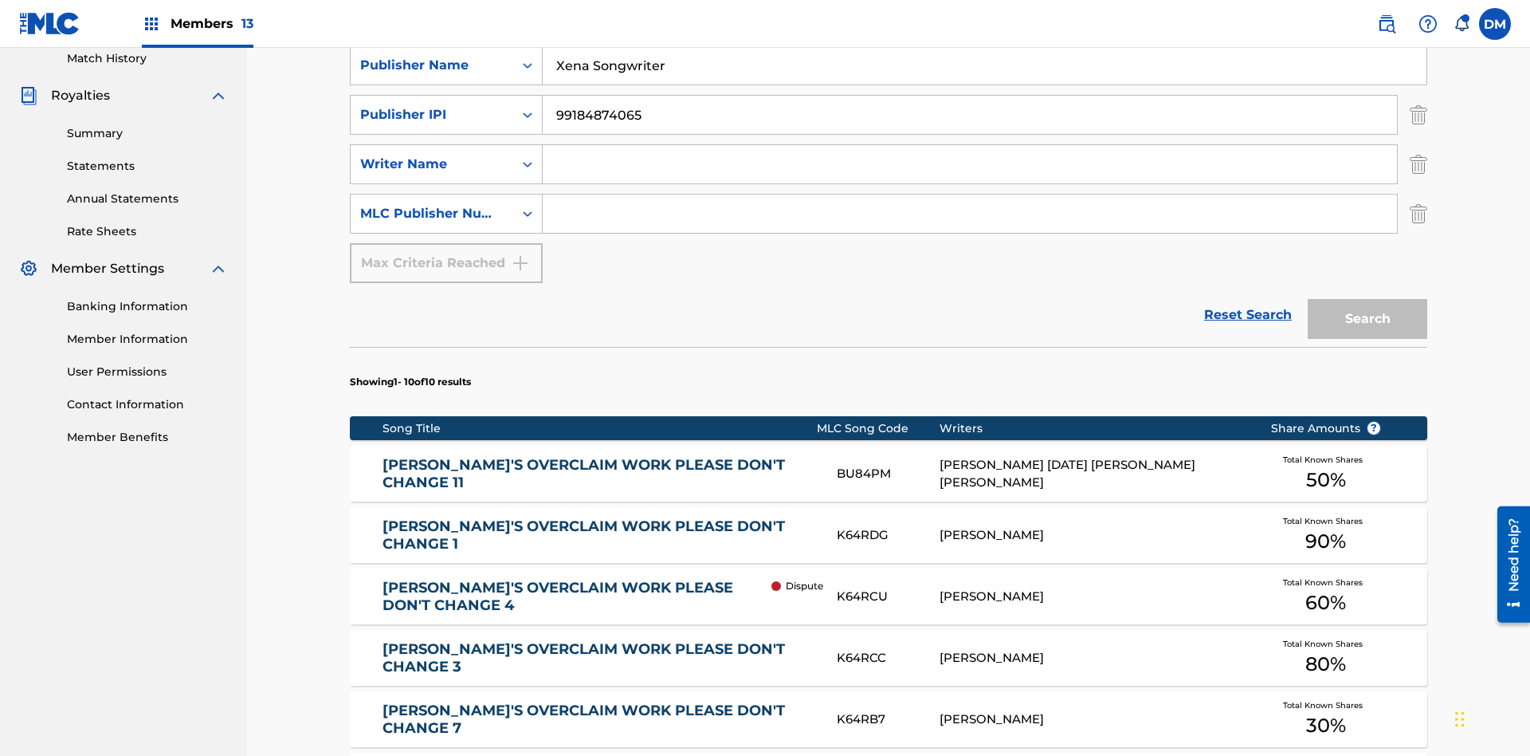
type input "99184874065"
click at [970, 145] on input "Search Form" at bounding box center [970, 164] width 854 height 38
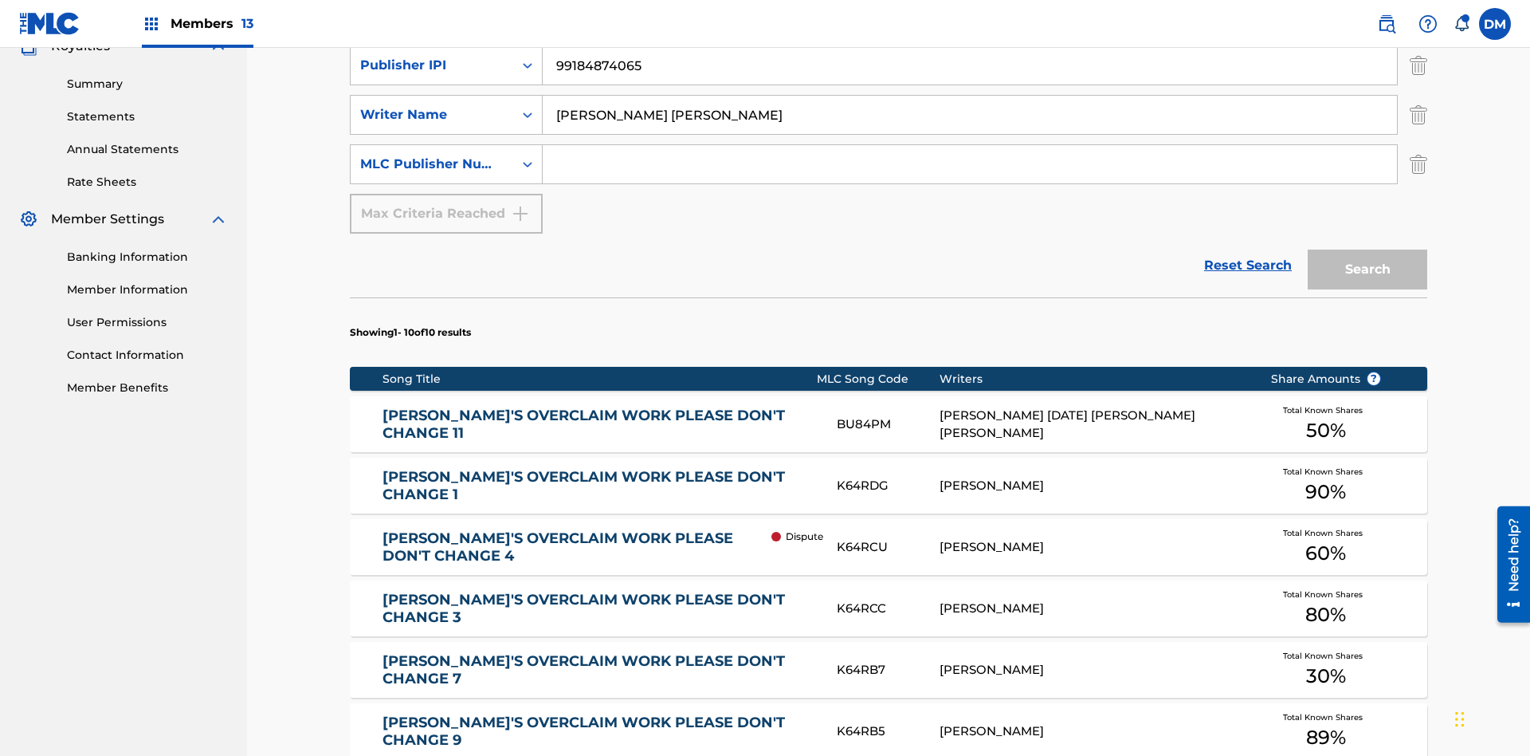
type input "[PERSON_NAME] [PERSON_NAME]"
click at [970, 145] on input "Search Form" at bounding box center [970, 164] width 854 height 38
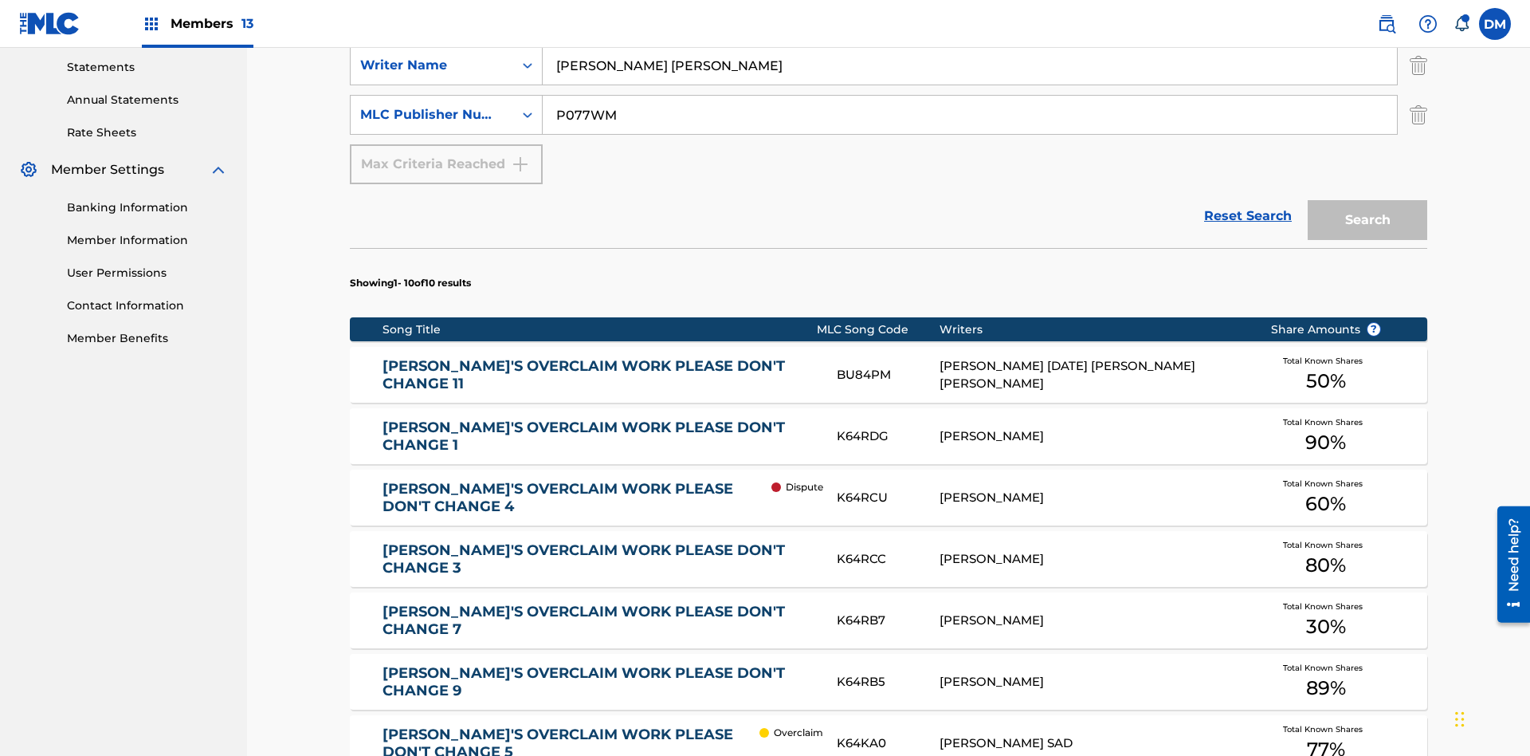
type input "P077WM"
click at [1368, 200] on button "Search" at bounding box center [1368, 220] width 120 height 40
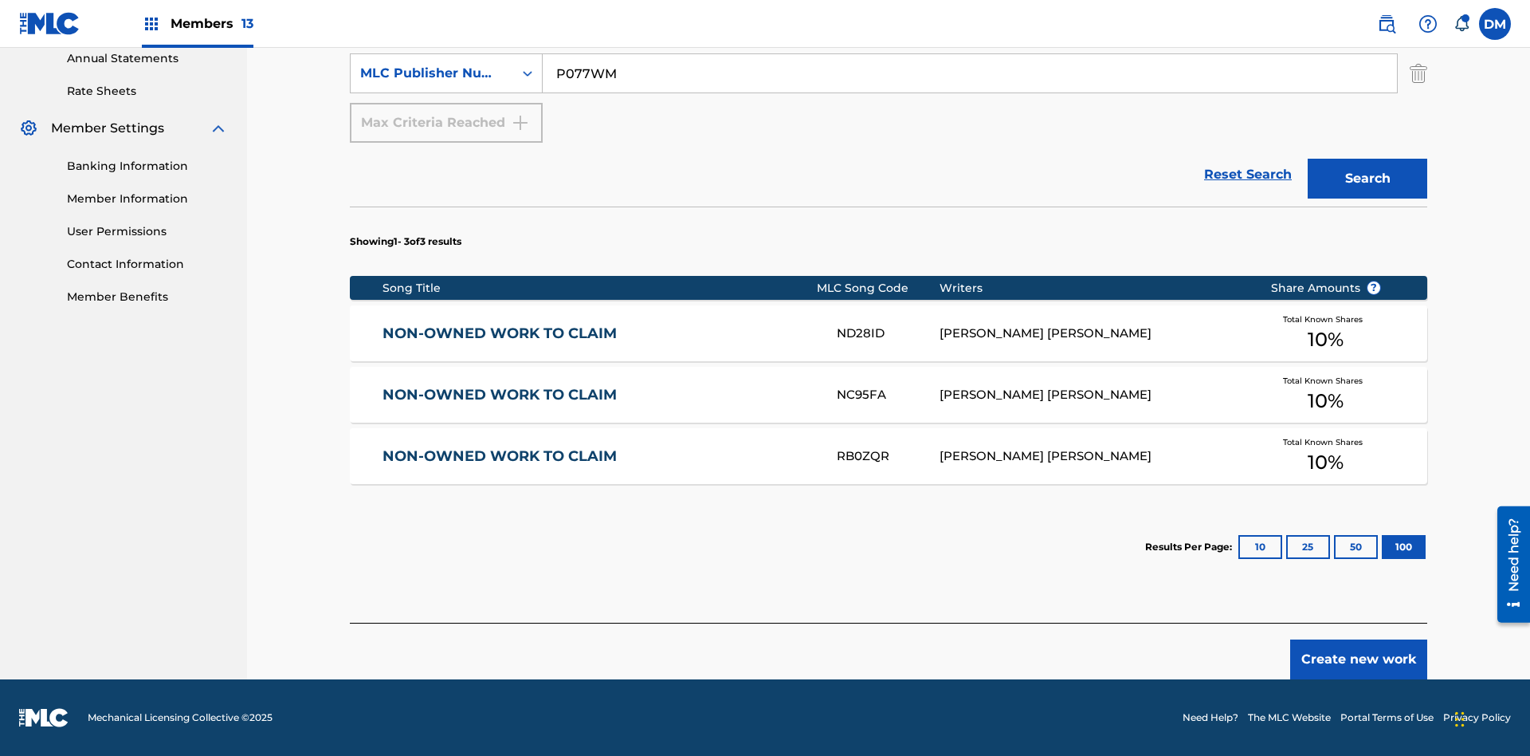
click at [1382, 547] on button "100" at bounding box center [1404, 547] width 44 height 24
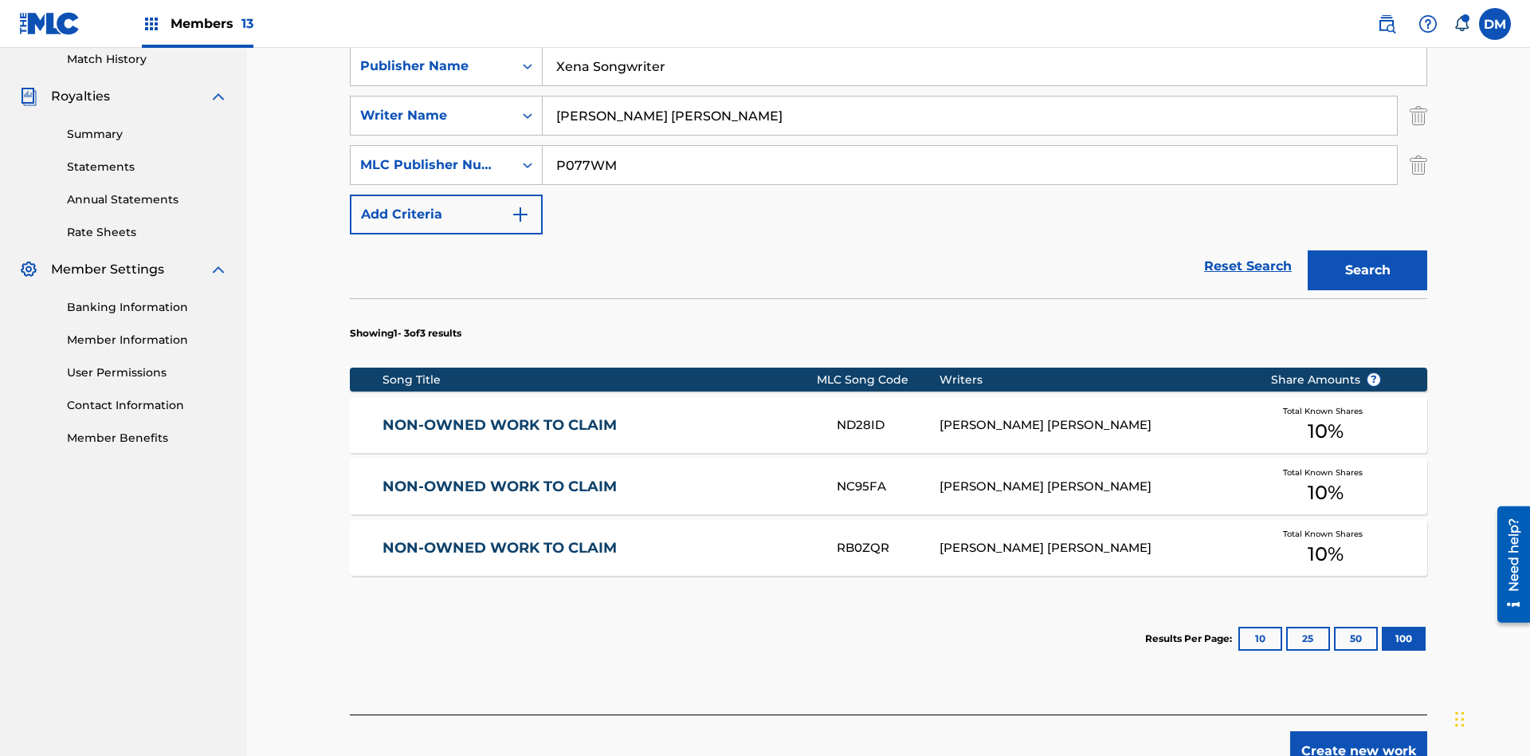
click at [1419, 116] on img "Search Form" at bounding box center [1419, 116] width 18 height 40
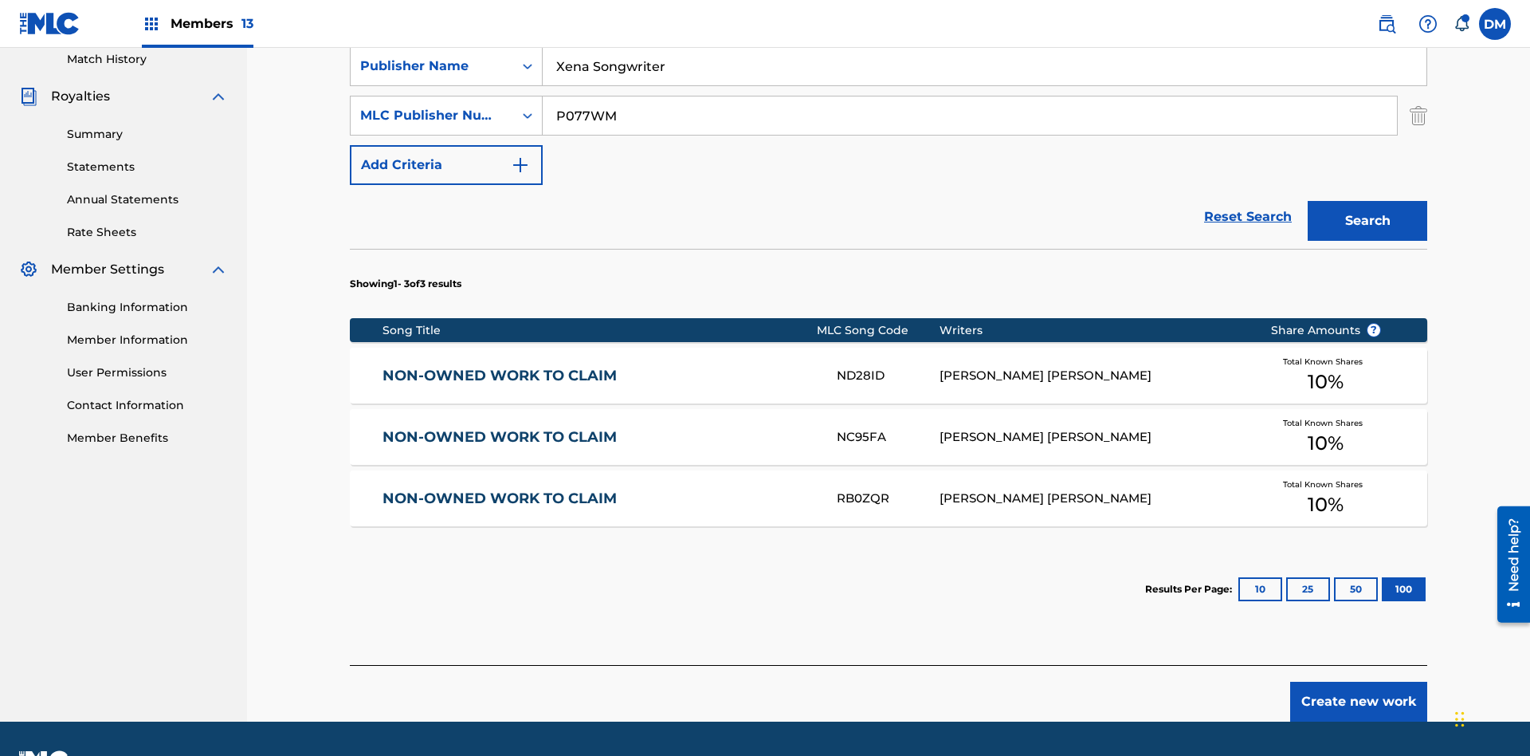
click at [984, 36] on input "NON-OWNED WORK TO CLAIM" at bounding box center [985, 17] width 884 height 38
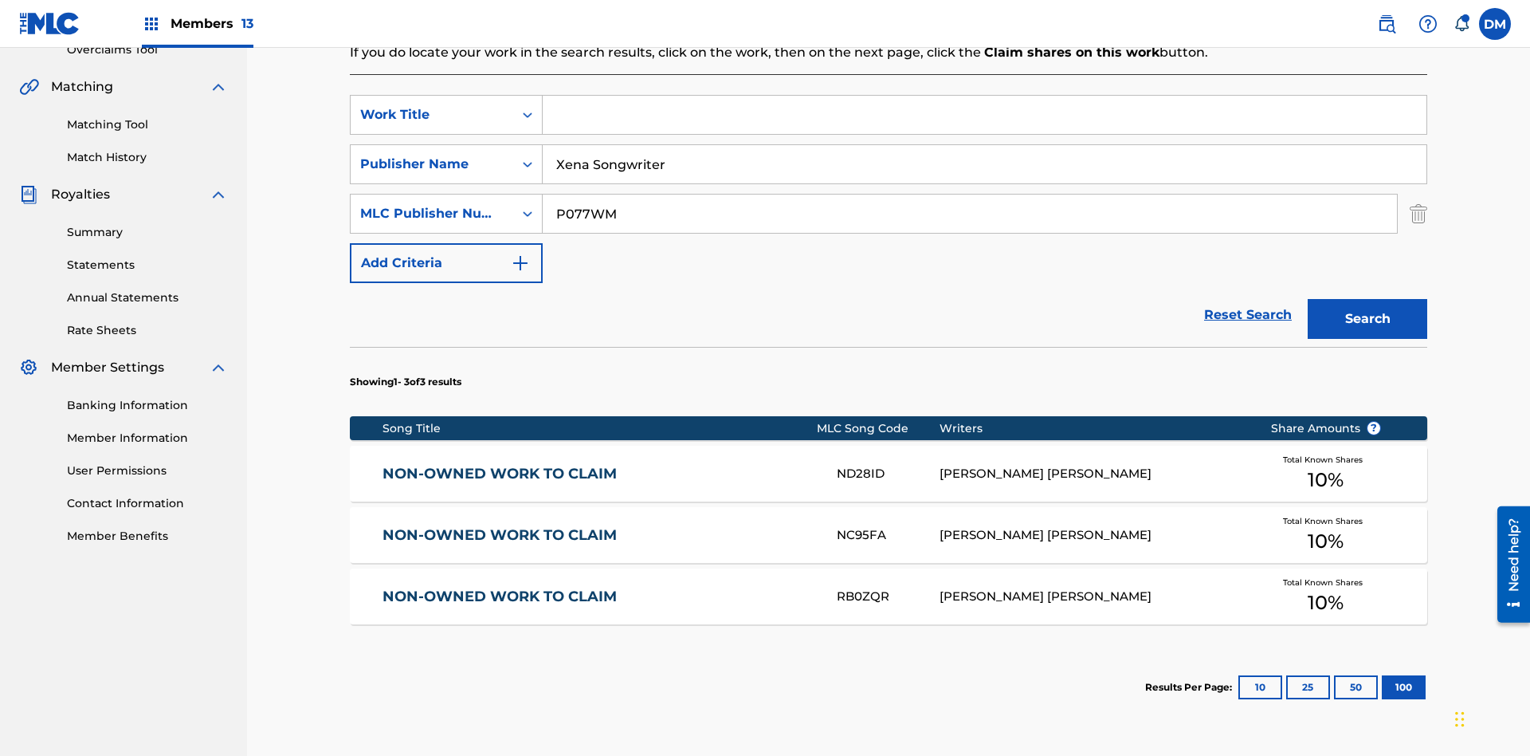
click at [984, 145] on input "Xena Songwriter" at bounding box center [985, 164] width 884 height 38
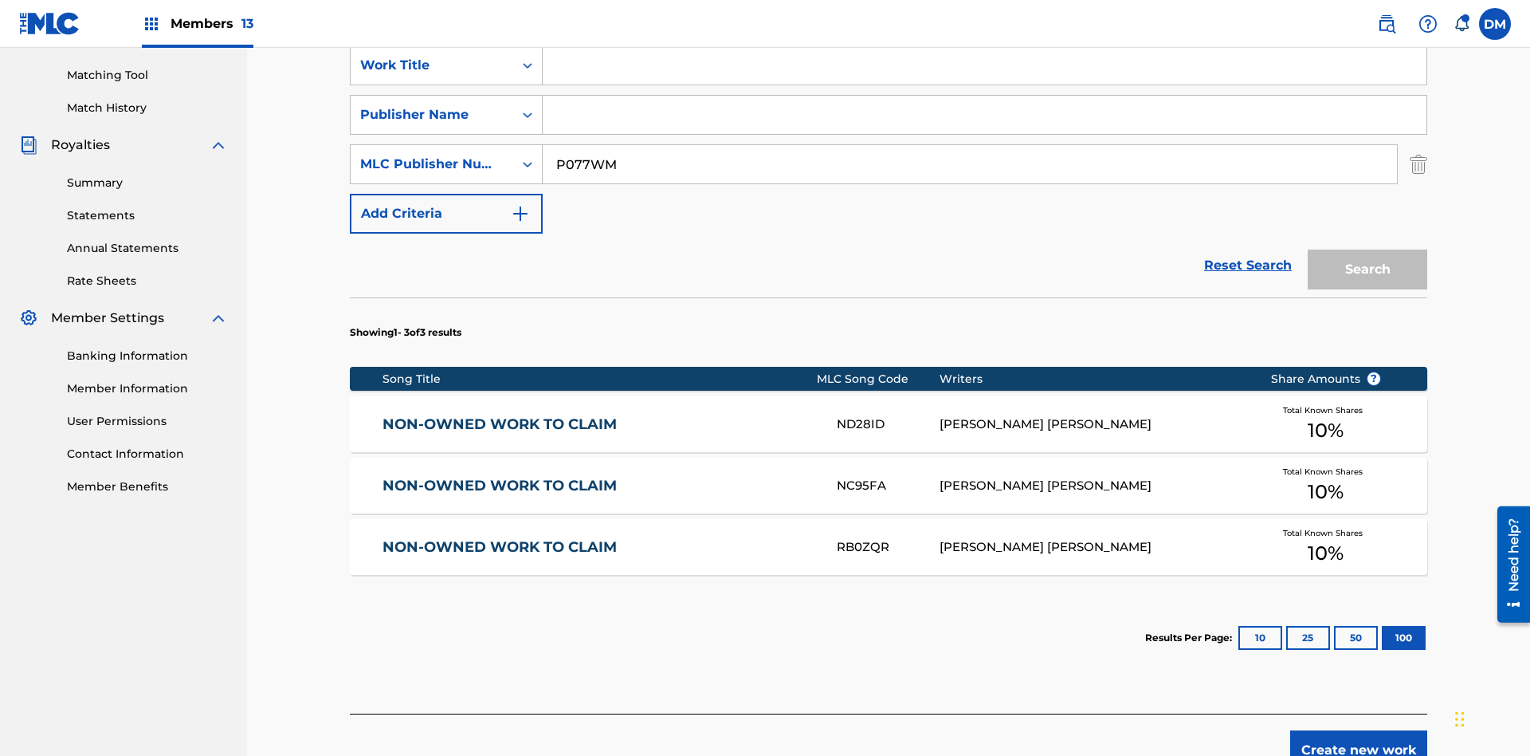
click at [970, 145] on input "P077WM" at bounding box center [970, 164] width 854 height 38
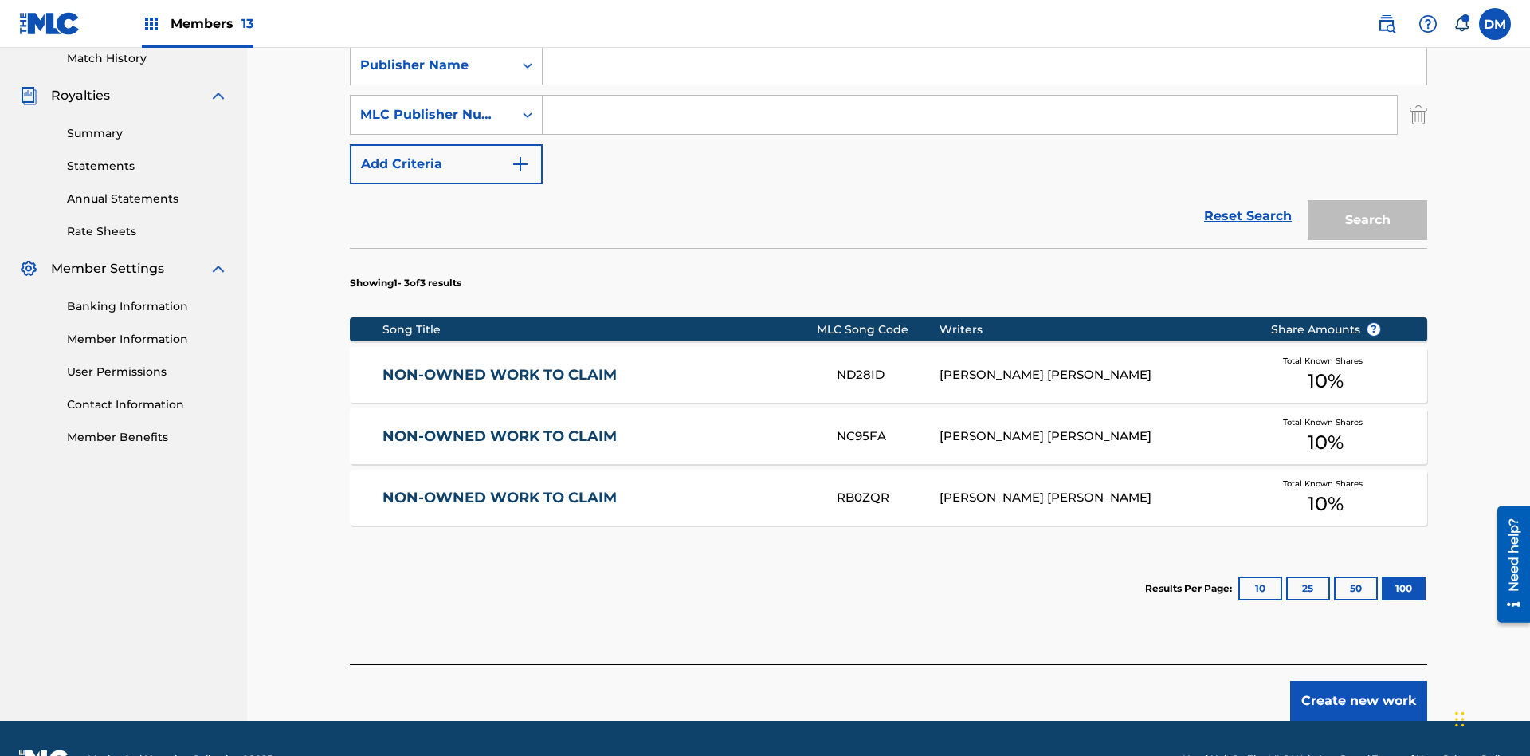
click at [432, 26] on div "Work Title" at bounding box center [431, 15] width 143 height 19
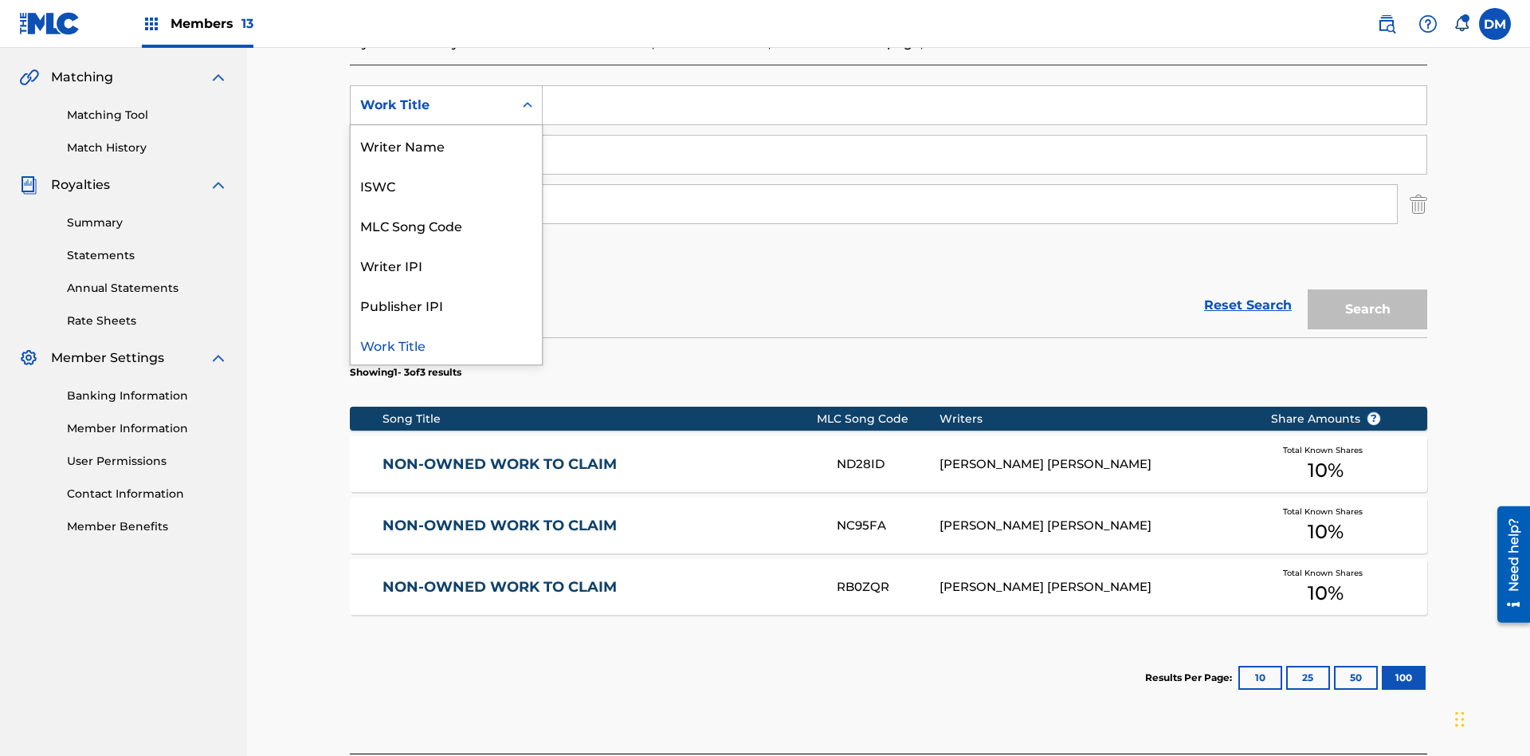
click at [446, 185] on div "ISWC" at bounding box center [446, 185] width 191 height 40
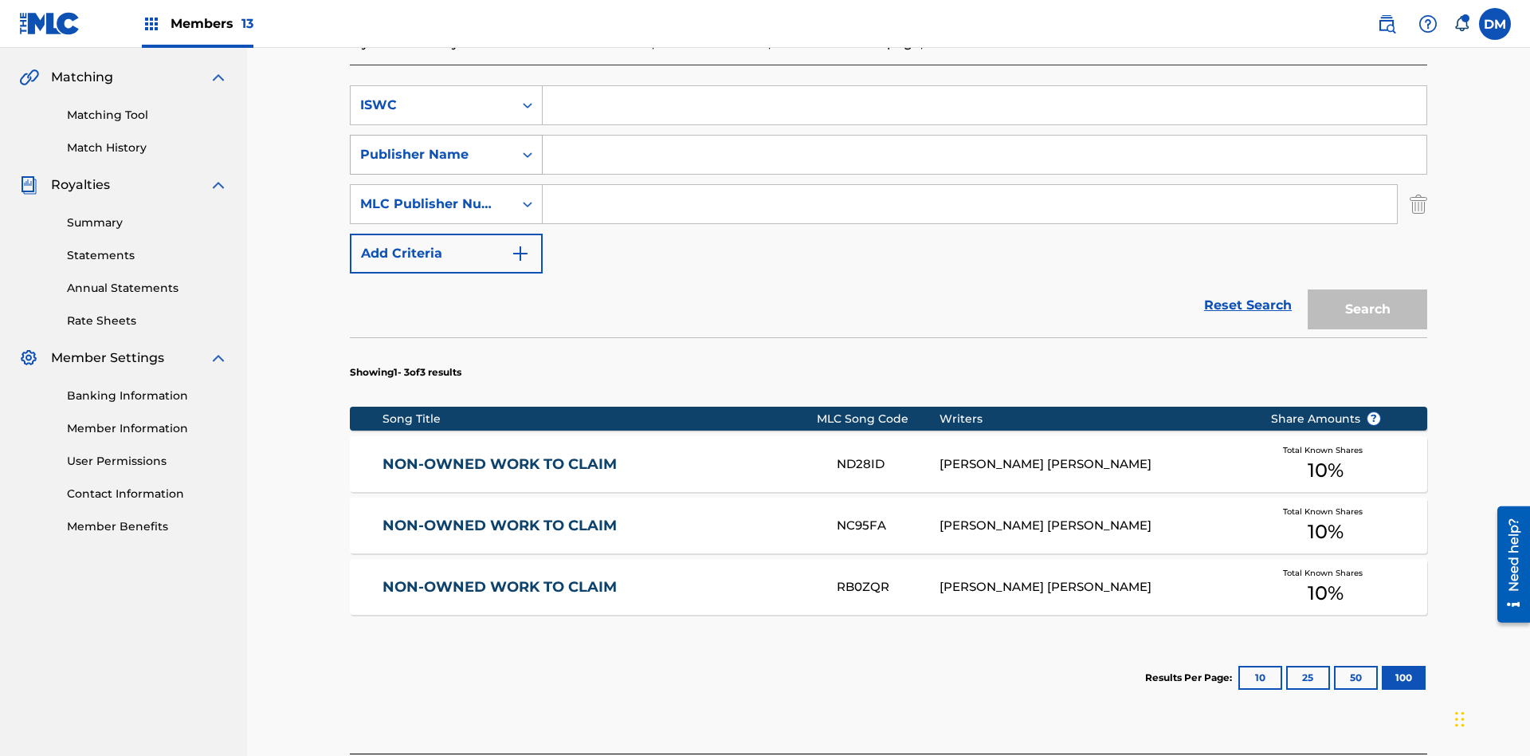
click at [432, 145] on div "Publisher Name" at bounding box center [431, 154] width 143 height 19
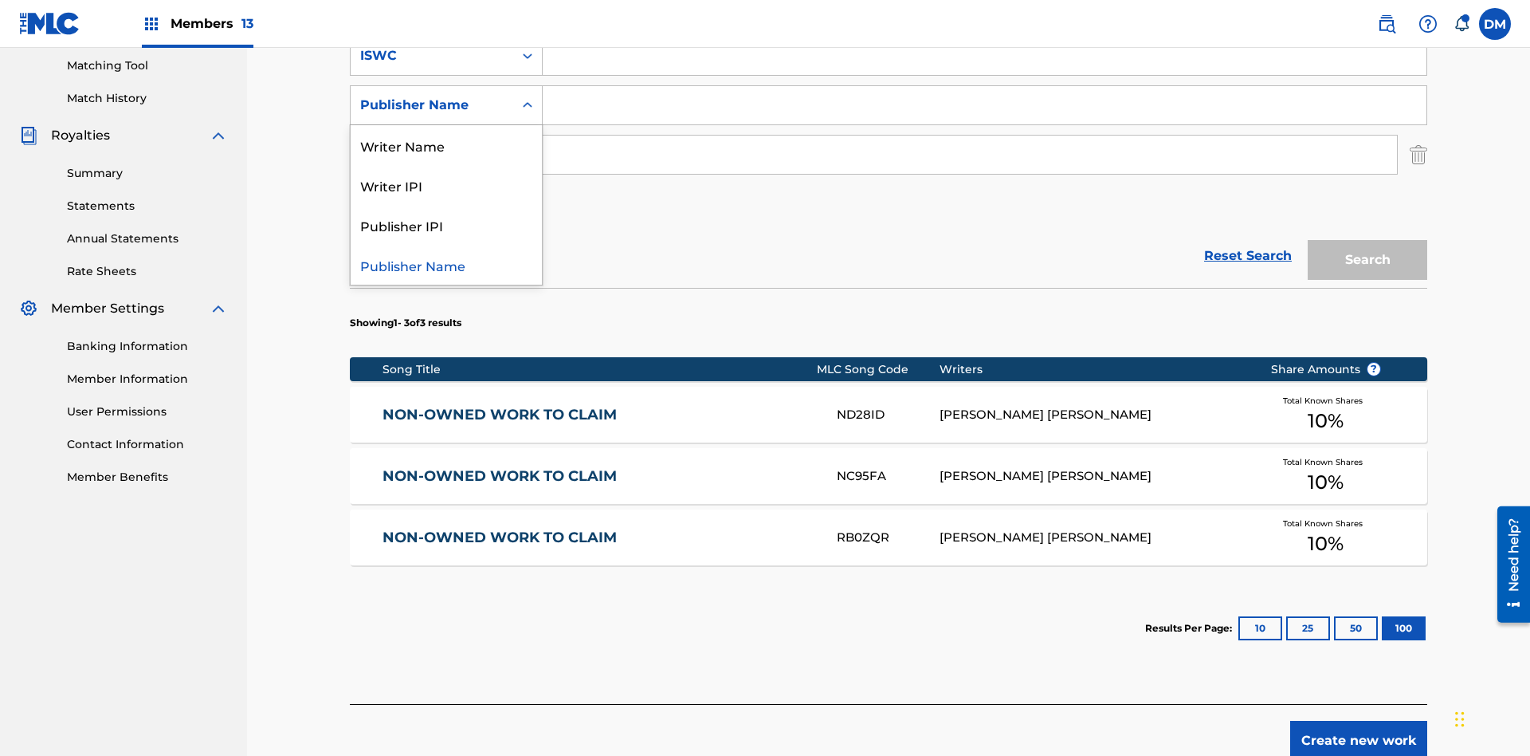
click at [446, 185] on div "Writer IPI" at bounding box center [446, 185] width 191 height 40
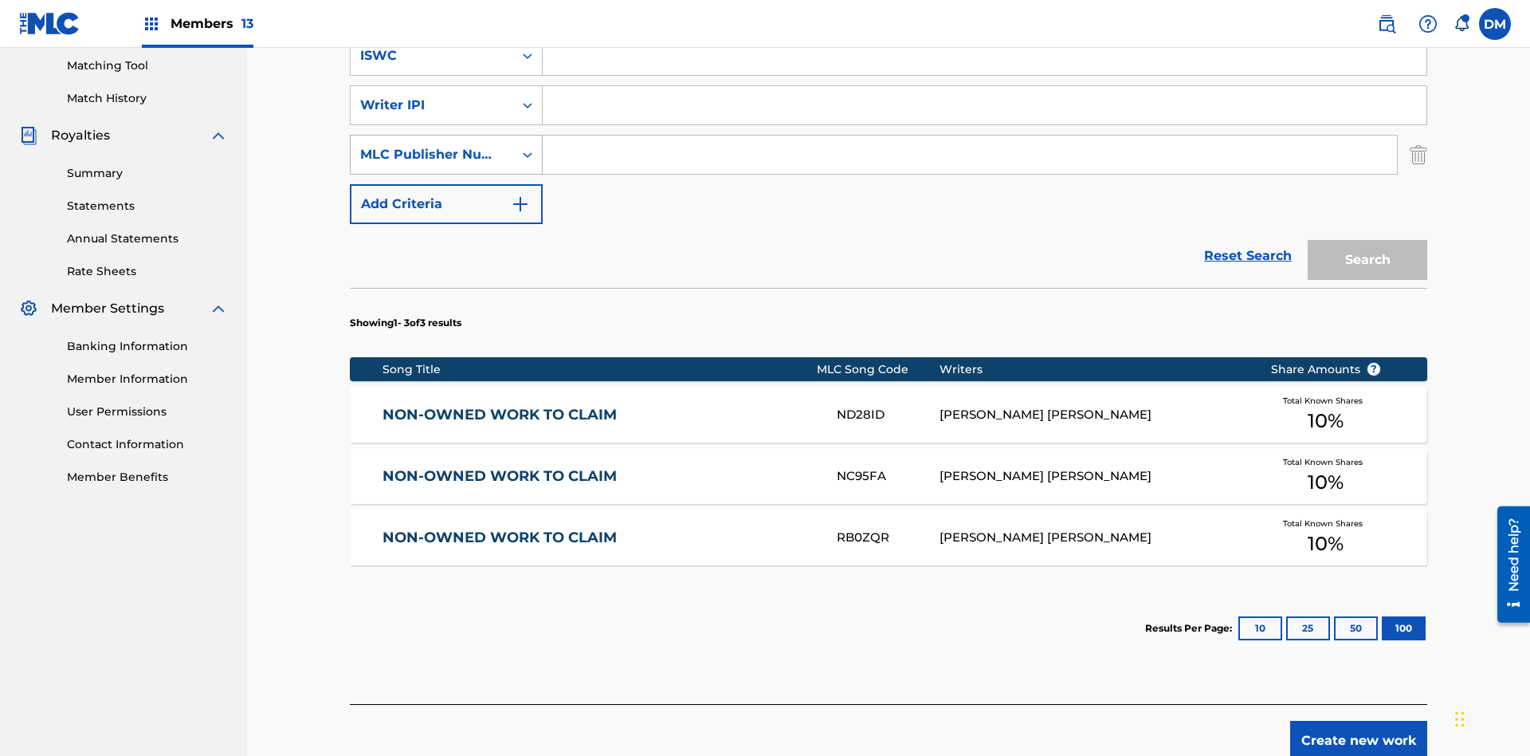
click at [432, 145] on div "MLC Publisher Number" at bounding box center [431, 154] width 143 height 19
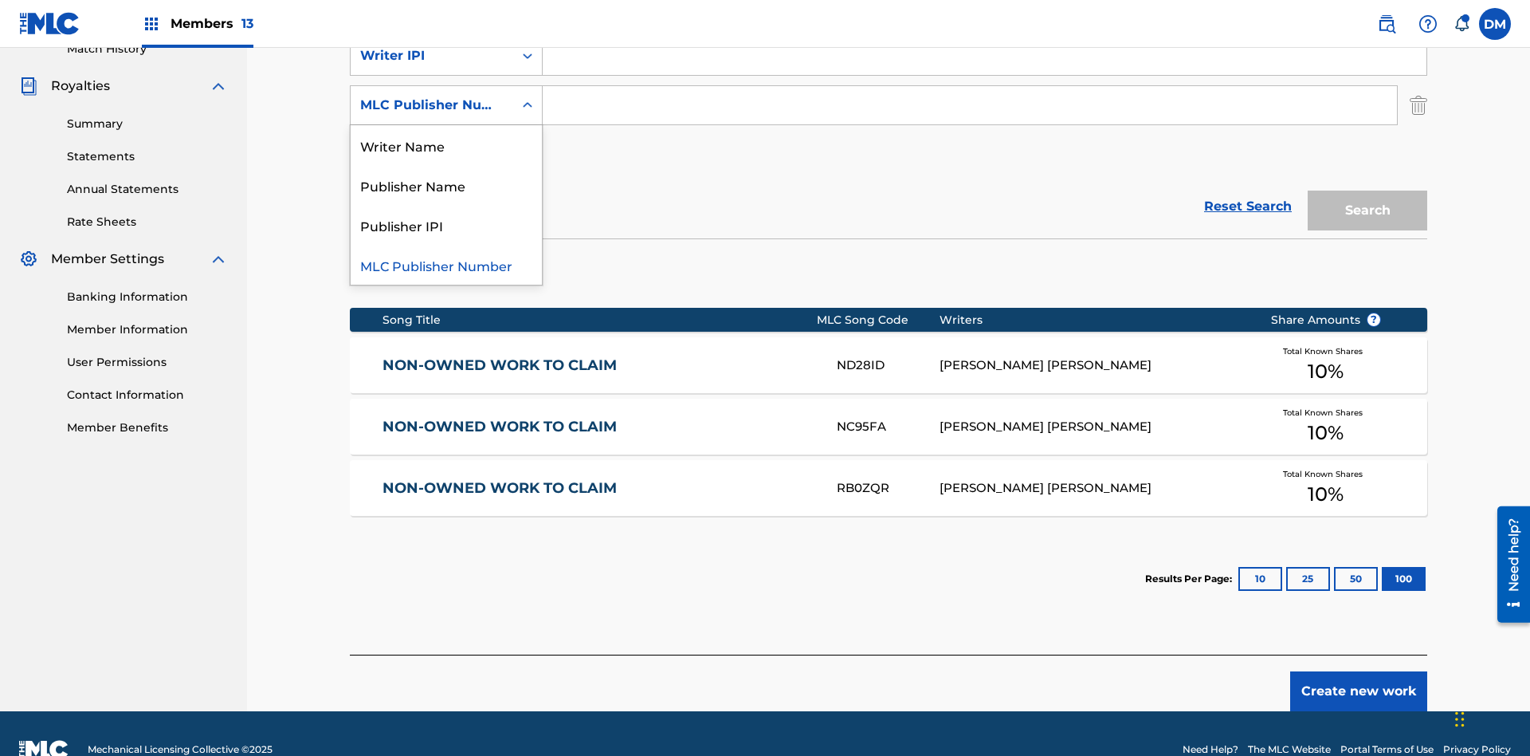
click at [446, 225] on div "Publisher IPI" at bounding box center [446, 225] width 191 height 40
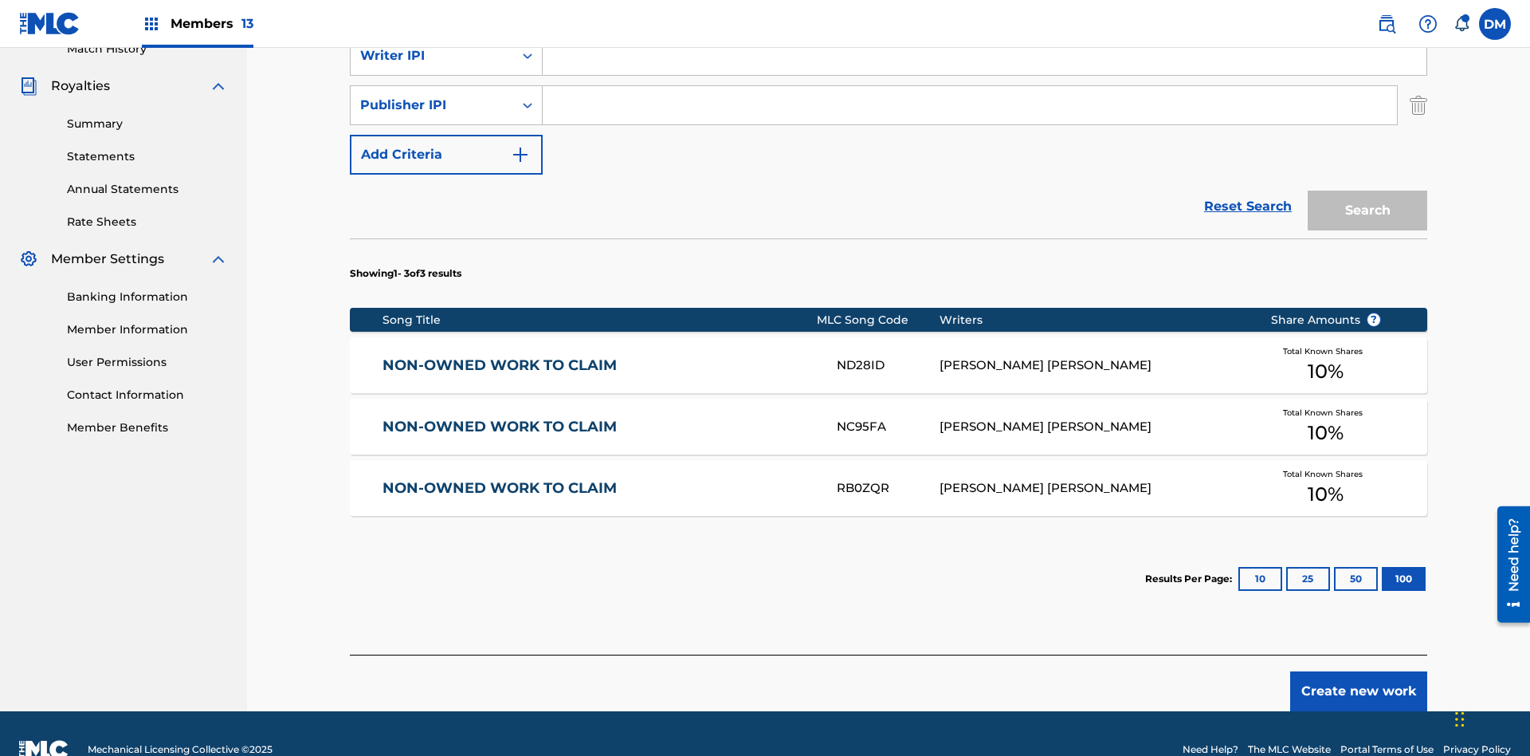
click at [984, 26] on input "Search Form" at bounding box center [985, 6] width 884 height 38
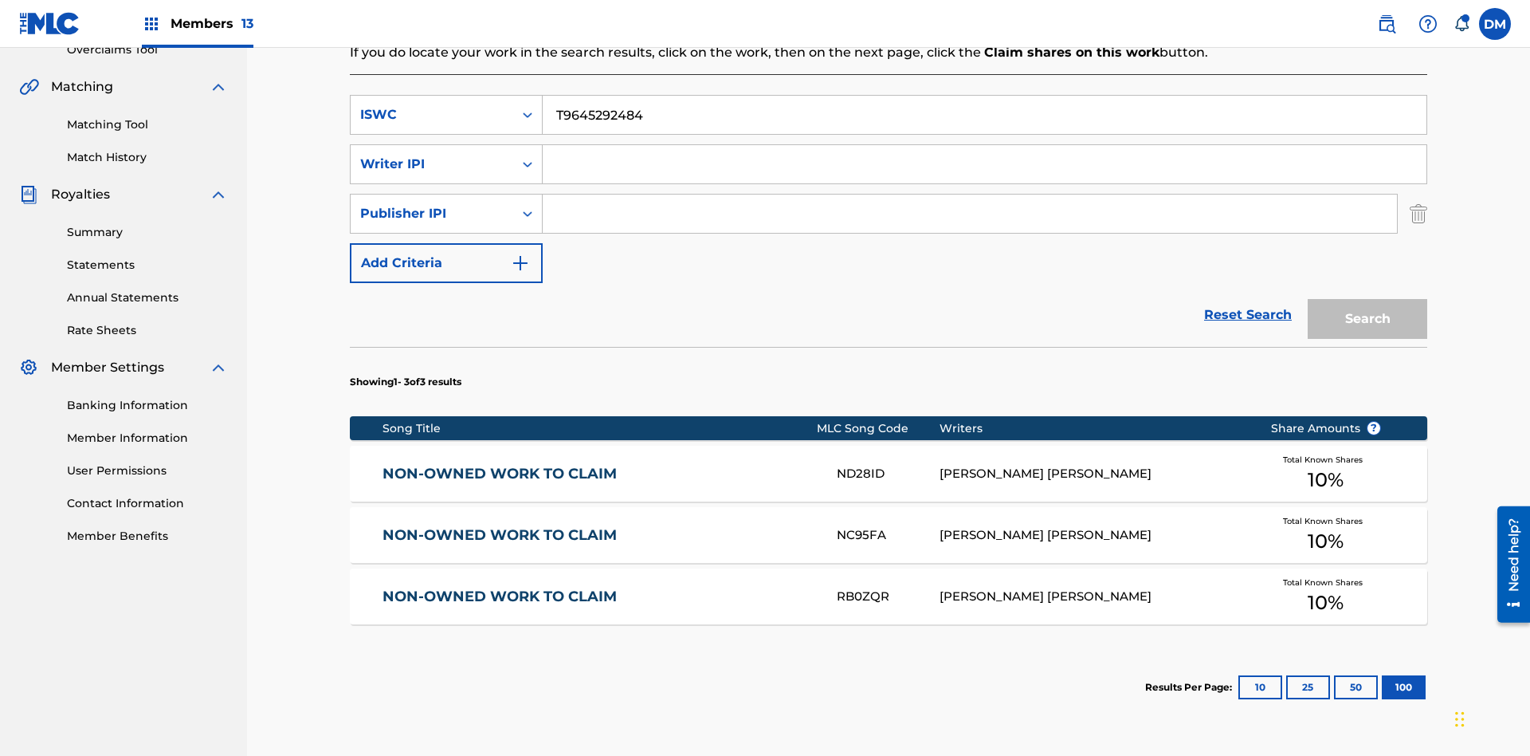
type input "T9645292484"
click at [984, 145] on input "Search Form" at bounding box center [985, 164] width 884 height 38
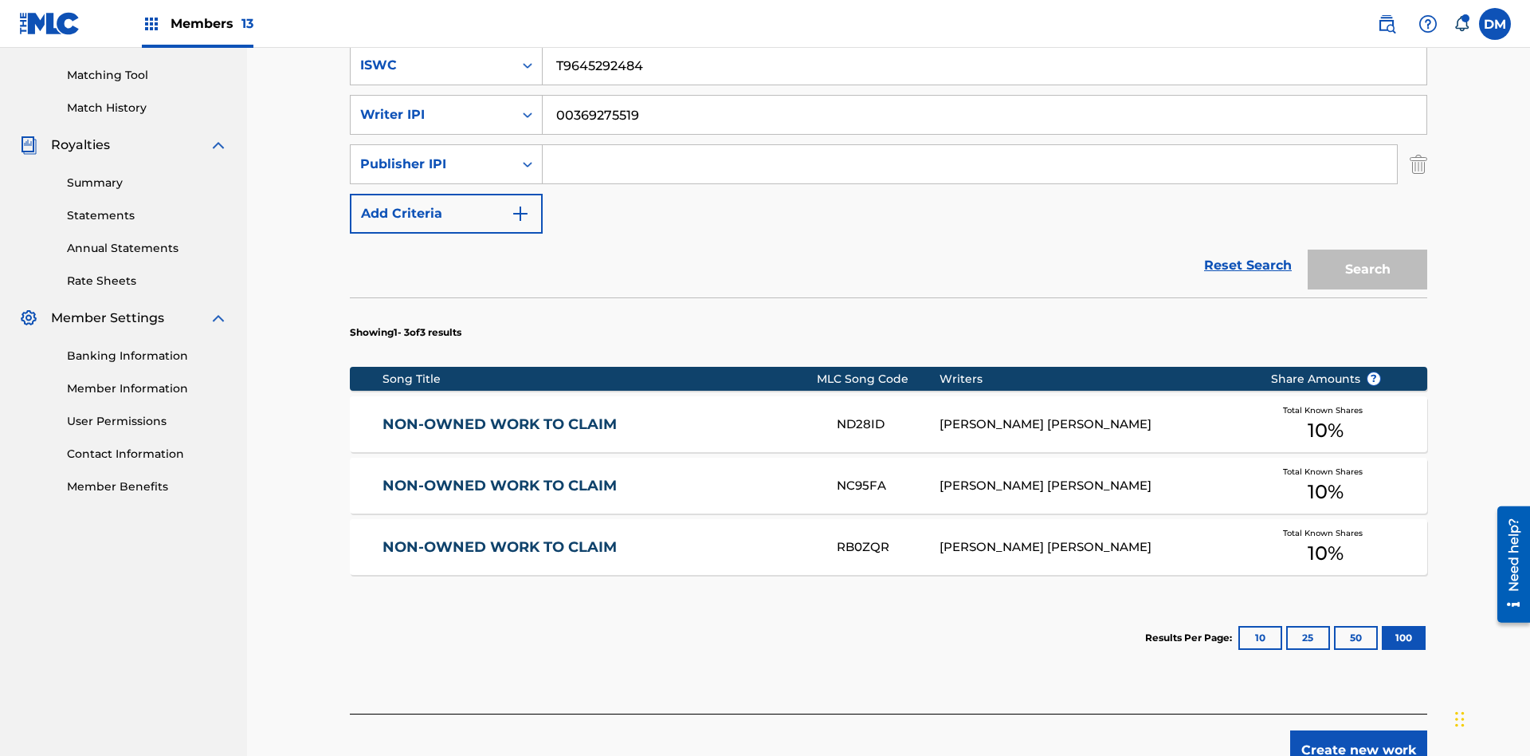
type input "00369275519"
click at [970, 145] on input "Search Form" at bounding box center [970, 164] width 854 height 38
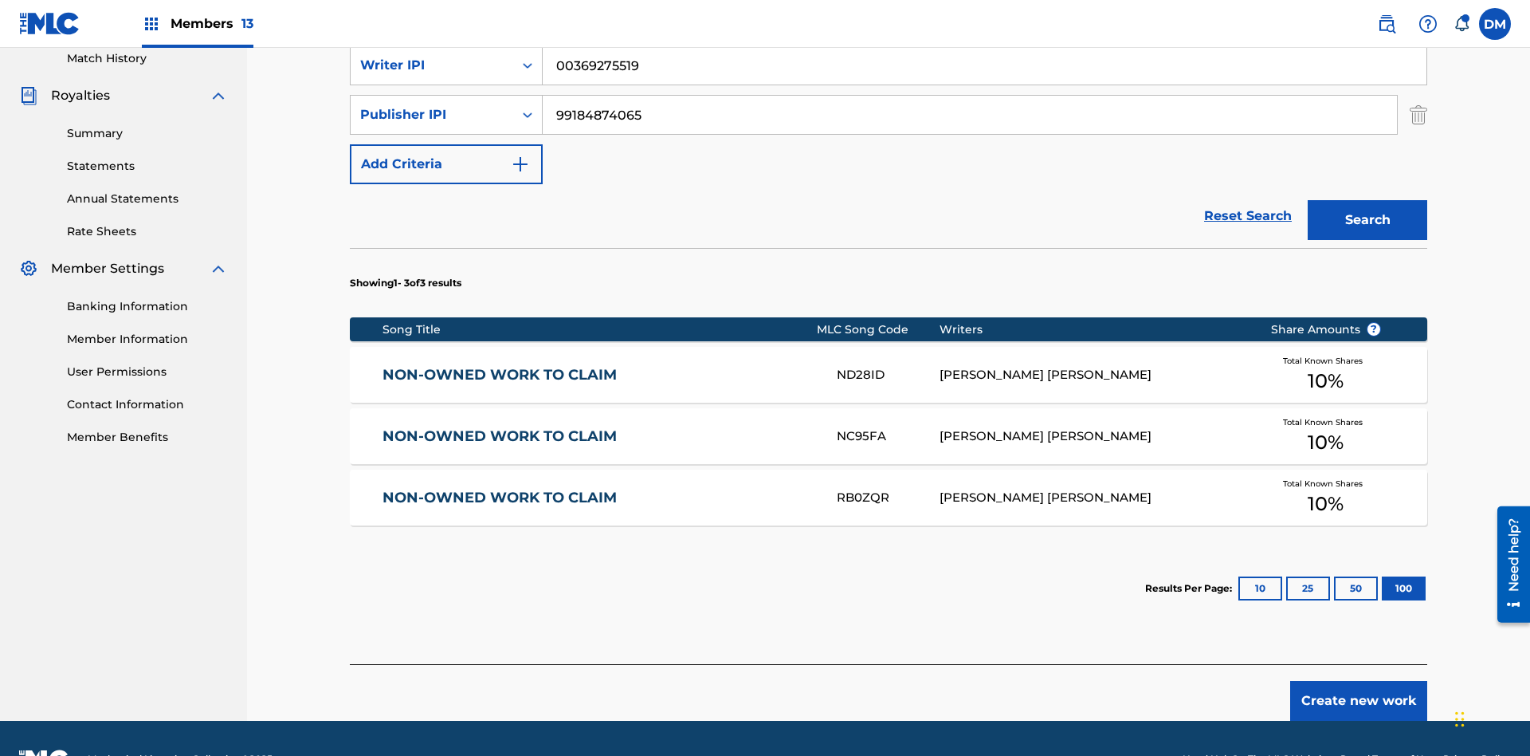
type input "99184874065"
click at [1368, 200] on button "Search" at bounding box center [1368, 220] width 120 height 40
